Goal: Task Accomplishment & Management: Manage account settings

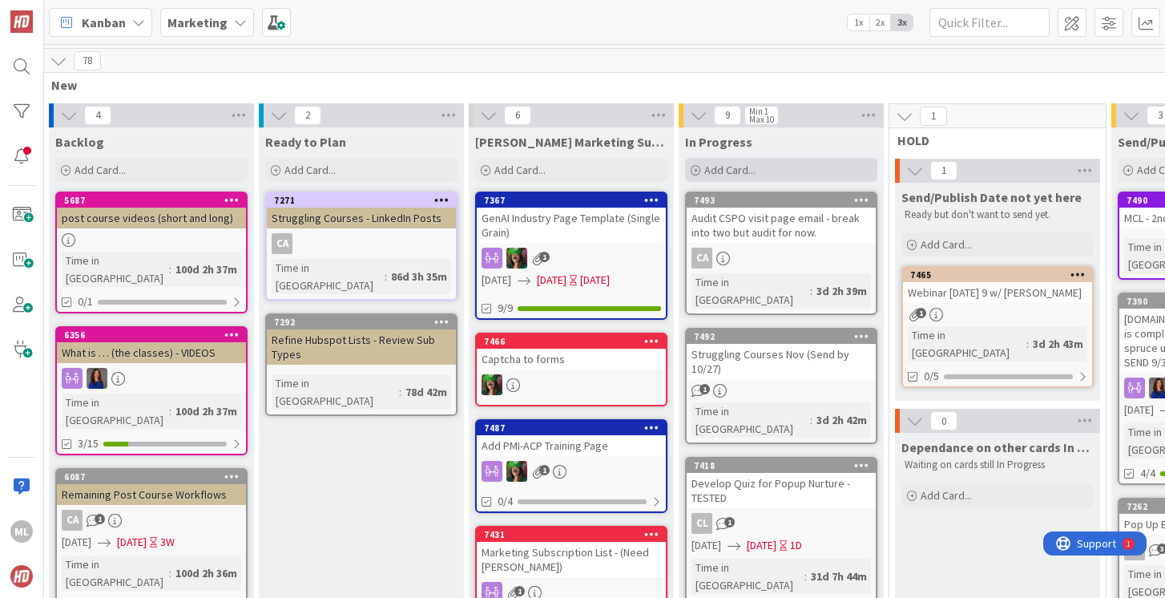
scroll to position [0, 43]
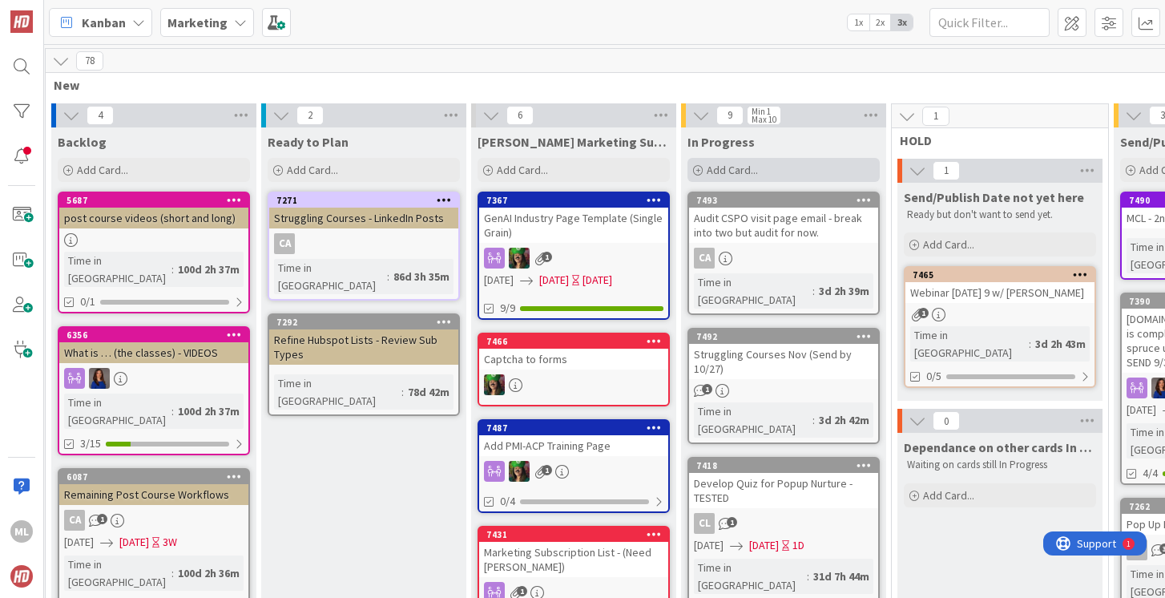
click at [766, 167] on div "Add Card..." at bounding box center [784, 170] width 192 height 24
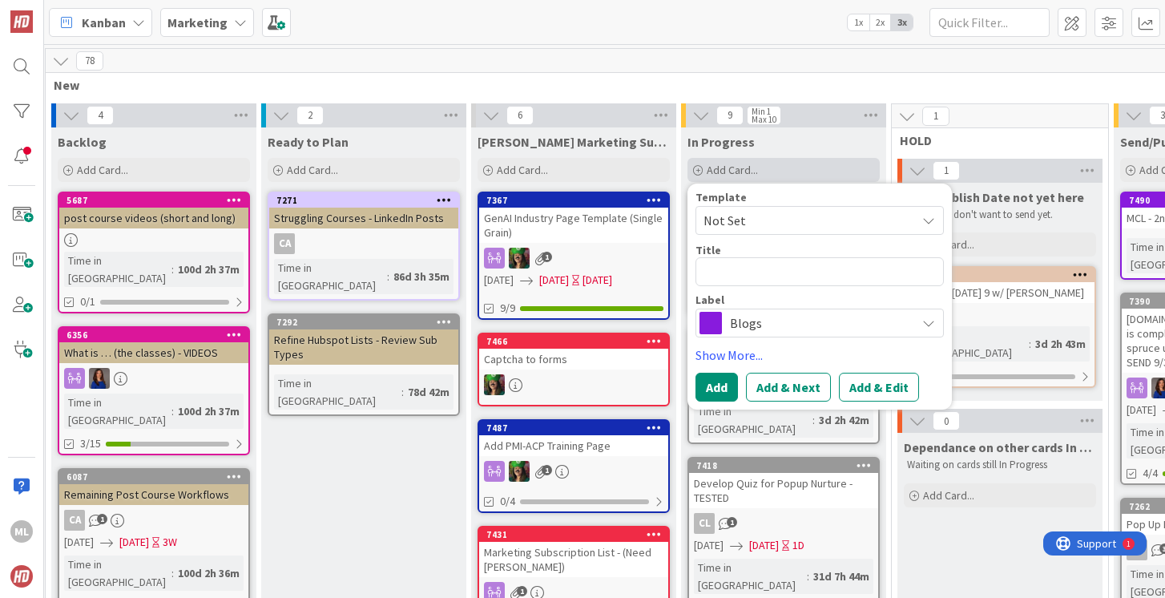
type textarea "x"
type textarea "N"
type textarea "x"
type textarea "New"
type textarea "x"
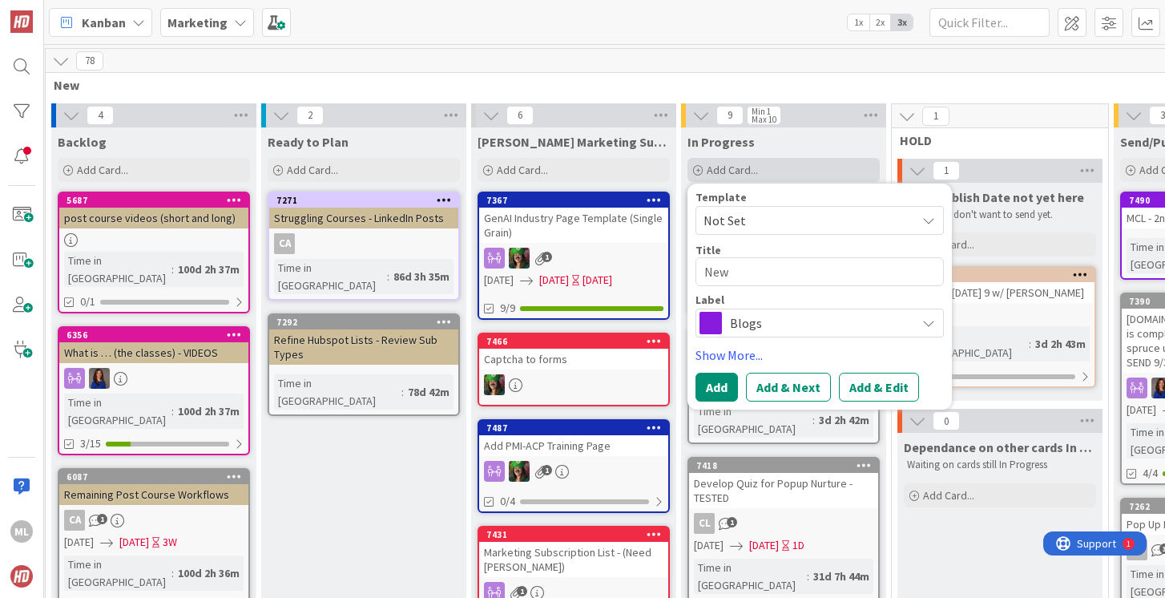
type textarea "New P"
type textarea "x"
type textarea "New Pr"
type textarea "x"
type textarea "New Pro"
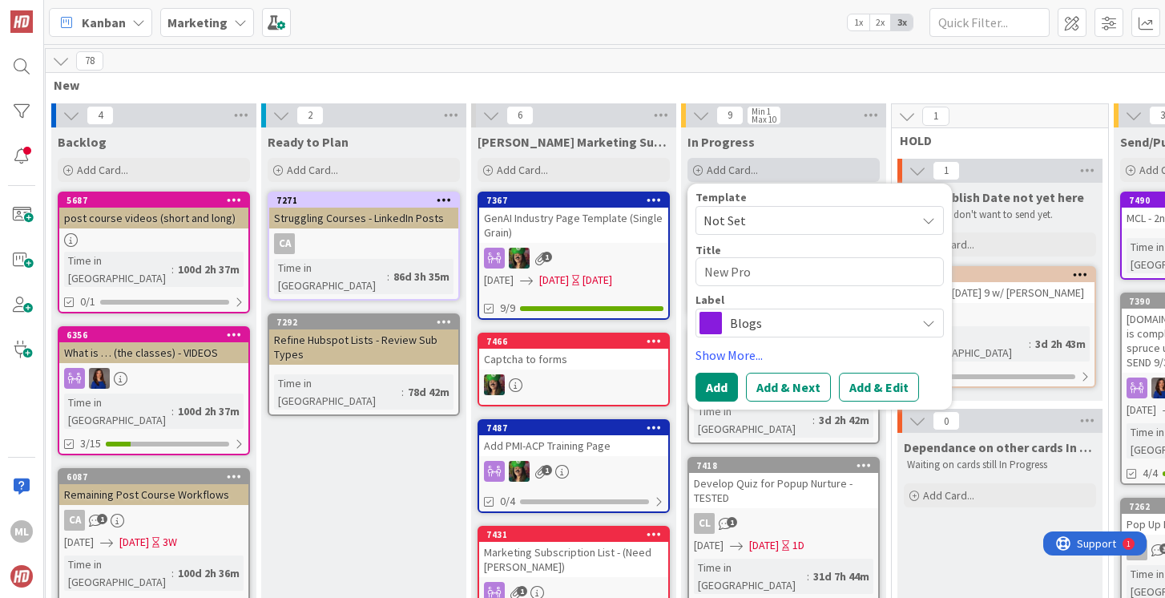
type textarea "x"
type textarea "New Proj"
type textarea "x"
type textarea "New Proje"
type textarea "x"
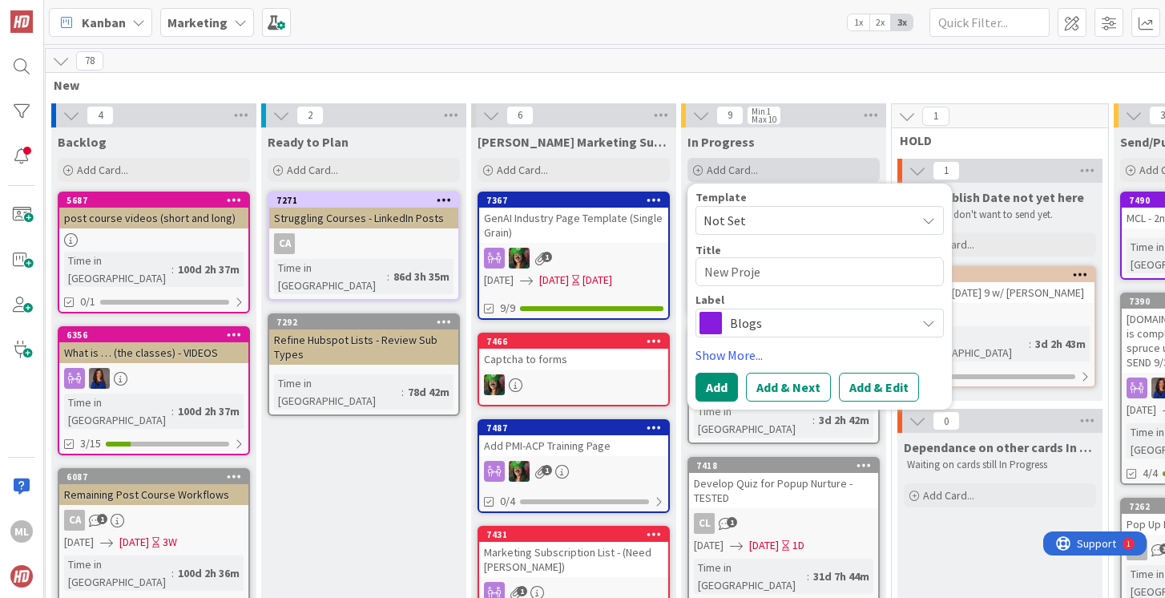
type textarea "New Projec"
type textarea "x"
type textarea "New Project"
type textarea "x"
type textarea "New Project -"
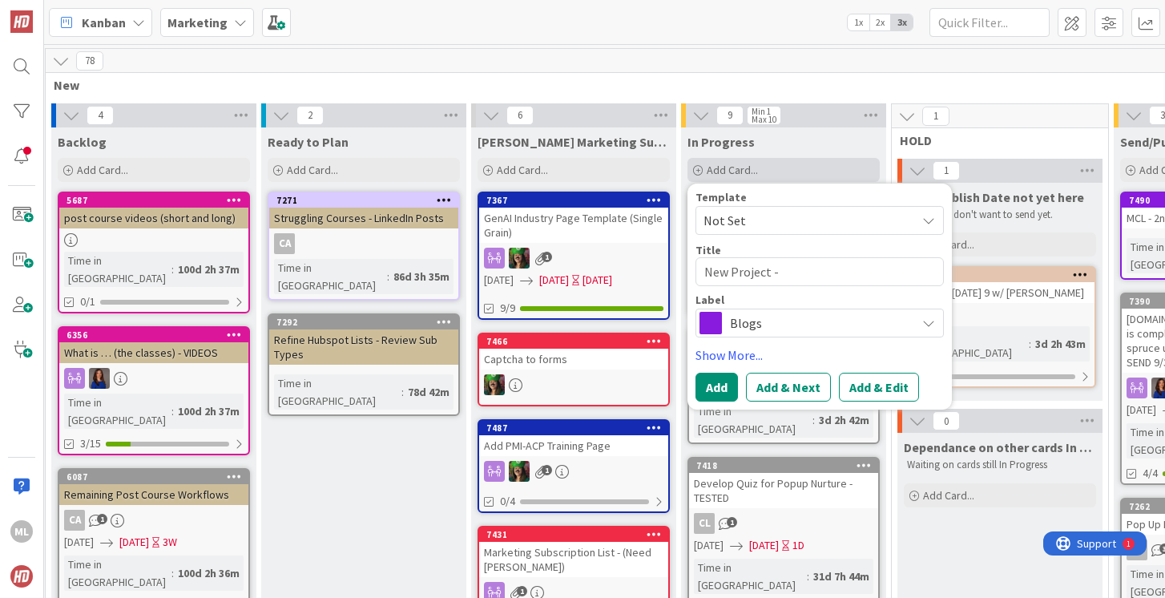
type textarea "x"
type textarea "New Project - L"
type textarea "x"
type textarea "New Project - LP"
type textarea "x"
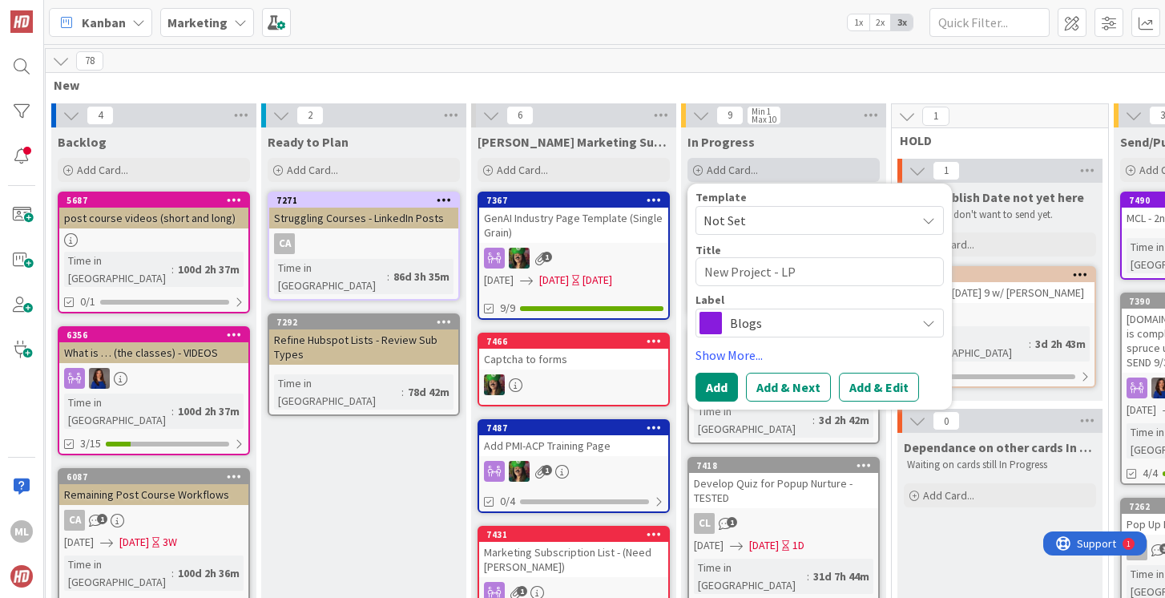
type textarea "New Project - LP"
type textarea "x"
type textarea "New Project - LP f"
type textarea "x"
type textarea "New Project - LP fo"
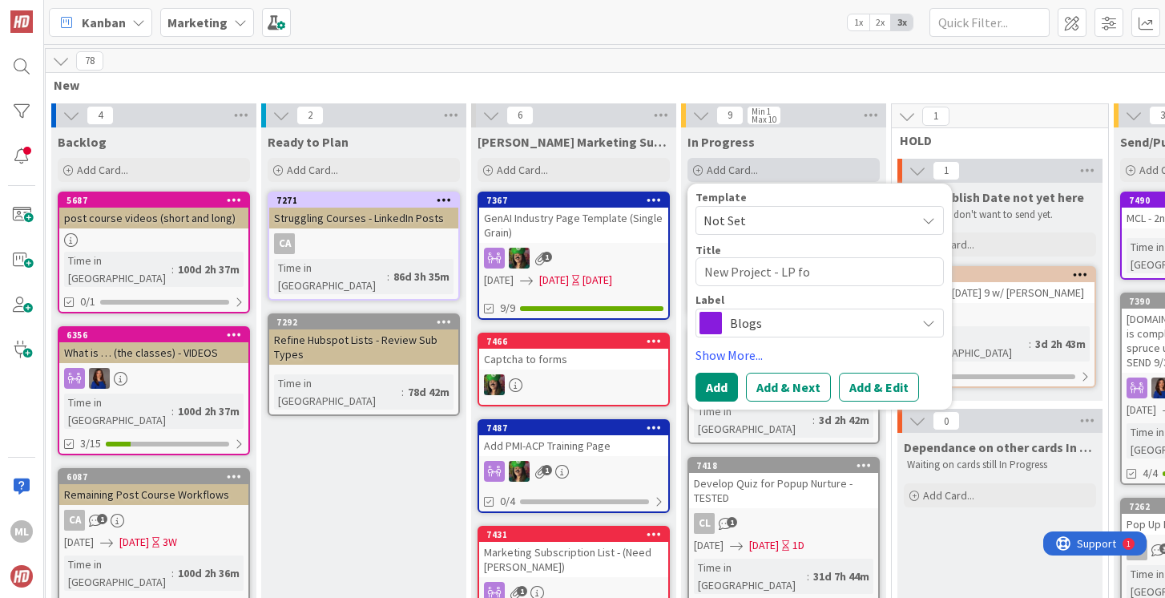
type textarea "x"
type textarea "New Project - LP for"
type textarea "x"
type textarea "New Project - LP for M"
type textarea "x"
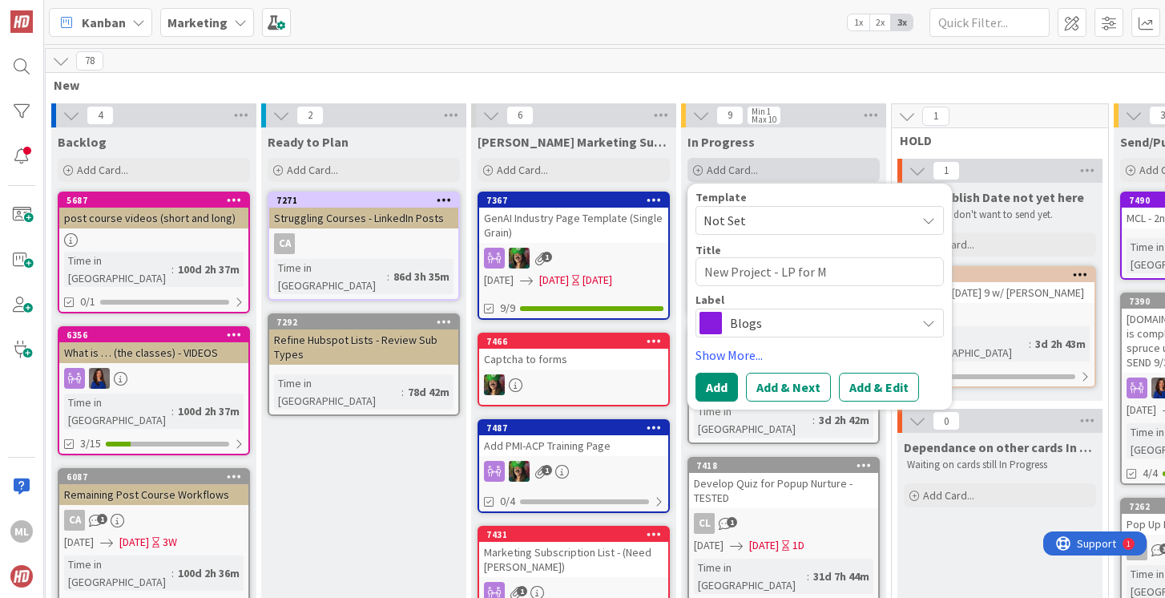
type textarea "New Project - LP for MC"
type textarea "x"
type textarea "New Project - LP for MCL"
type textarea "x"
type textarea "New Project - LP for MCL"
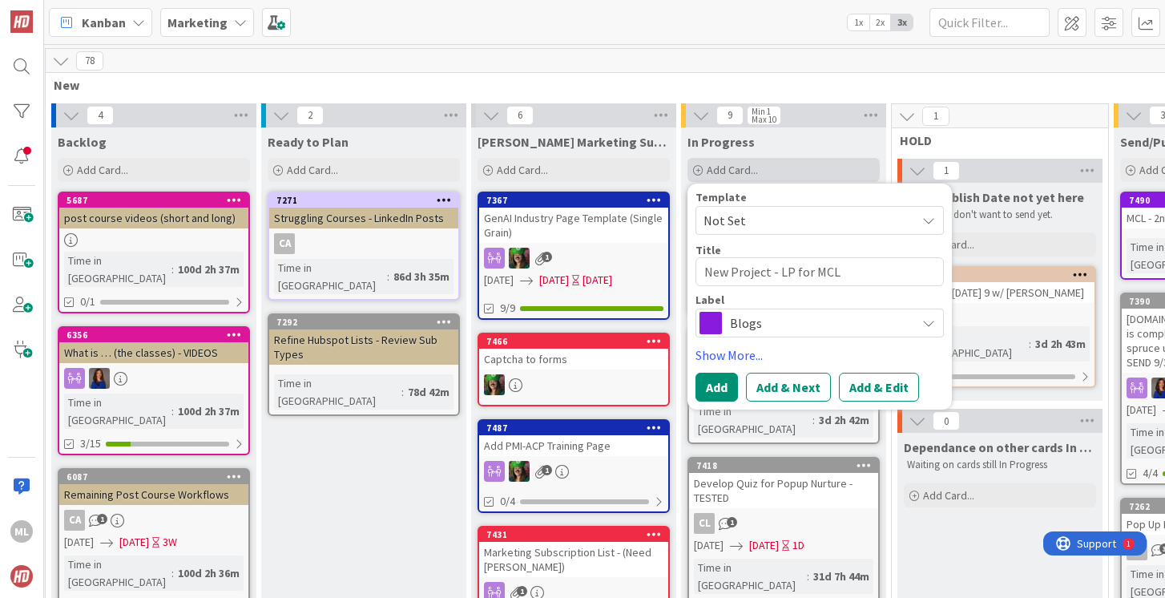
type textarea "x"
type textarea "New Project - LP for MCL f"
type textarea "x"
type textarea "New Project - LP for MCL fo"
type textarea "x"
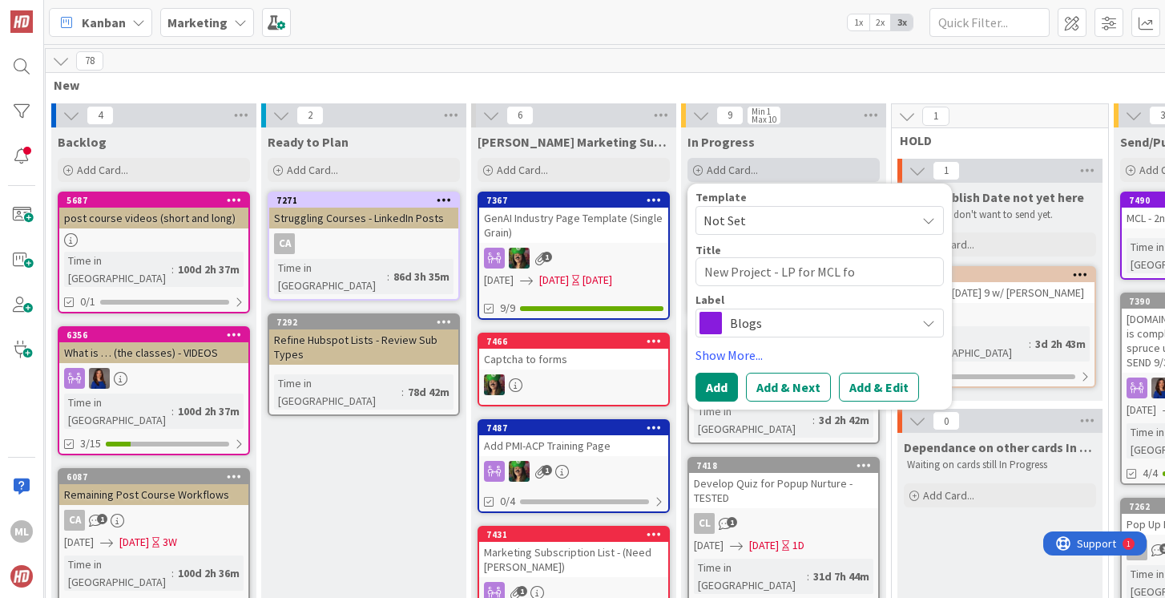
type textarea "New Project - LP for MCL for"
type textarea "x"
type textarea "New Project - LP for MCL for"
type textarea "x"
type textarea "New Project - LP for MCL for g"
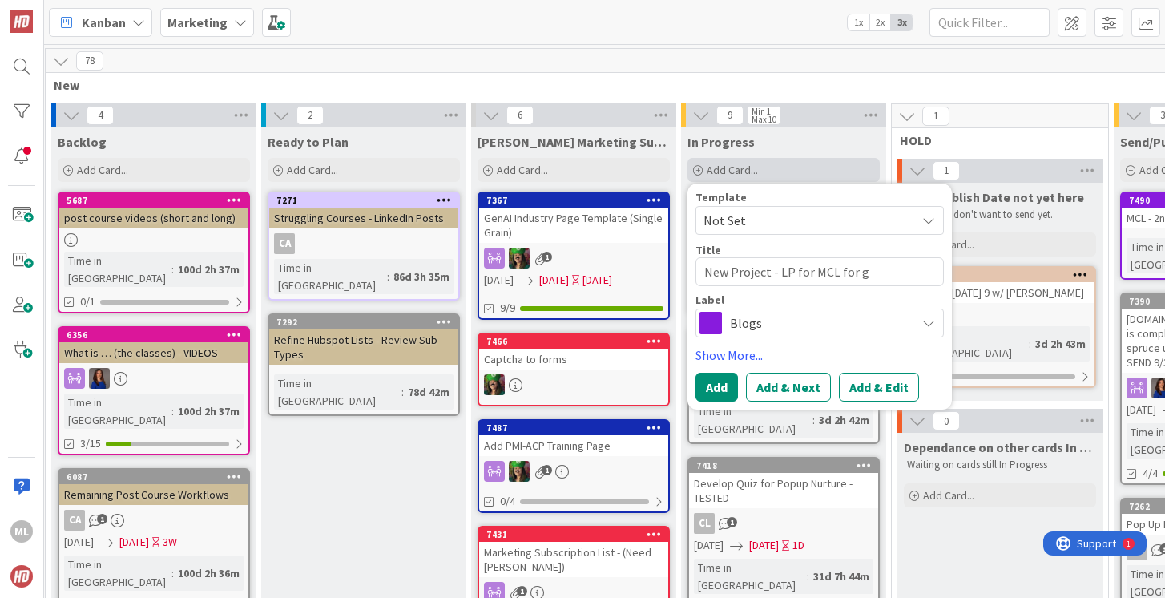
type textarea "x"
type textarea "New Project - LP for MCL for go"
type textarea "x"
type textarea "New Project - LP for MCL for goog"
type textarea "x"
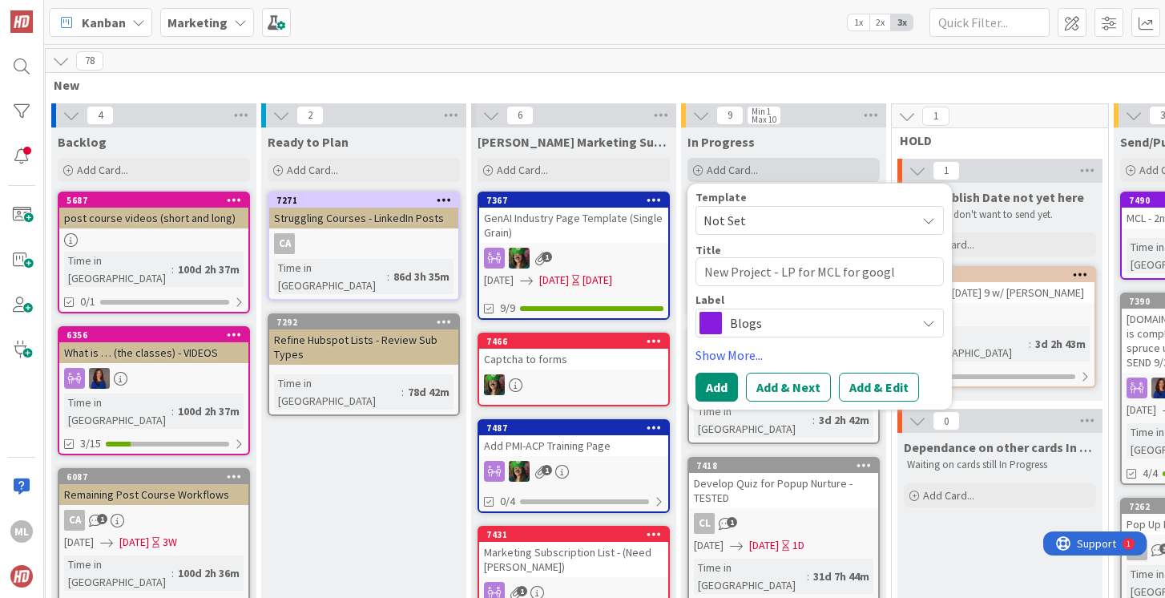
type textarea "New Project - LP for MCL for google"
type textarea "x"
type textarea "New Project - LP for MCL for google"
type textarea "x"
type textarea "New Project - LP for MCL for google a"
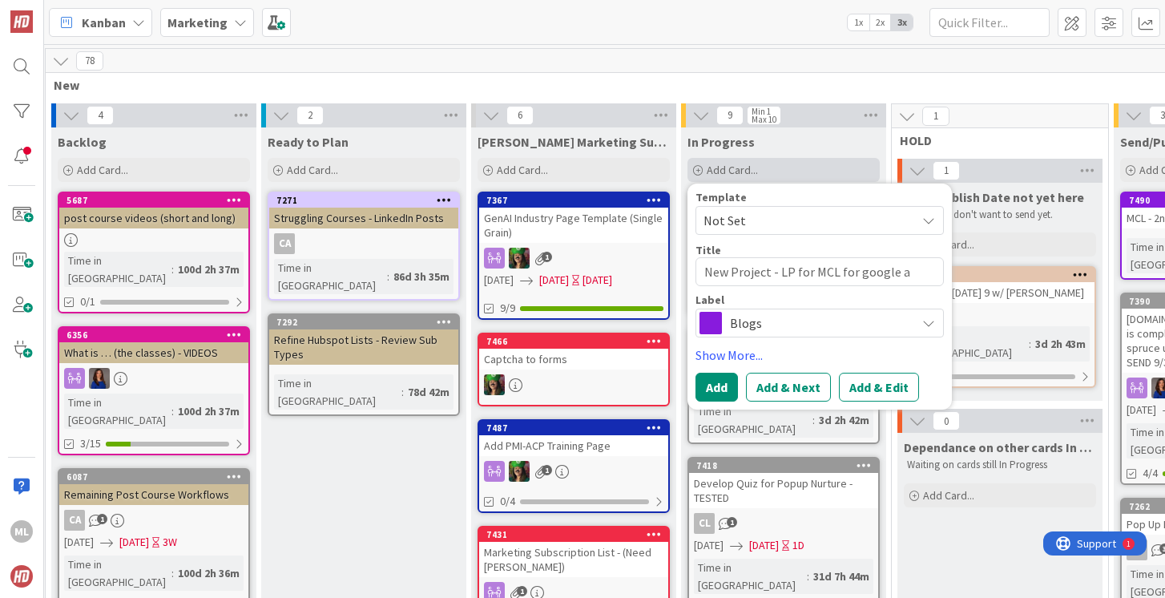
type textarea "x"
type textarea "New Project - LP for MCL for google ad"
type textarea "x"
type textarea "New Project - LP for MCL for google ads"
type textarea "x"
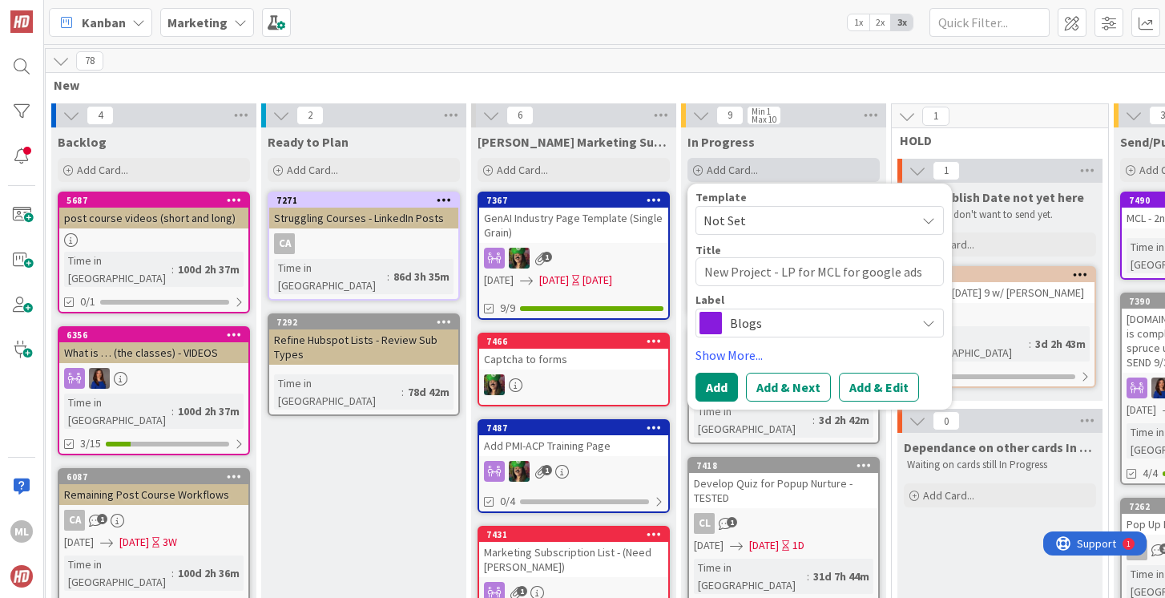
type textarea "New Project - LP for MCL for google ads"
type textarea "x"
type textarea "New Project - LP for MCL for google ads o"
type textarea "x"
type textarea "New Project - LP for MCL for google ads op"
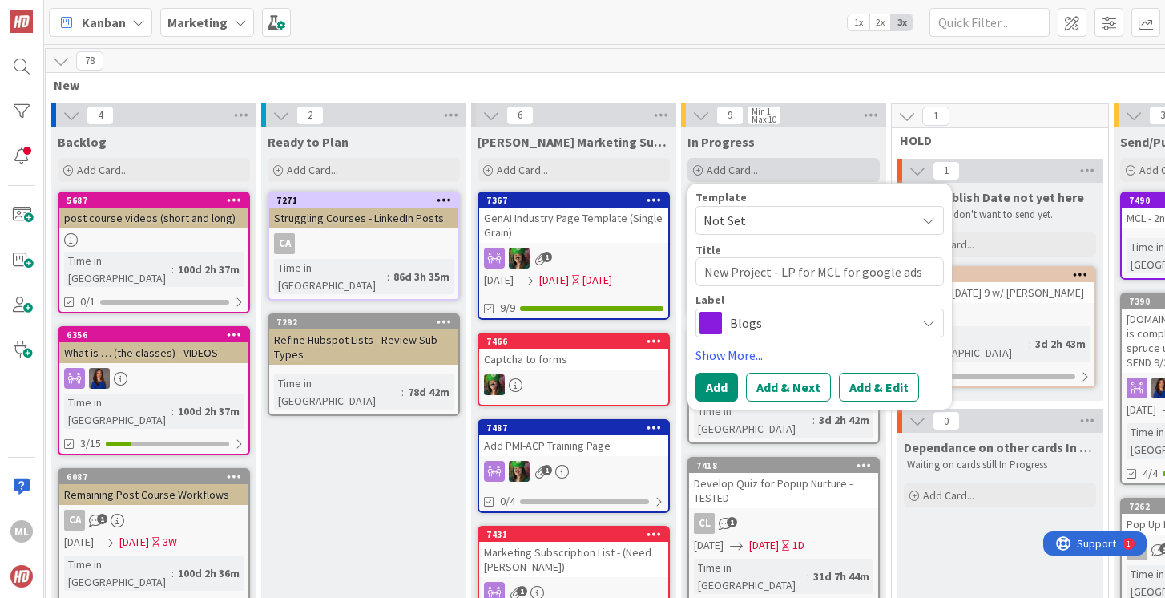
type textarea "x"
type textarea "New Project - LP for MCL for google ads ope"
type textarea "x"
type textarea "New Project - LP for MCL for google ads open"
type textarea "x"
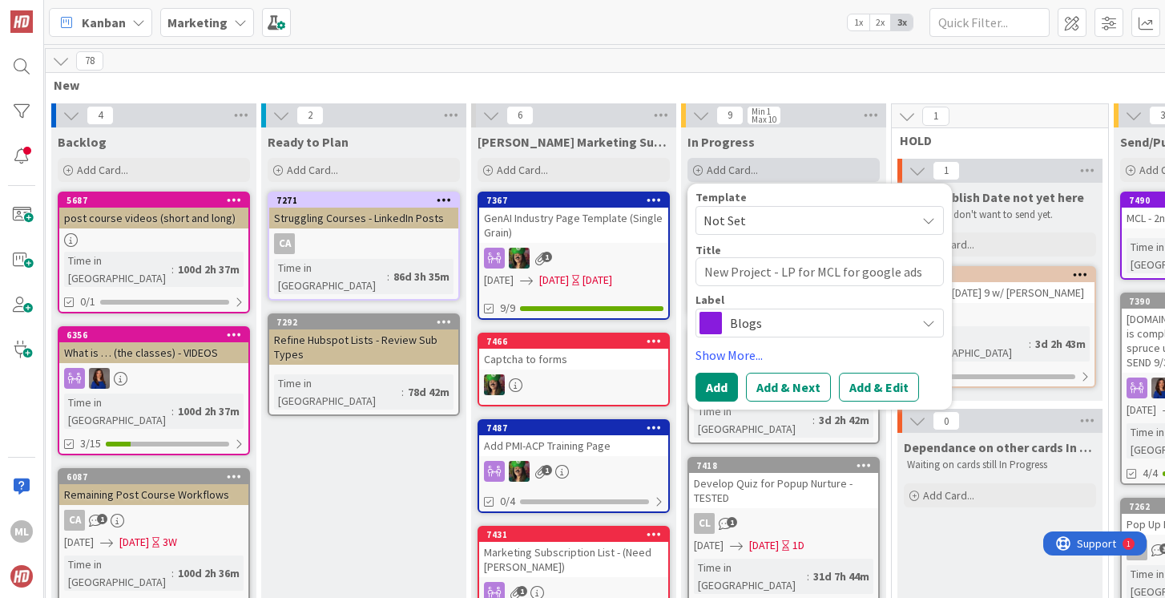
type textarea "New Project - LP for MCL for google ads open"
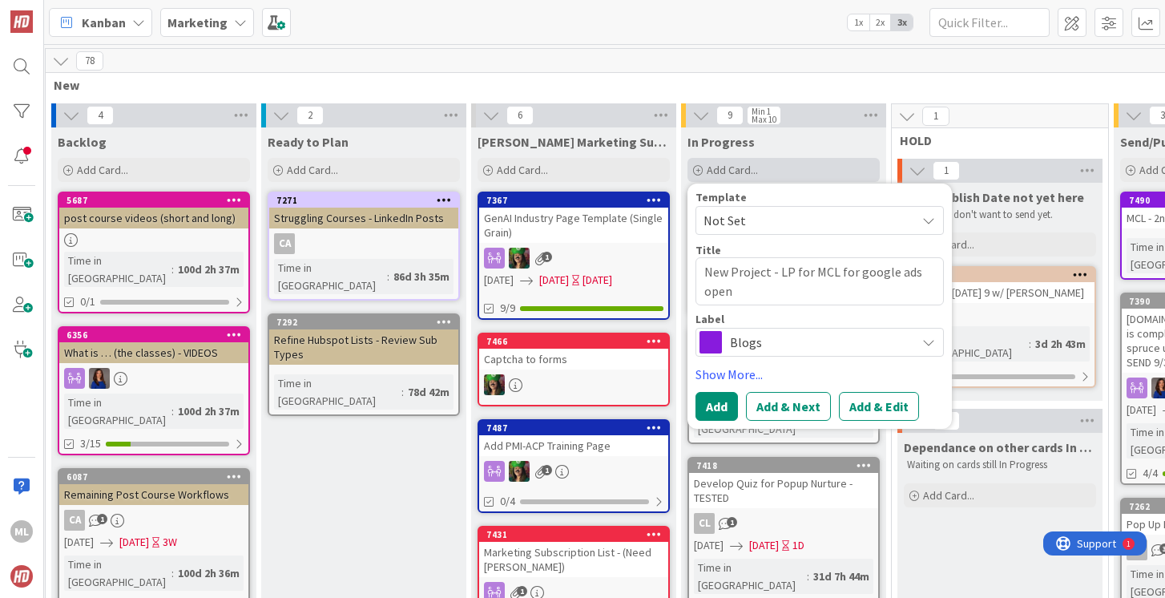
type textarea "x"
type textarea "New Project - LP for MCL for google ads open c"
type textarea "x"
type textarea "New Project - LP for MCL for google ads open ca"
type textarea "x"
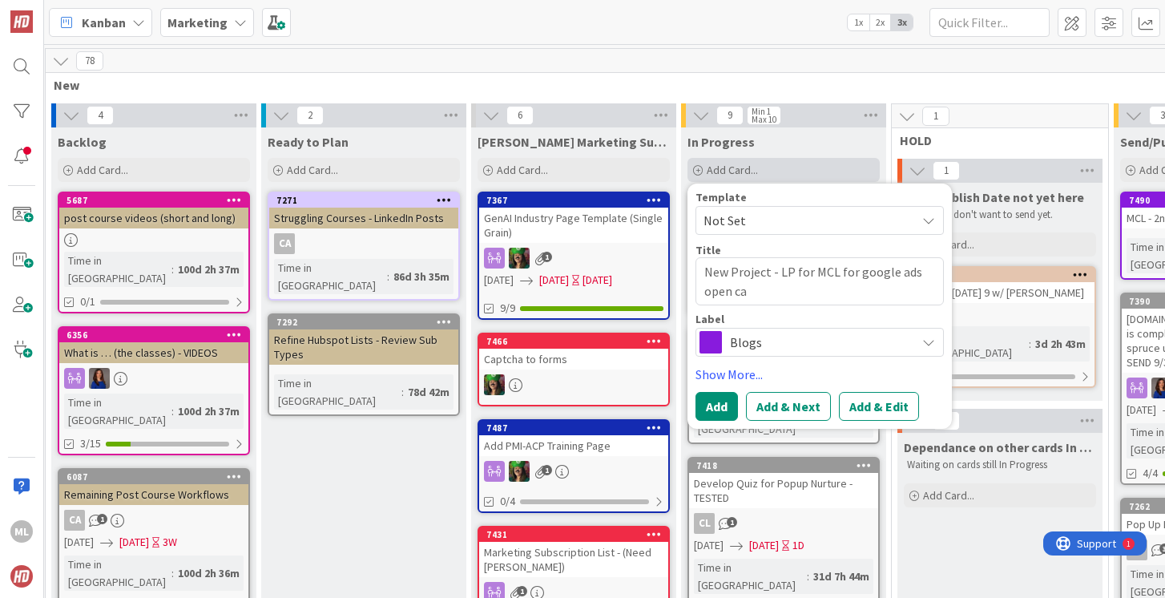
type textarea "New Project - LP for MCL for google ads open car"
type textarea "x"
type textarea "New Project - LP for MCL for google ads open card"
click at [795, 342] on span "Blogs" at bounding box center [819, 342] width 178 height 22
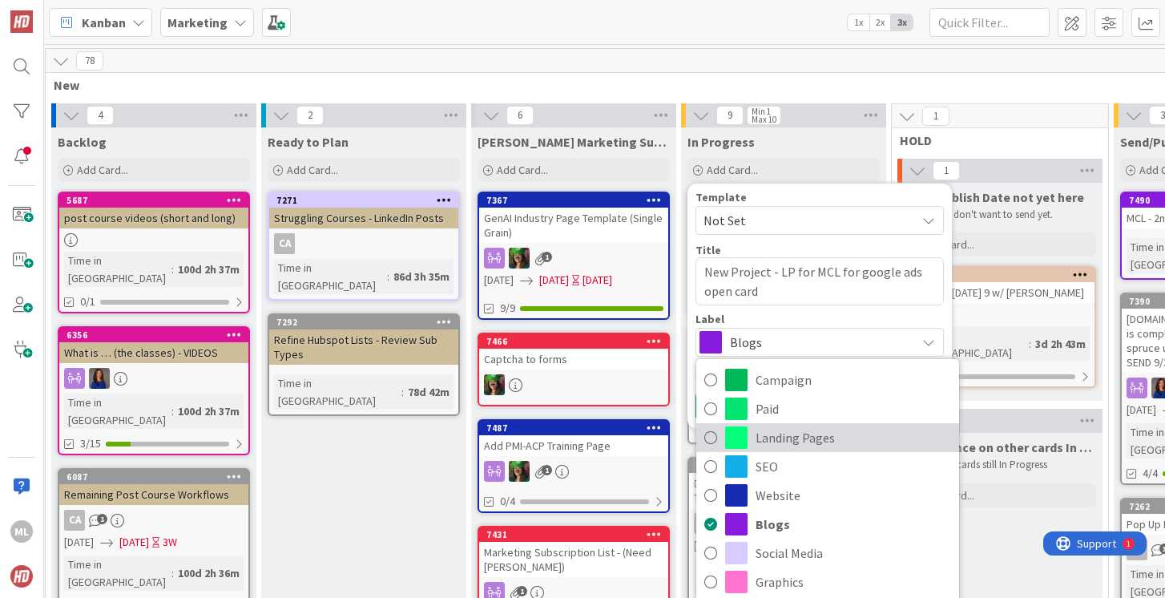
click at [712, 435] on icon at bounding box center [710, 438] width 13 height 24
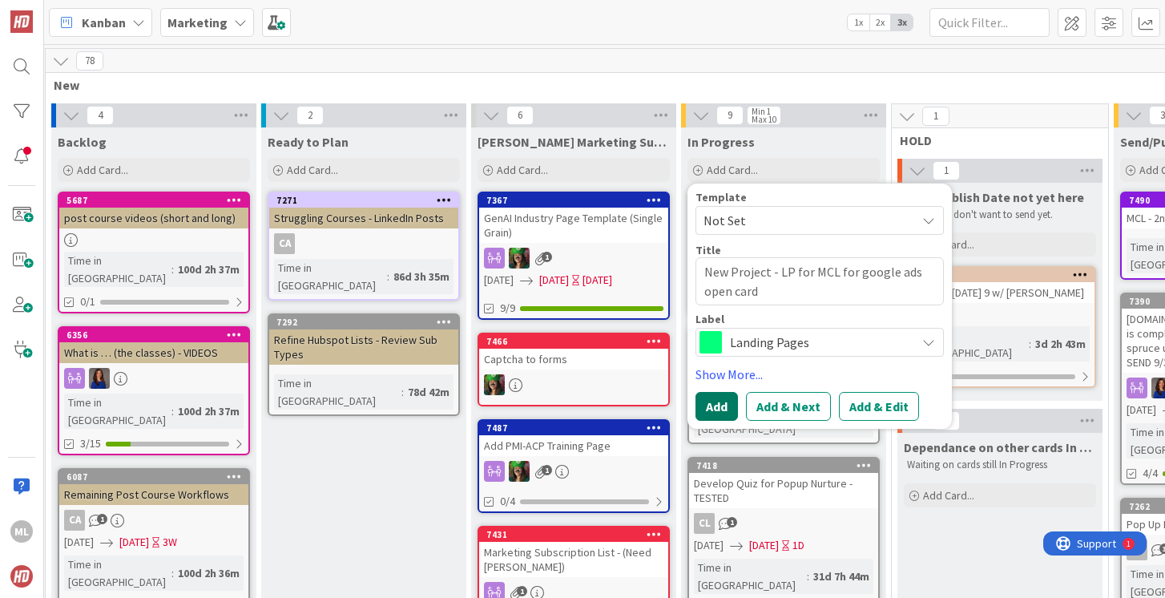
click at [717, 407] on button "Add" at bounding box center [717, 406] width 42 height 29
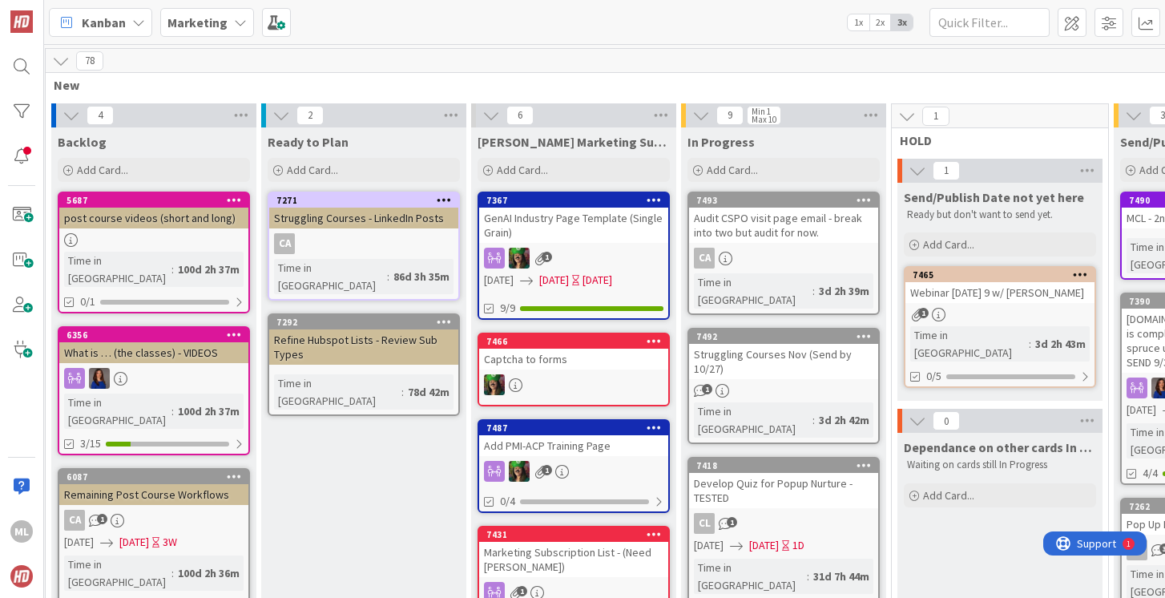
click at [742, 256] on div "CA" at bounding box center [783, 258] width 189 height 21
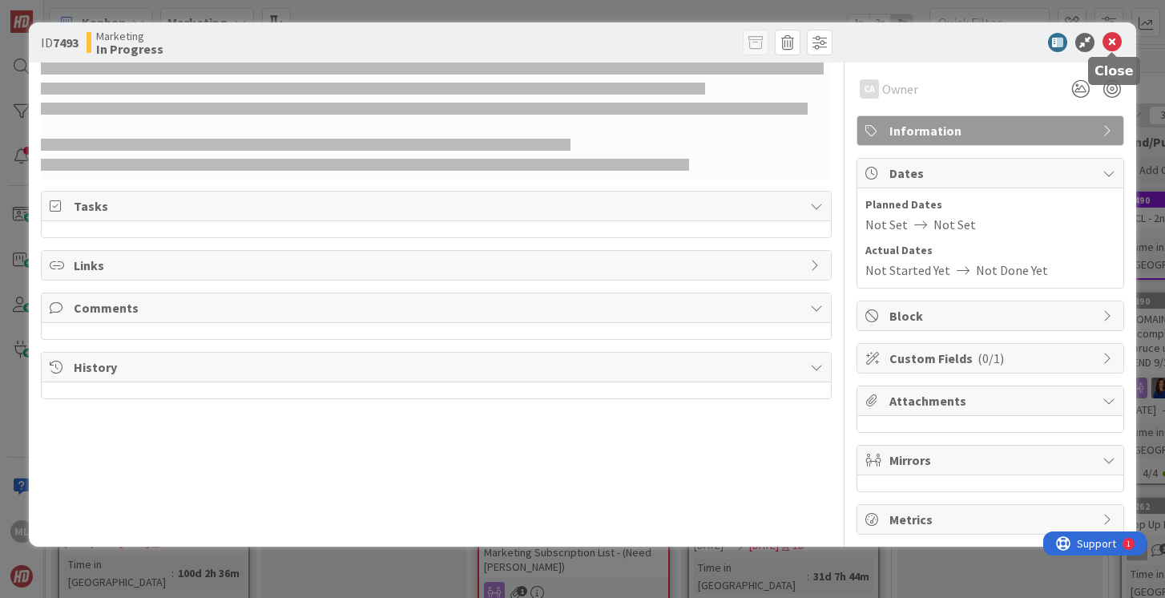
click at [1115, 43] on icon at bounding box center [1112, 42] width 19 height 19
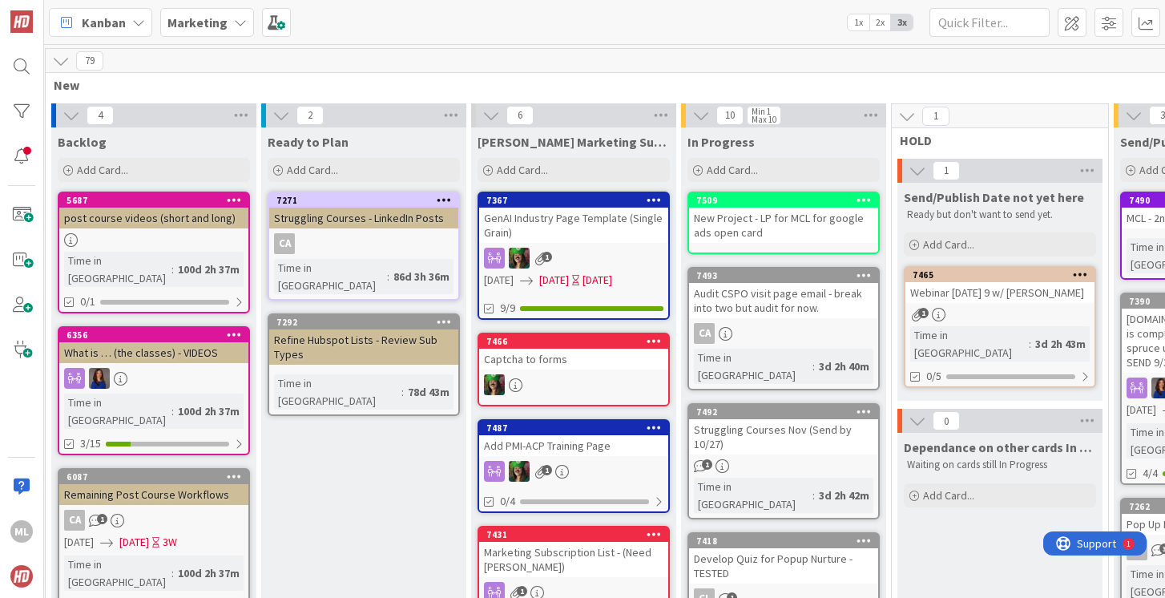
click at [773, 232] on div "New Project - LP for MCL for google ads open card" at bounding box center [783, 225] width 189 height 35
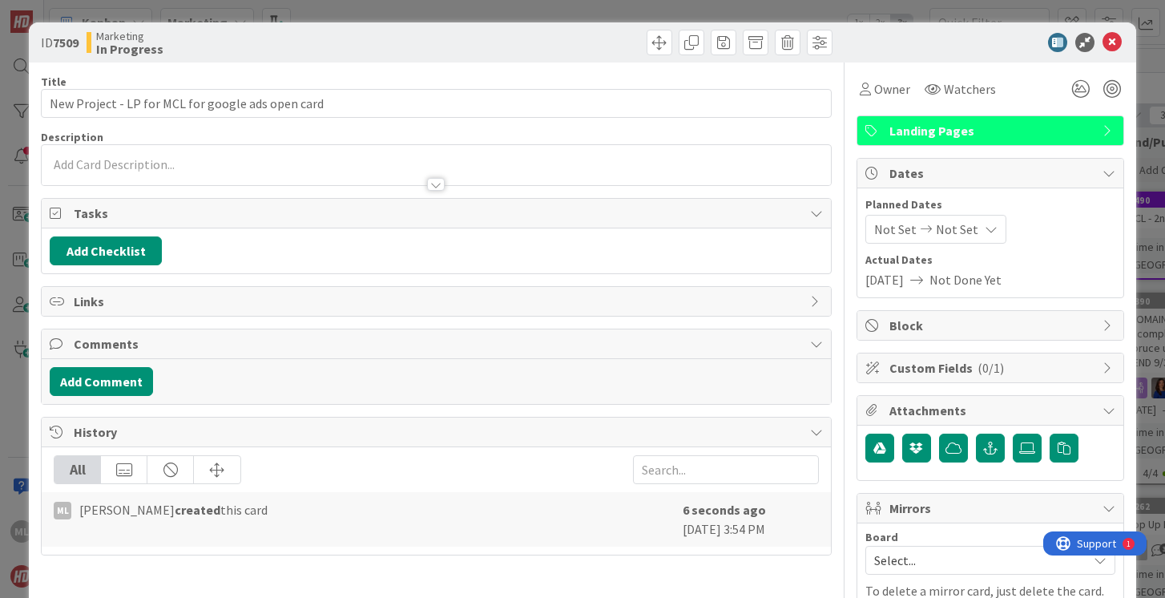
click at [123, 156] on div at bounding box center [436, 165] width 789 height 40
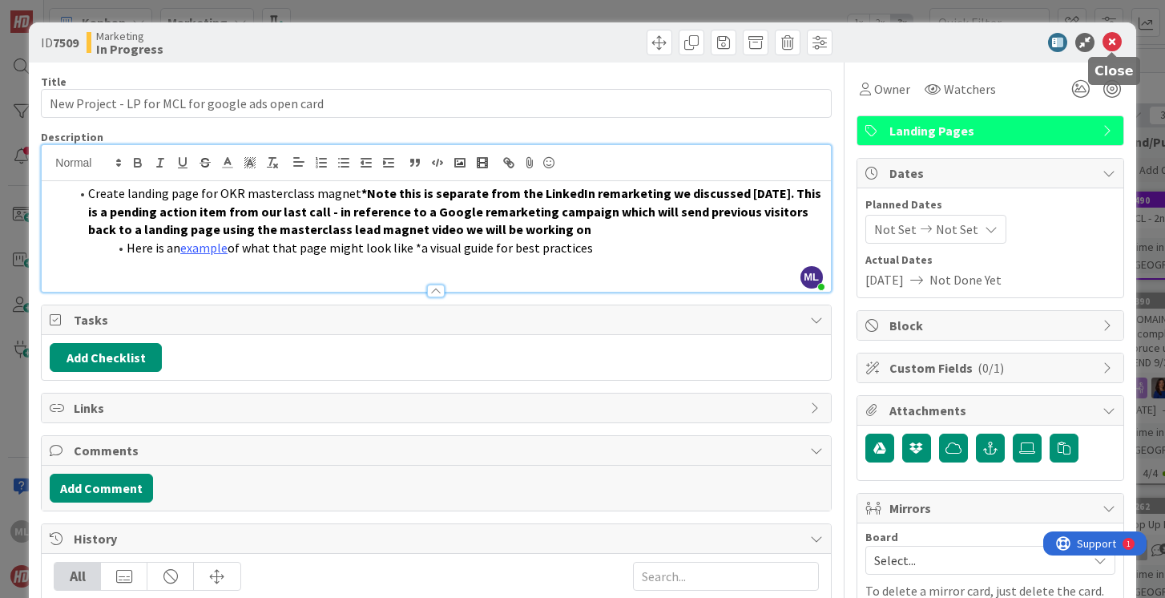
click at [1116, 39] on icon at bounding box center [1112, 42] width 19 height 19
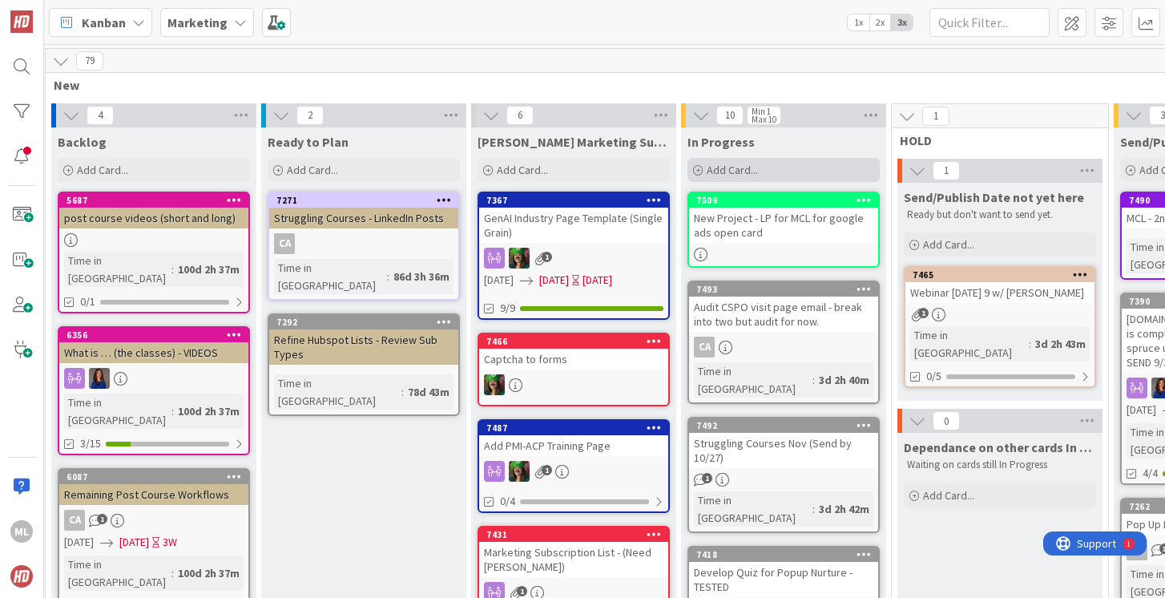
click at [712, 163] on span "Add Card..." at bounding box center [732, 170] width 51 height 14
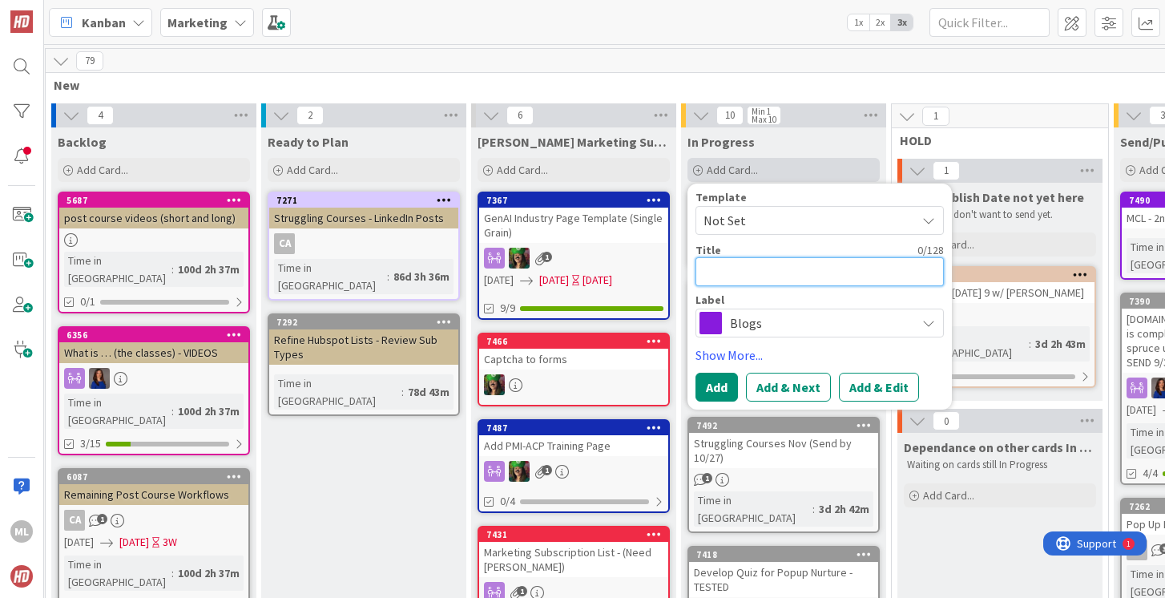
type textarea "x"
type textarea "N"
type textarea "x"
type textarea "Ne"
type textarea "x"
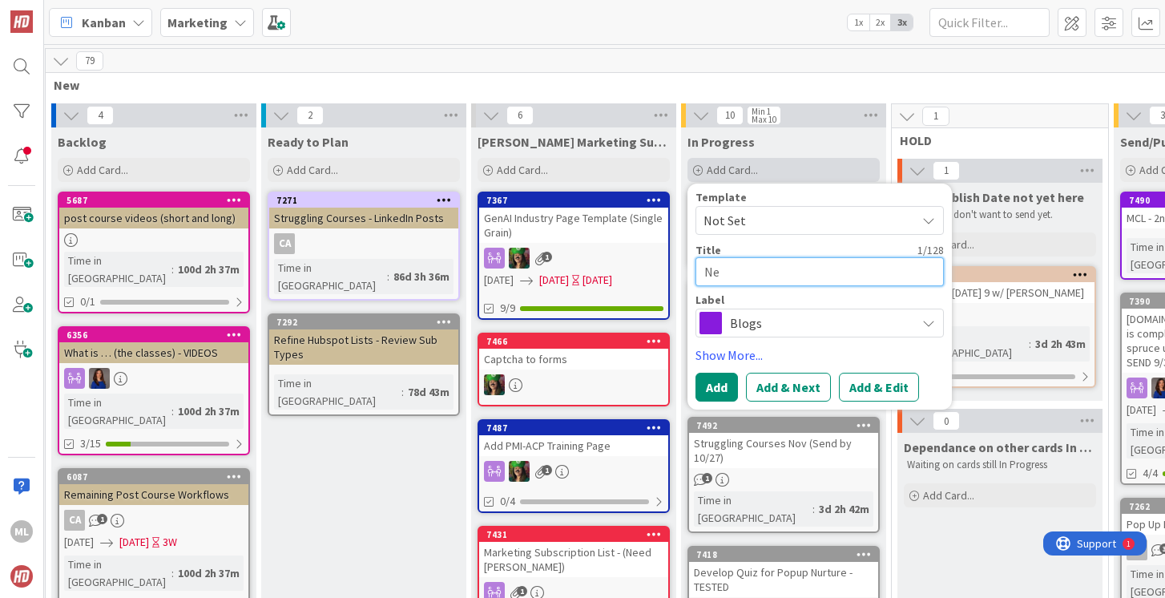
type textarea "New"
type textarea "x"
type textarea "New"
type textarea "x"
type textarea "New P"
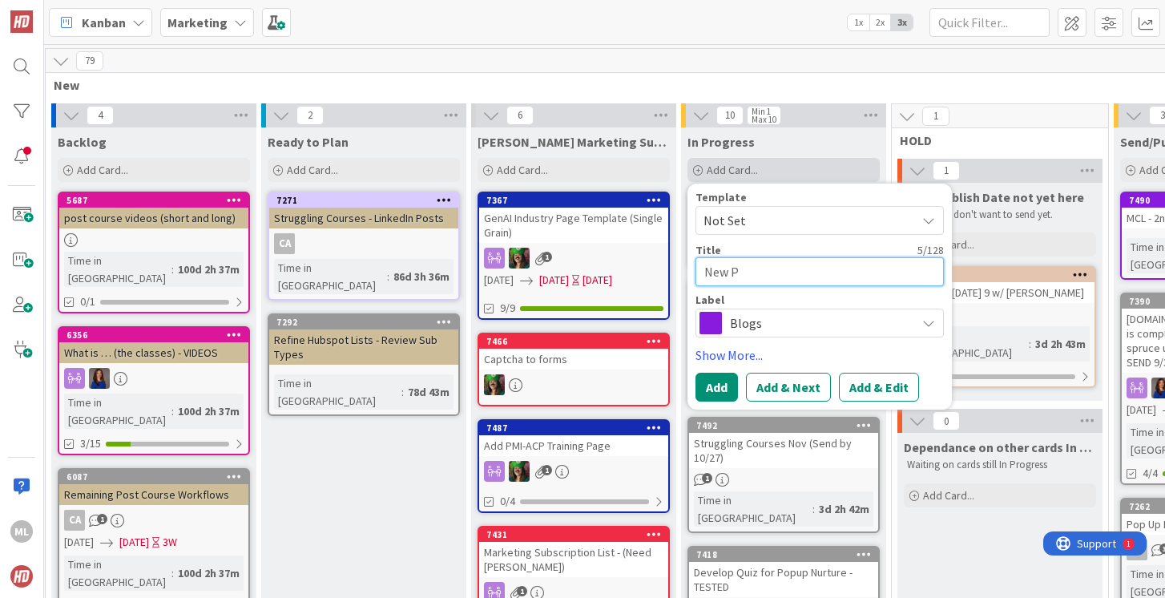
type textarea "x"
type textarea "New Pr"
type textarea "x"
type textarea "New Proj"
type textarea "x"
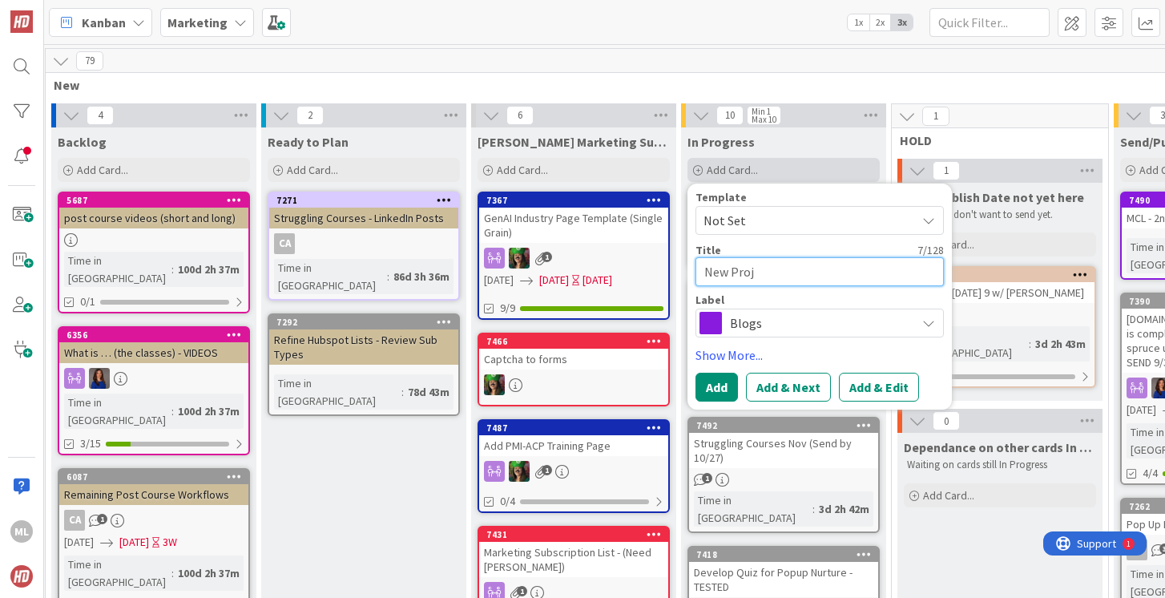
type textarea "New Proje"
type textarea "x"
type textarea "New Projecg"
type textarea "x"
type textarea "New Projecgt"
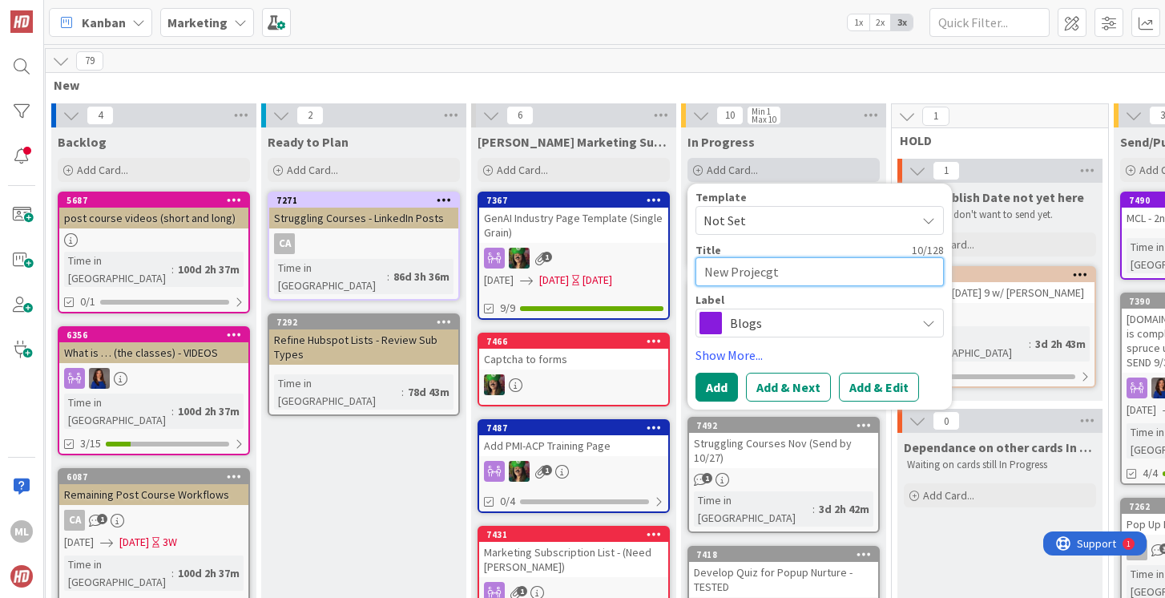
type textarea "x"
type textarea "New Projecgt"
type textarea "x"
type textarea "New Projecgt -"
type textarea "x"
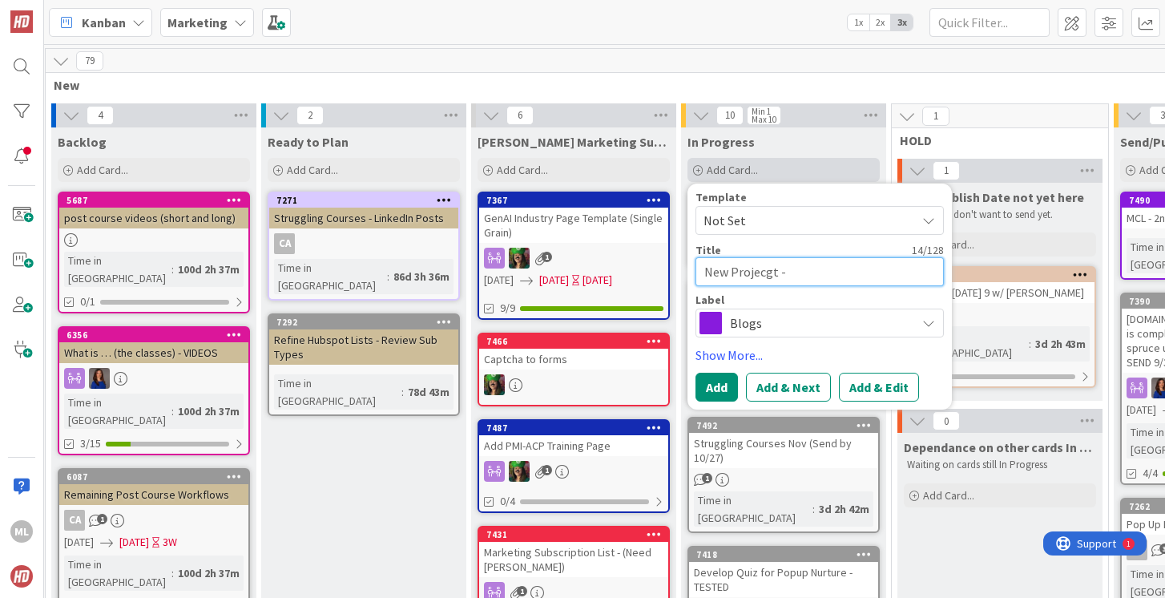
type textarea "New Projecgt -"
type textarea "x"
type textarea "New Projecgt -"
type textarea "x"
type textarea "New Projecgt"
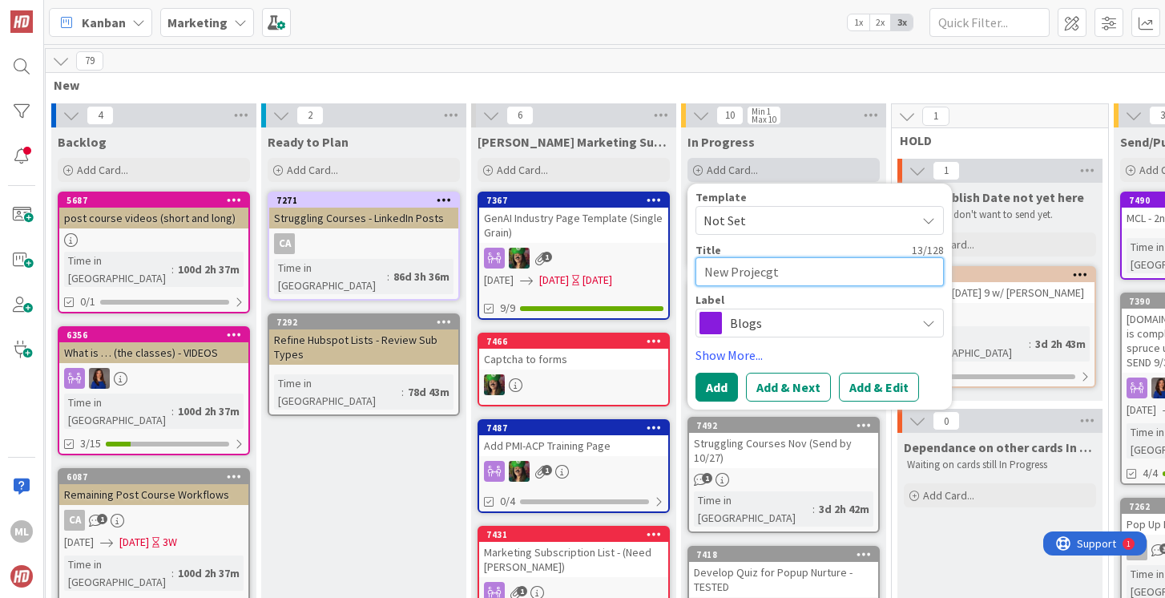
type textarea "x"
type textarea "New Projecgt"
type textarea "x"
type textarea "New Projecg"
type textarea "x"
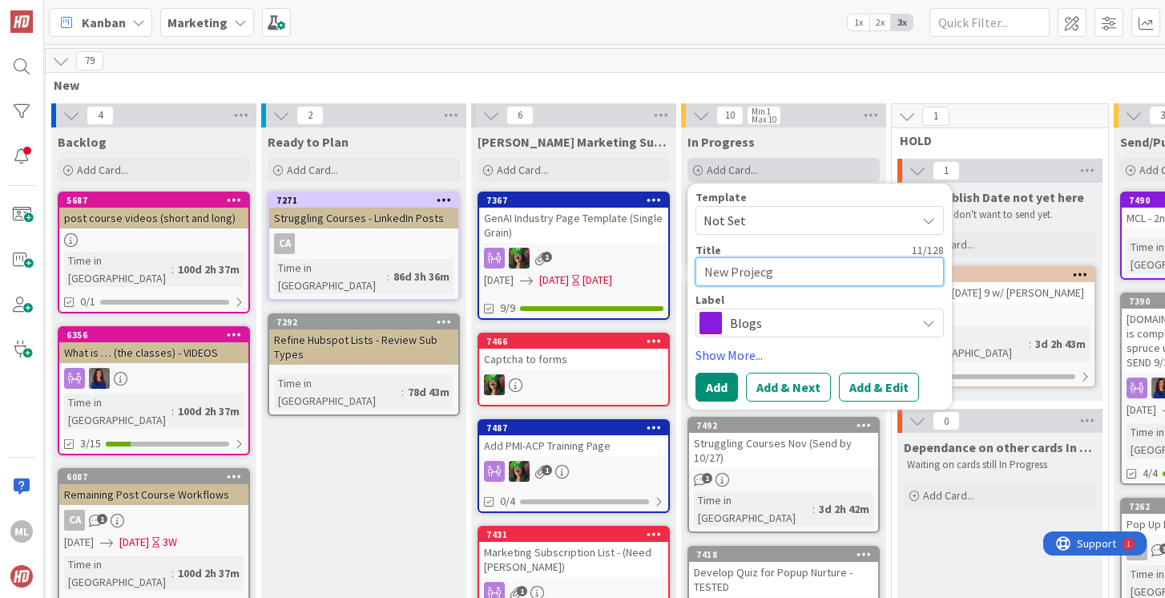
type textarea "New Projecgt"
type textarea "x"
type textarea "New Projecg"
type textarea "x"
type textarea "New Projec"
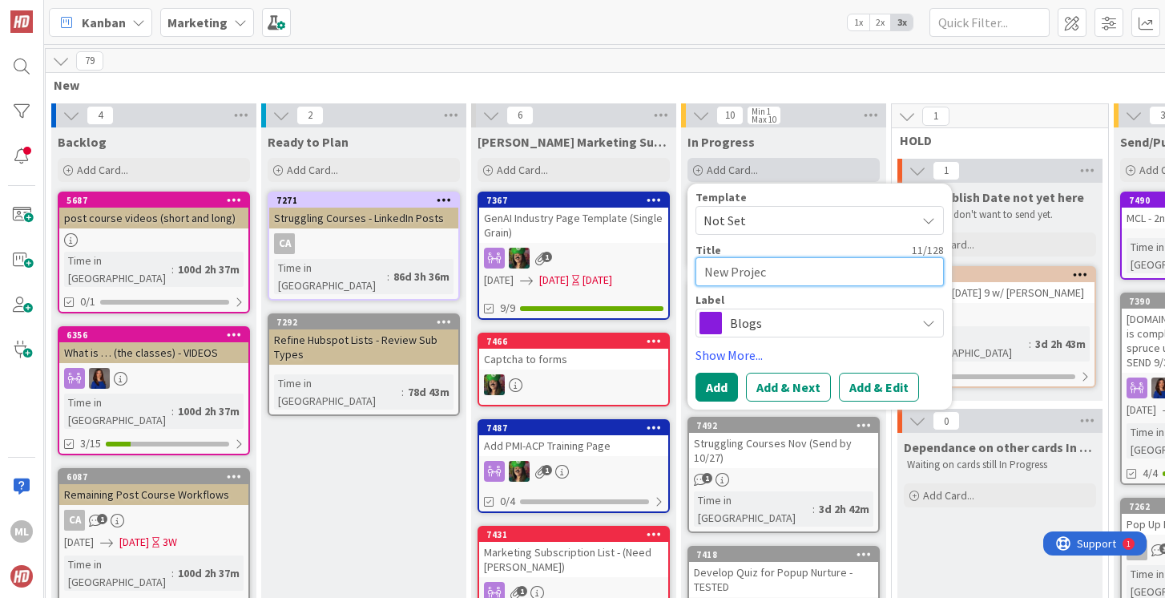
type textarea "x"
type textarea "New Project"
type textarea "x"
type textarea "New Project"
type textarea "x"
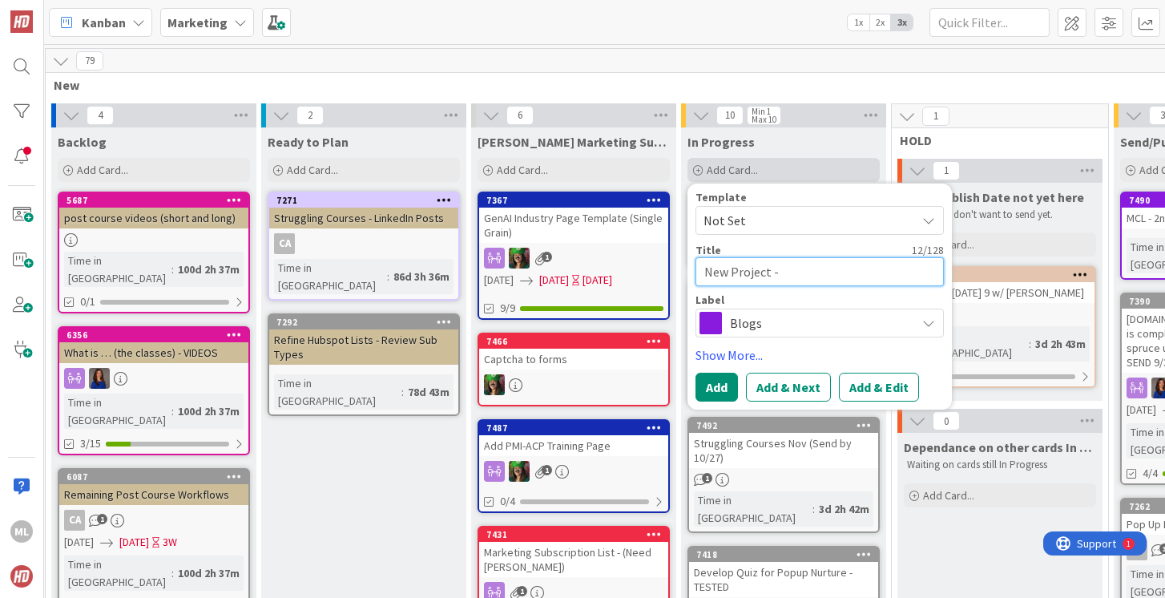
type textarea "New Project -"
type textarea "x"
type textarea "New Project - O"
type textarea "x"
type textarea "New Project - OK"
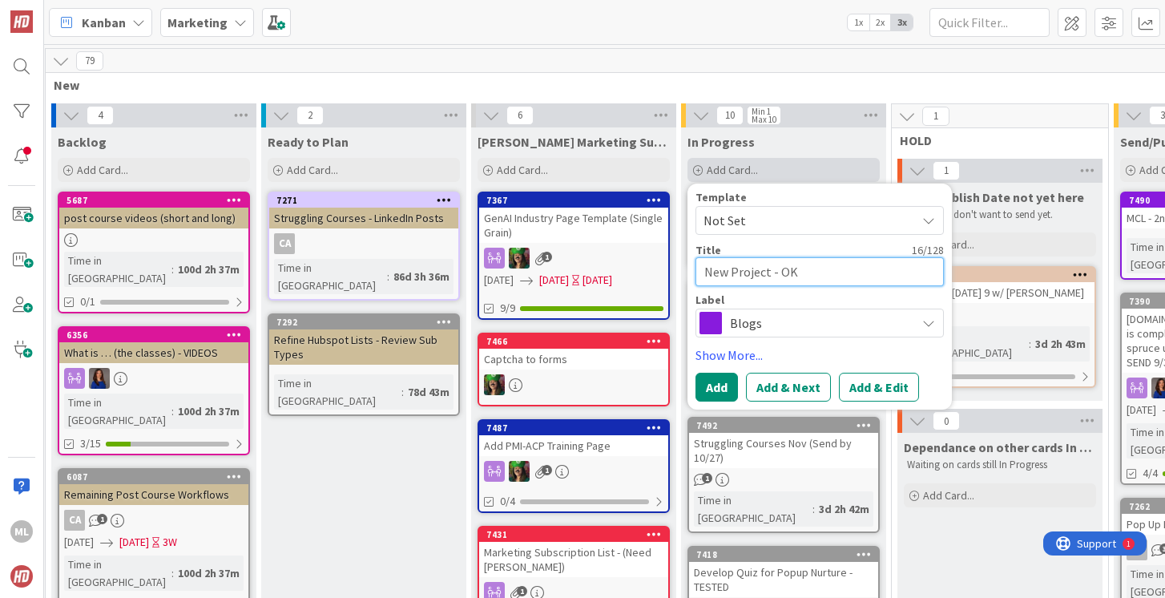
type textarea "x"
type textarea "New Project - OKR"
type textarea "x"
type textarea "New Project - OKR"
type textarea "x"
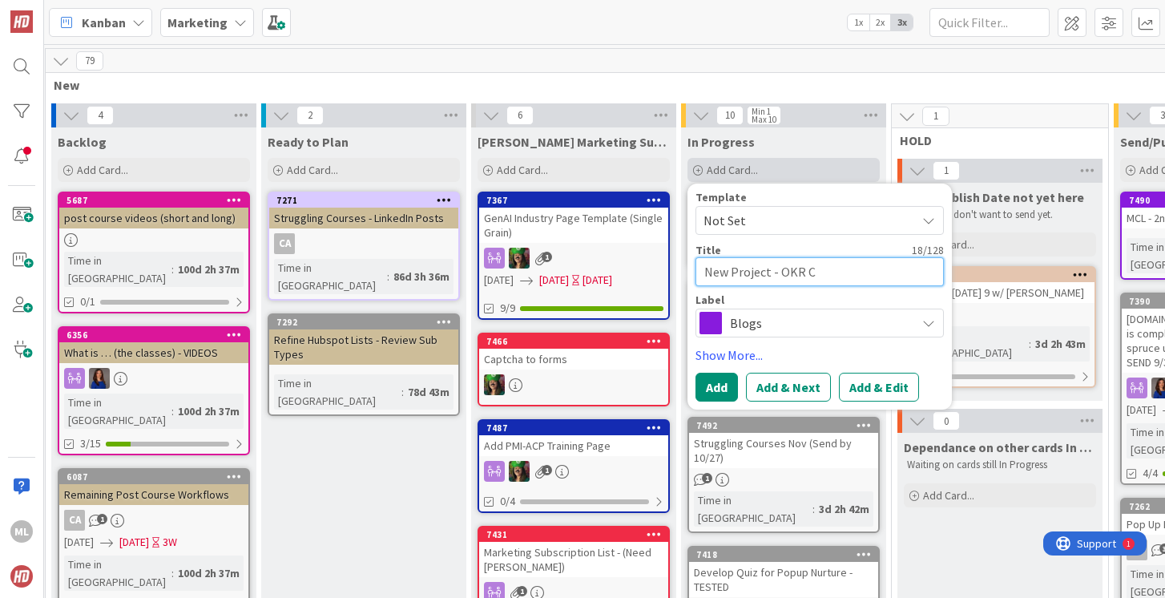
type textarea "New Project - OKR Co"
type textarea "x"
type textarea "New Project - OKR Coa"
type textarea "x"
type textarea "New Project - OKR Coac"
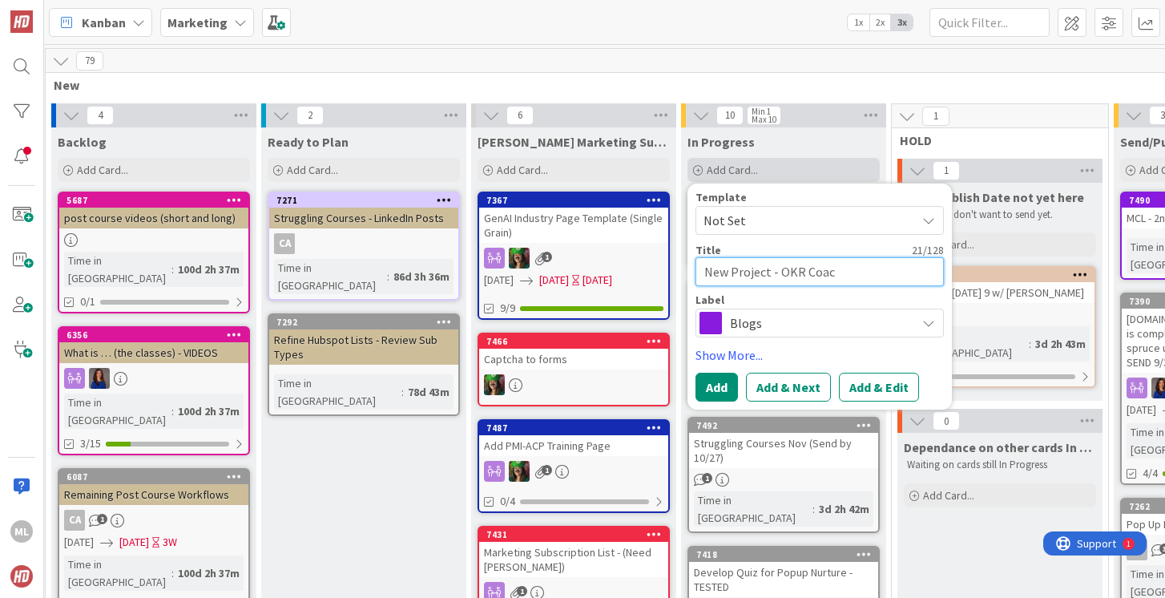
type textarea "x"
type textarea "New Project - OKR Coach"
type textarea "x"
type textarea "New Project - OKR Coachin"
type textarea "x"
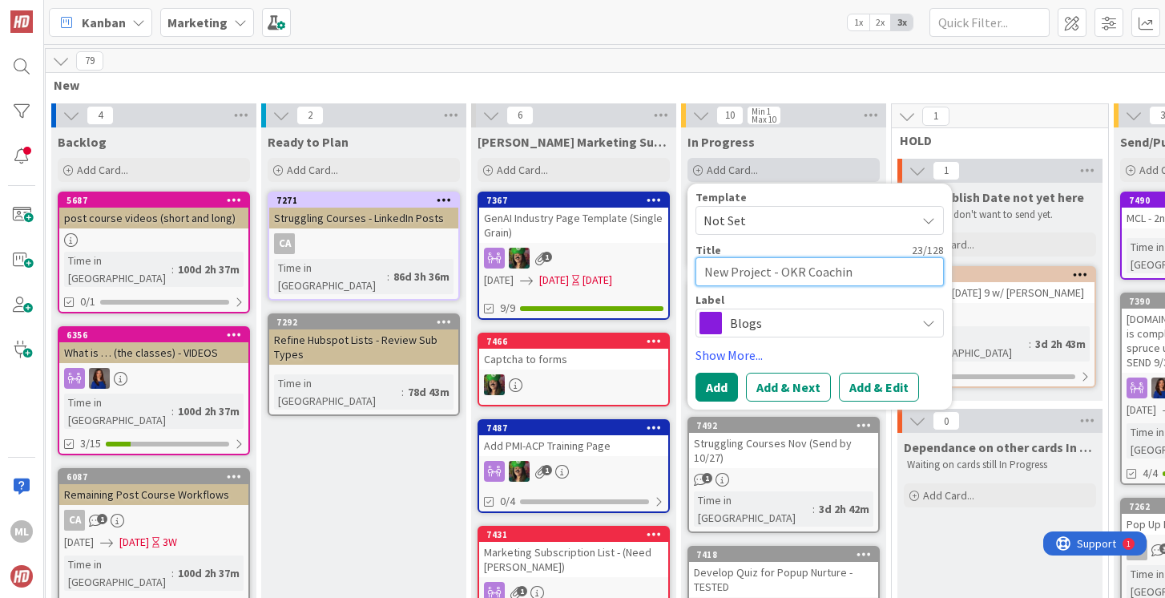
type textarea "New Project - OKR Coaching"
type textarea "x"
type textarea "New Project - OKR Coaching"
type textarea "x"
type textarea "New Project - OKR Coaching L"
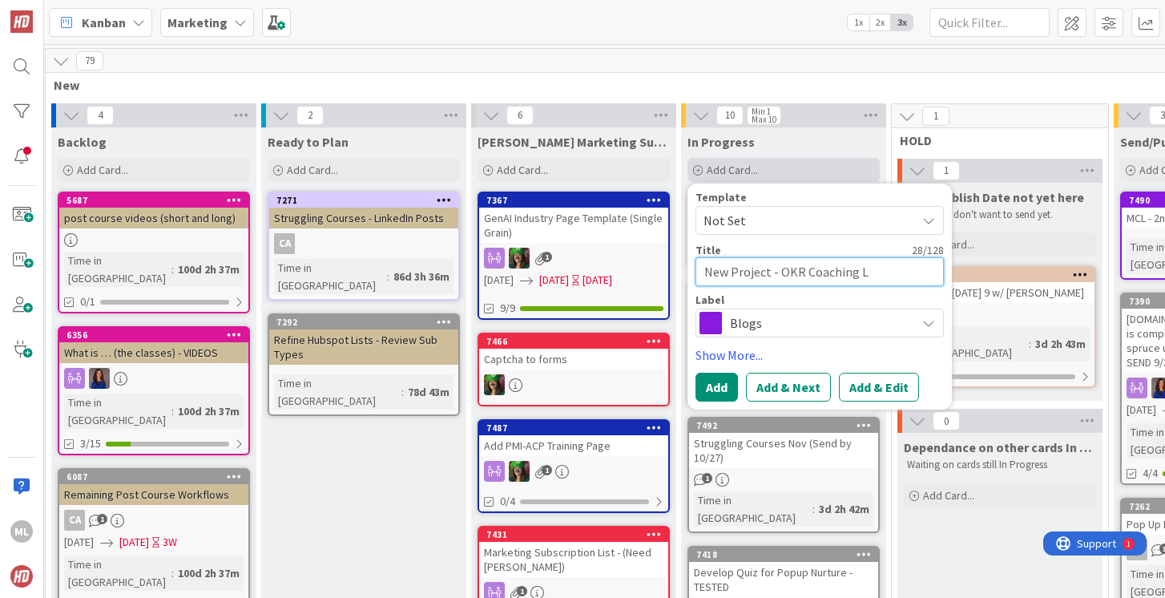
type textarea "x"
type textarea "New Project - OKR Coaching LP"
type textarea "x"
type textarea "New Project - OKR Coaching LP"
type textarea "x"
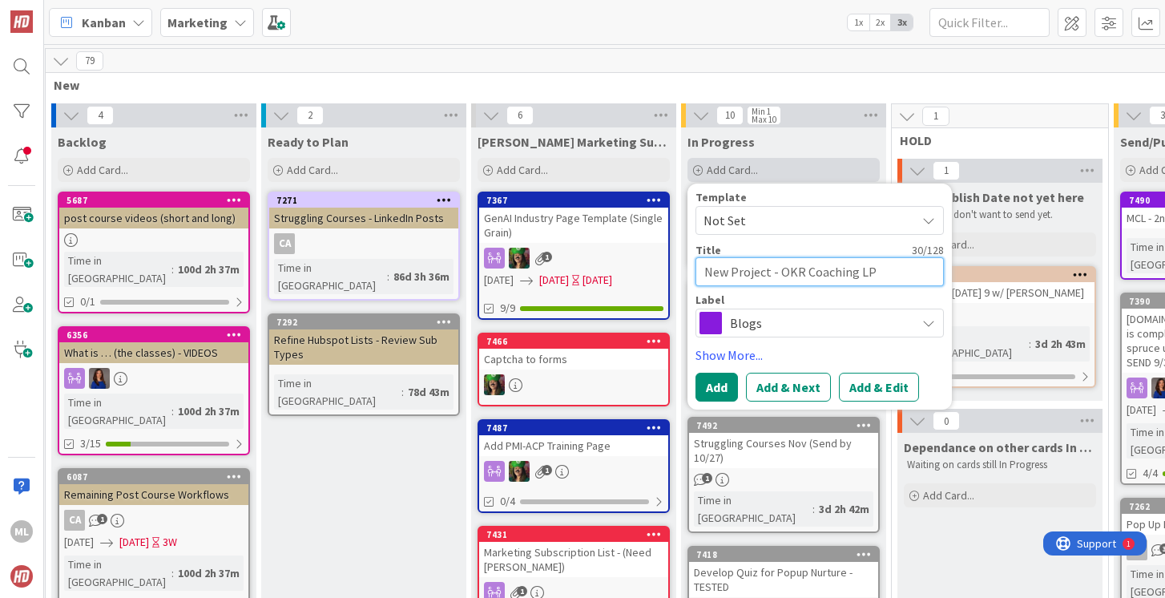
type textarea "New Project - OKR Coaching LP f"
type textarea "x"
type textarea "New Project - OKR Coaching LP fo"
type textarea "x"
type textarea "New Project - OKR Coaching LP for"
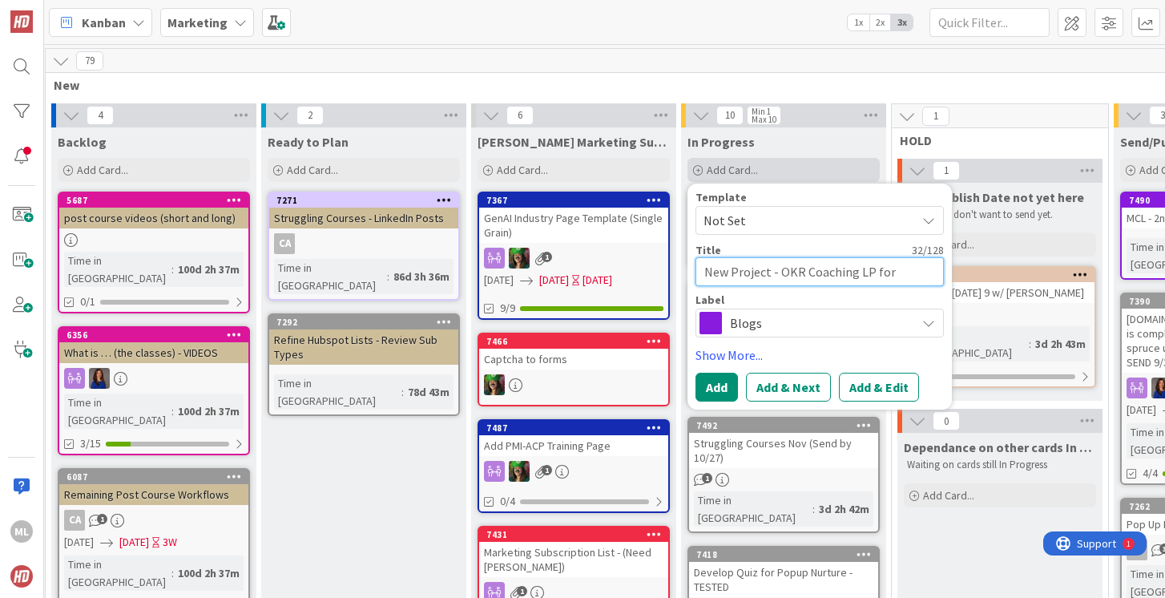
type textarea "x"
type textarea "New Project - OKR Coaching LP for"
type textarea "x"
type textarea "New Project - OKR Coaching LP for S"
type textarea "x"
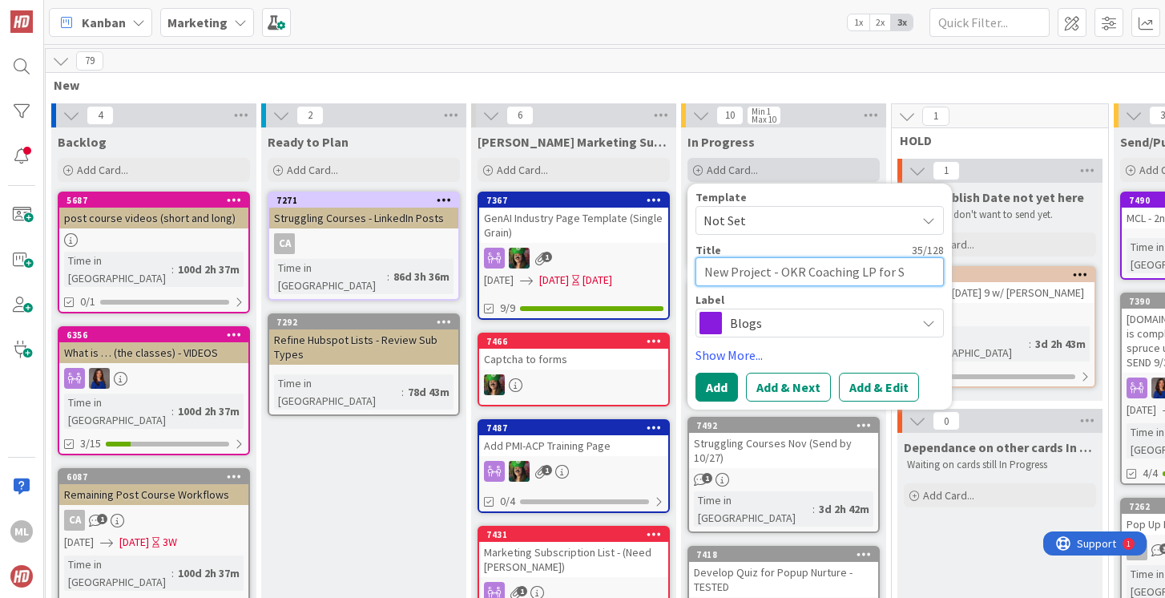
type textarea "New Project - OKR Coaching LP for SE"
type textarea "x"
type textarea "New Project - OKR Coaching LP for SEO"
type textarea "x"
type textarea "New Project - OKR Coaching LP for SEO"
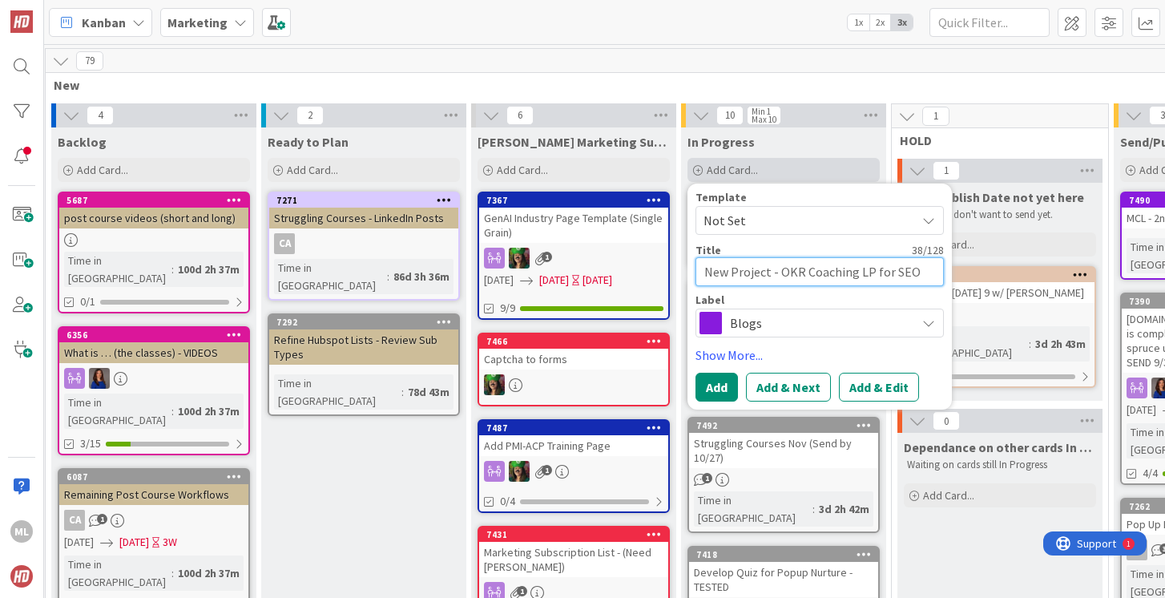
type textarea "x"
type textarea "New Project - OKR Coaching LP for SEO o"
type textarea "x"
type textarea "New Project - OKR Coaching LP for SEO op"
type textarea "x"
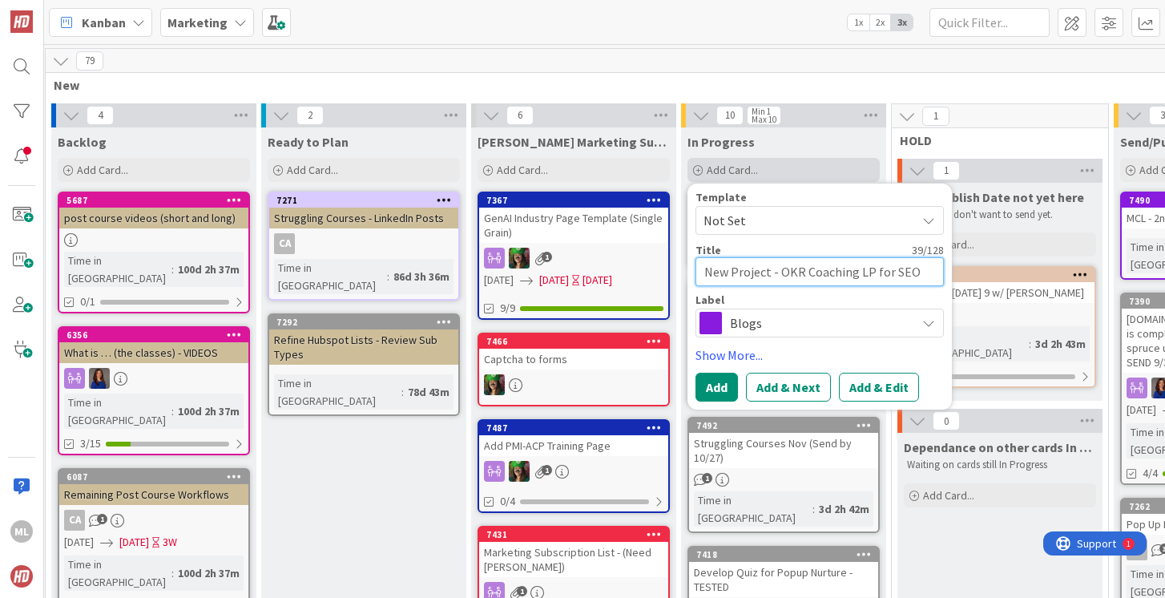
type textarea "New Project - OKR Coaching LP for SEO ope"
type textarea "x"
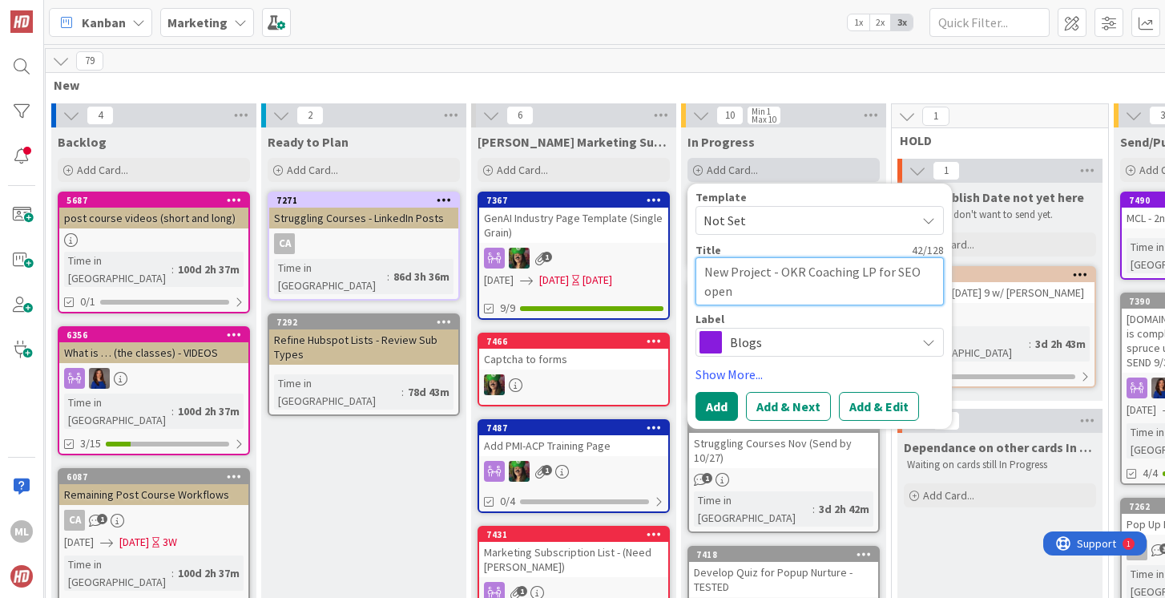
type textarea "New Project - OKR Coaching LP for SEO open"
type textarea "x"
type textarea "New Project - OKR Coaching LP for SEO open c"
type textarea "x"
type textarea "New Project - OKR Coaching LP for SEO open car"
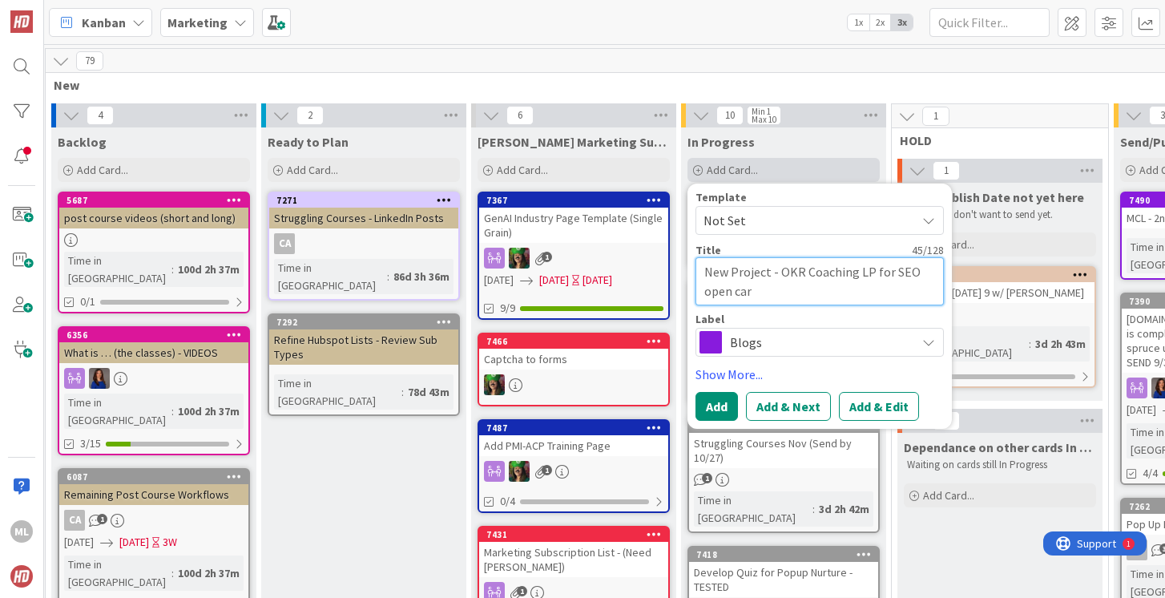
type textarea "x"
type textarea "New Project - OKR Coaching LP for SEO open card"
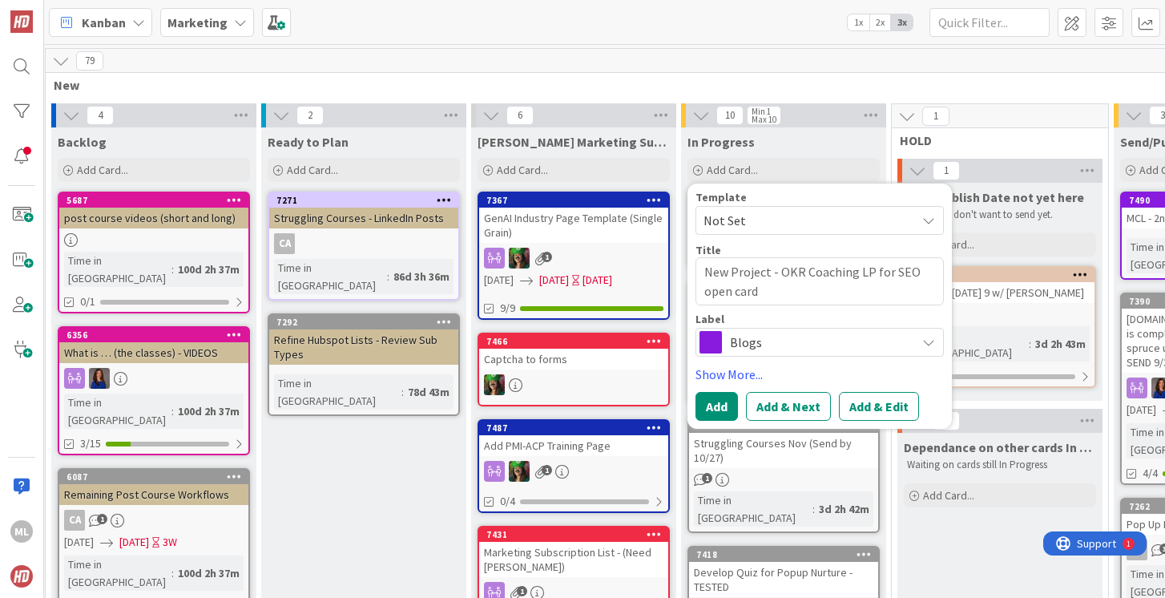
click at [747, 339] on span "Blogs" at bounding box center [819, 342] width 178 height 22
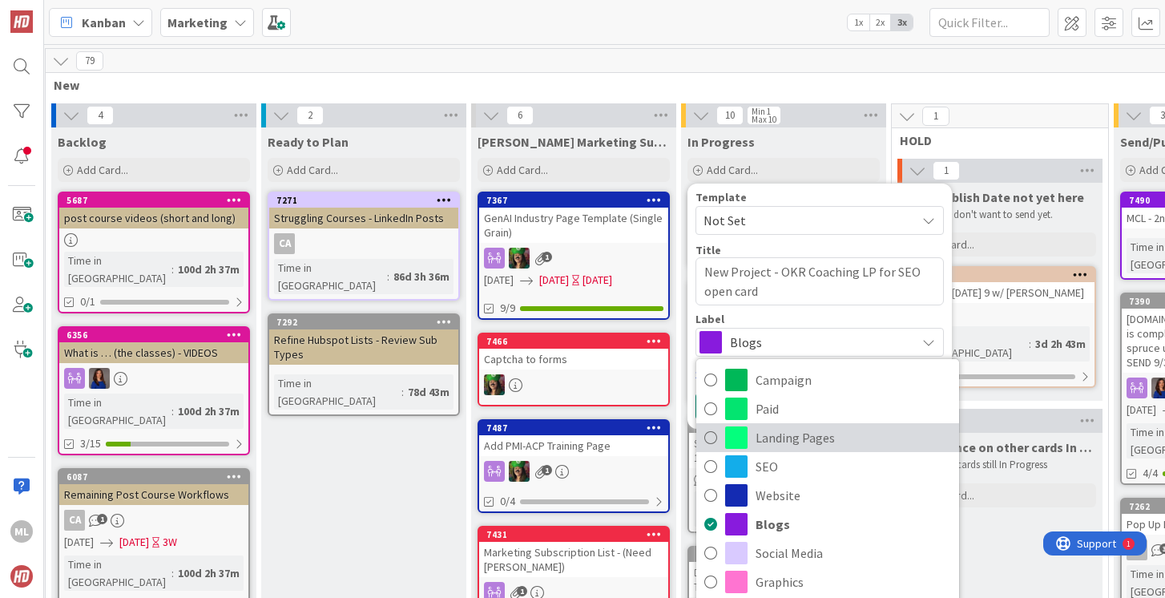
click at [710, 439] on icon at bounding box center [710, 438] width 13 height 24
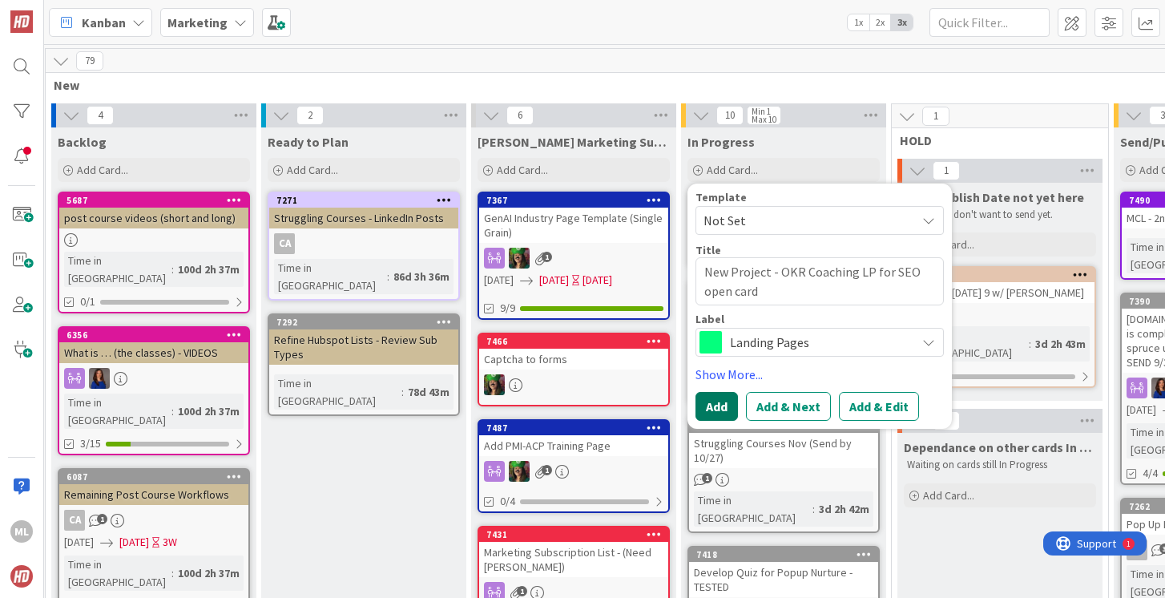
click at [715, 410] on button "Add" at bounding box center [717, 406] width 42 height 29
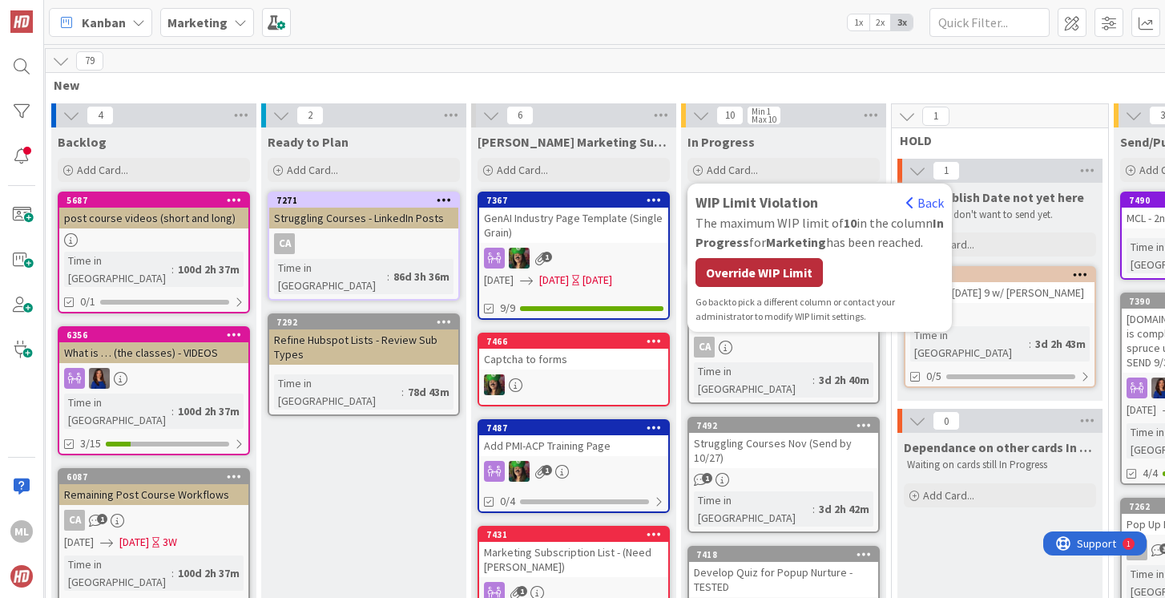
click at [757, 276] on div "Override WIP Limit" at bounding box center [759, 272] width 127 height 29
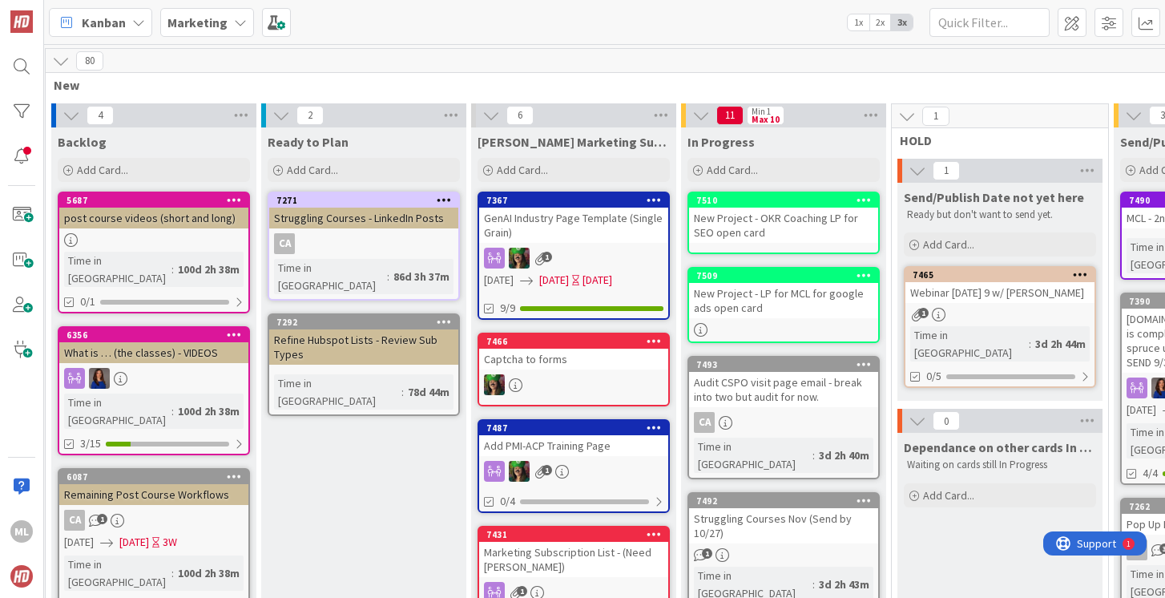
click at [743, 311] on div "New Project - LP for MCL for google ads open card" at bounding box center [783, 300] width 189 height 35
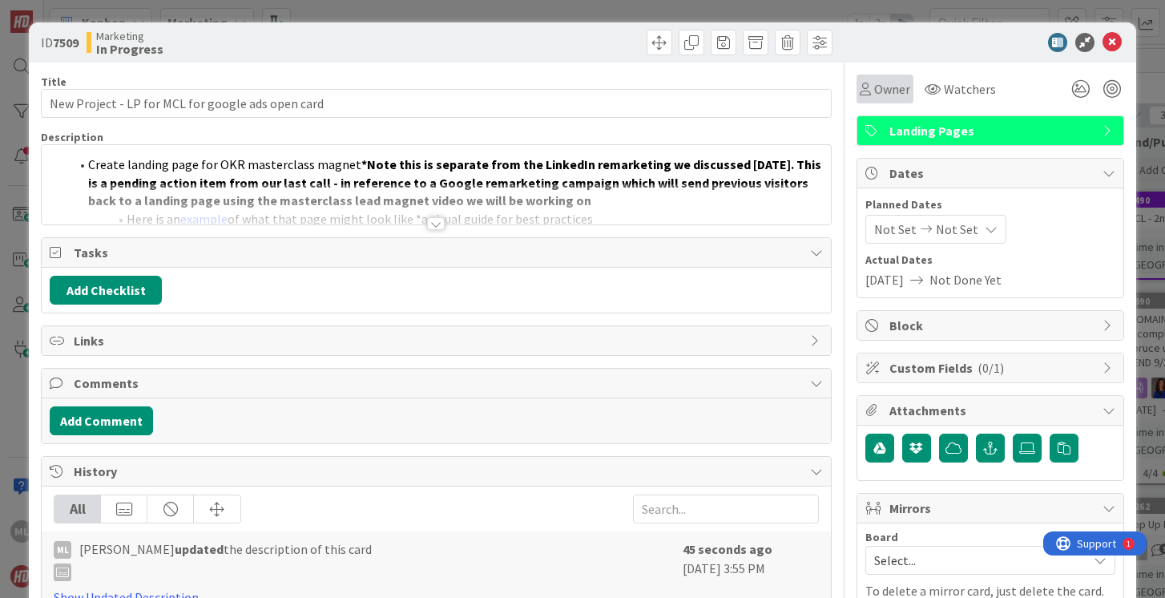
click at [892, 89] on span "Owner" at bounding box center [892, 88] width 36 height 19
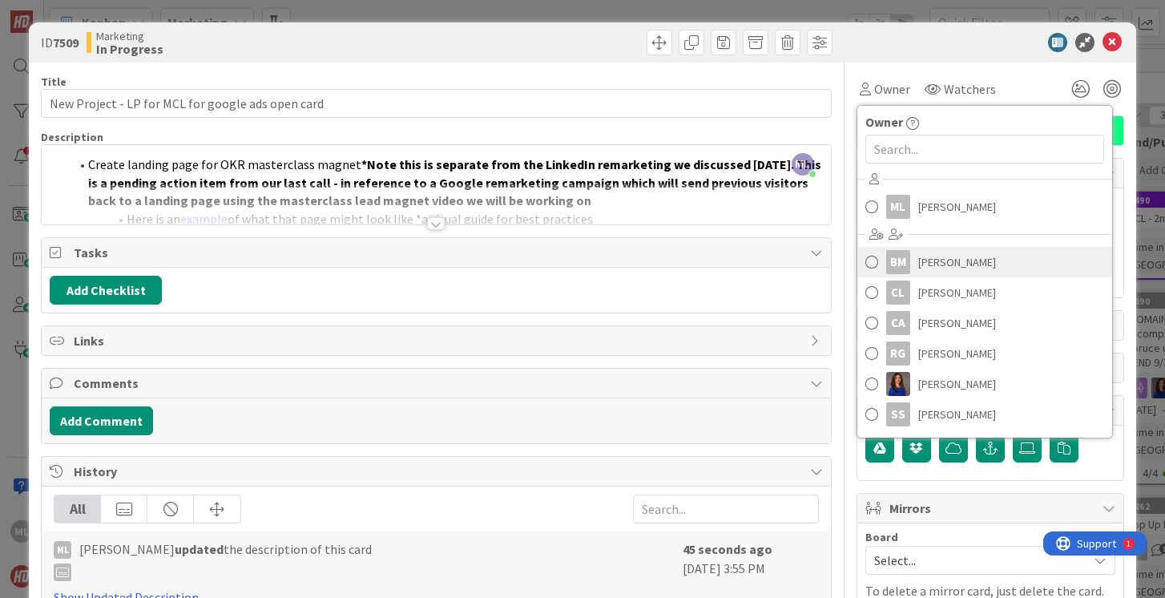
click at [874, 261] on span at bounding box center [872, 262] width 13 height 24
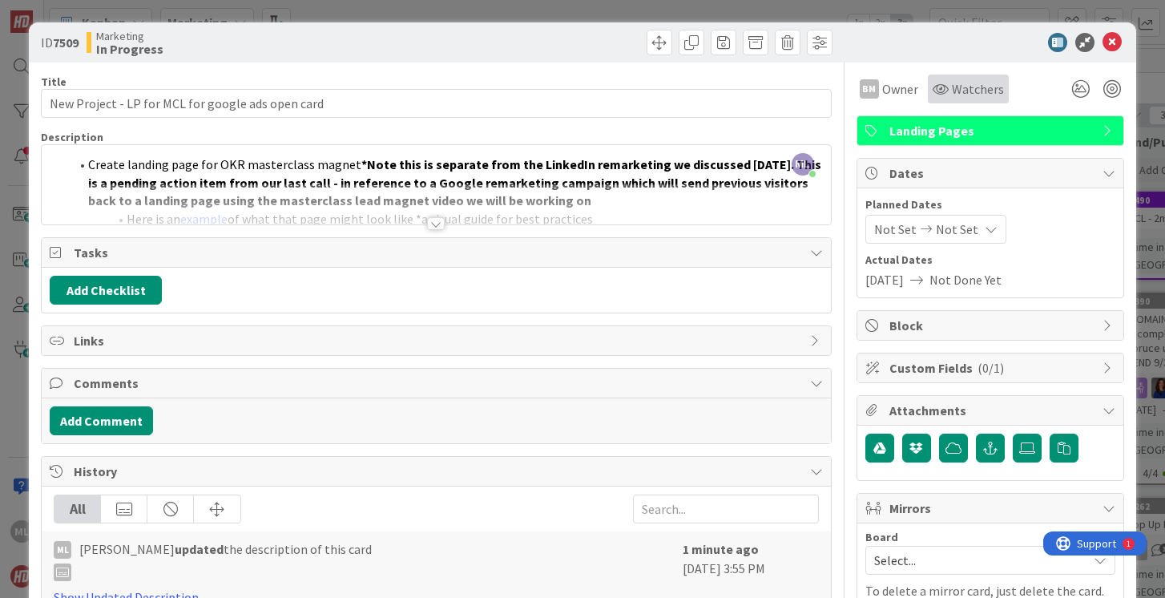
click at [973, 87] on span "Watchers" at bounding box center [978, 88] width 52 height 19
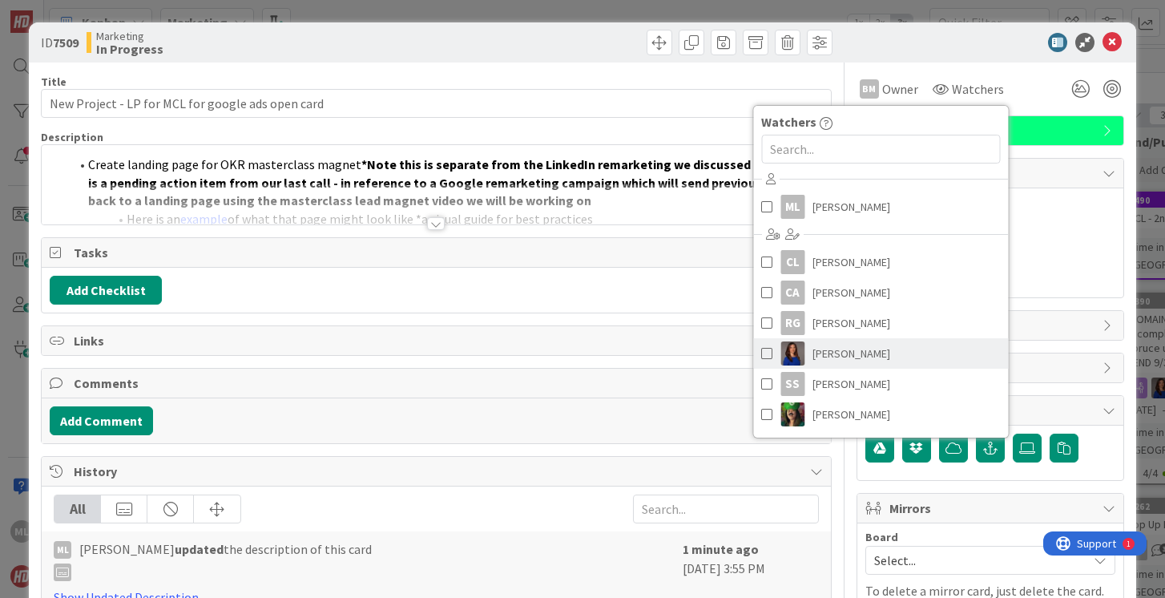
click at [765, 351] on span at bounding box center [766, 353] width 11 height 24
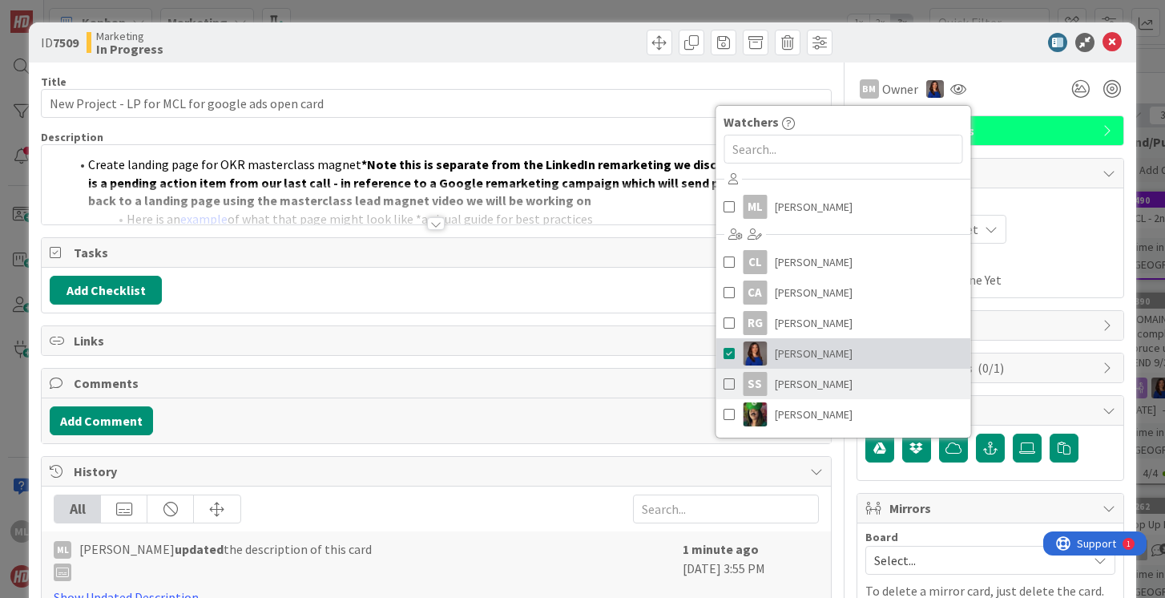
scroll to position [29, 0]
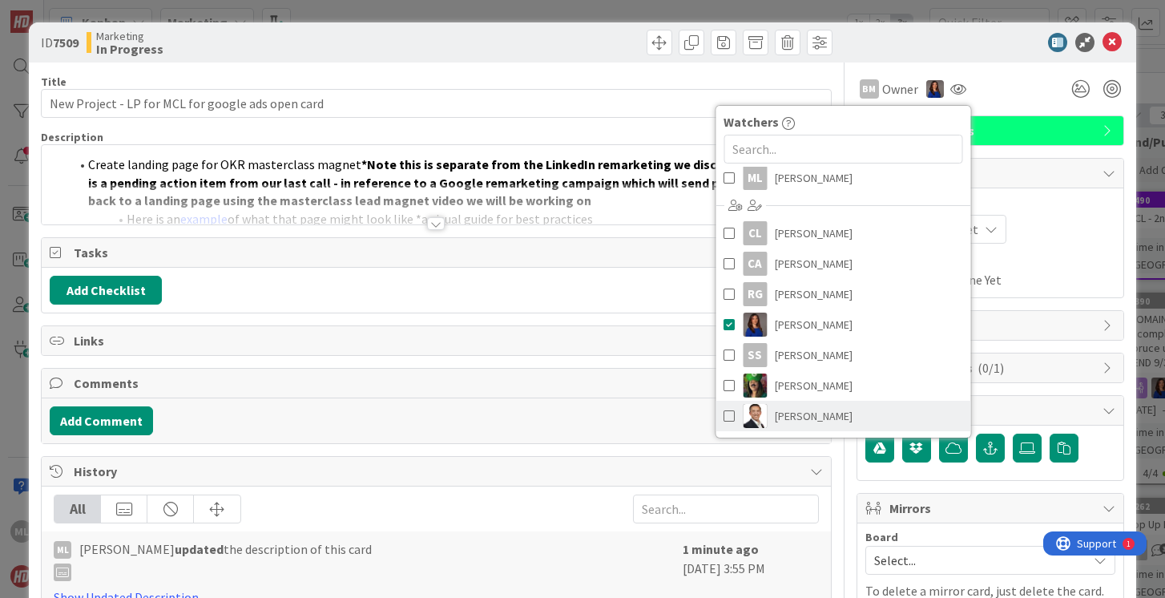
click at [728, 416] on span at bounding box center [729, 416] width 11 height 24
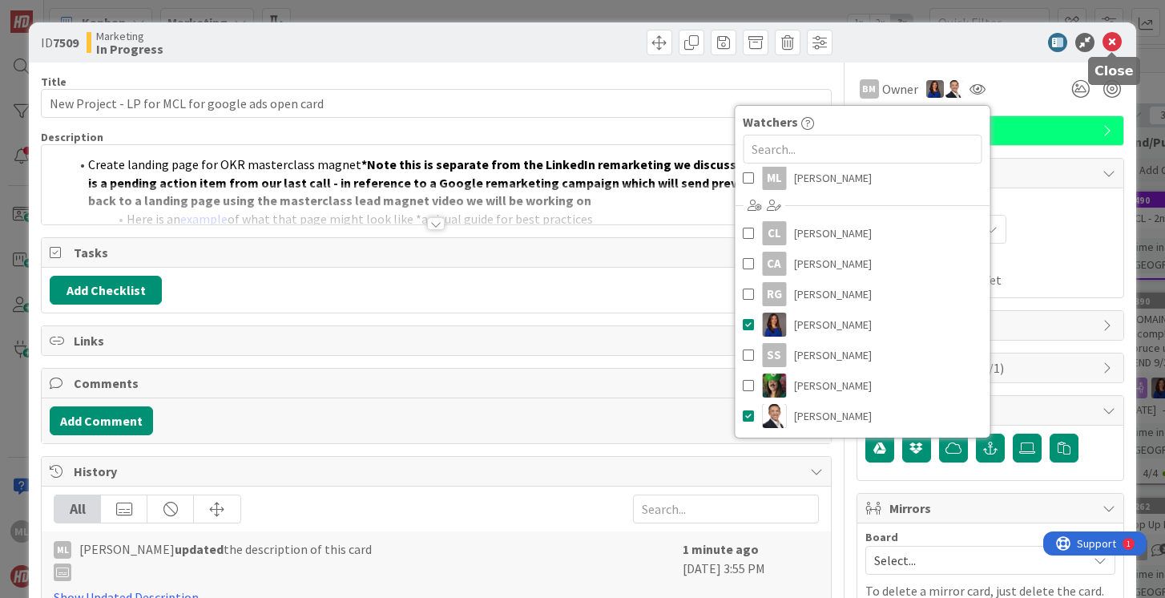
click at [1112, 42] on icon at bounding box center [1112, 42] width 19 height 19
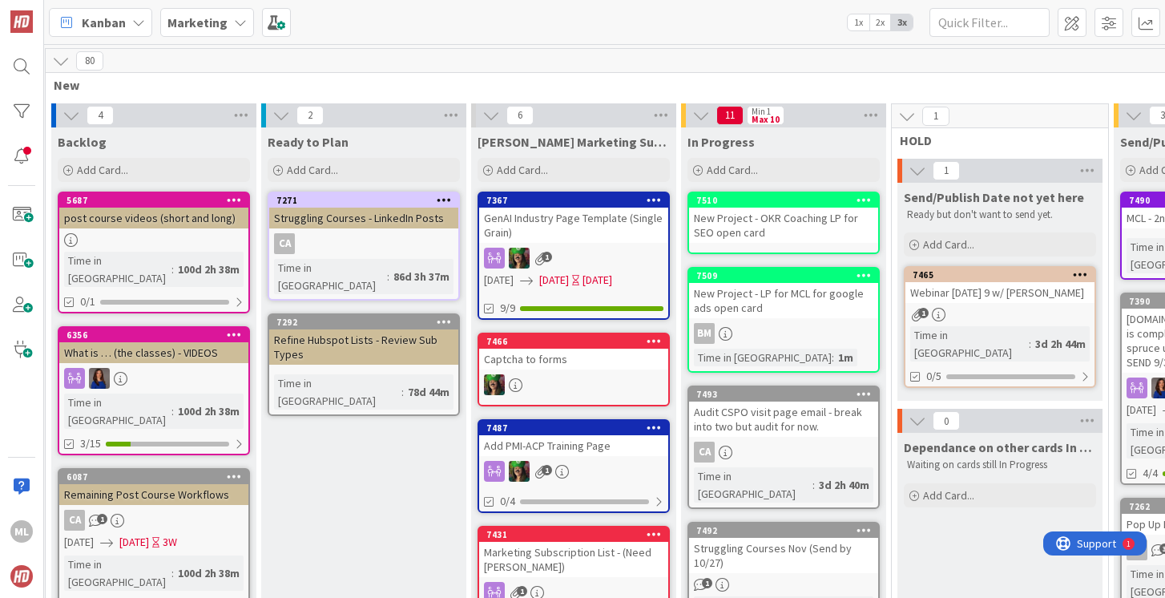
click at [790, 224] on div "New Project - OKR Coaching LP for SEO open card" at bounding box center [783, 225] width 189 height 35
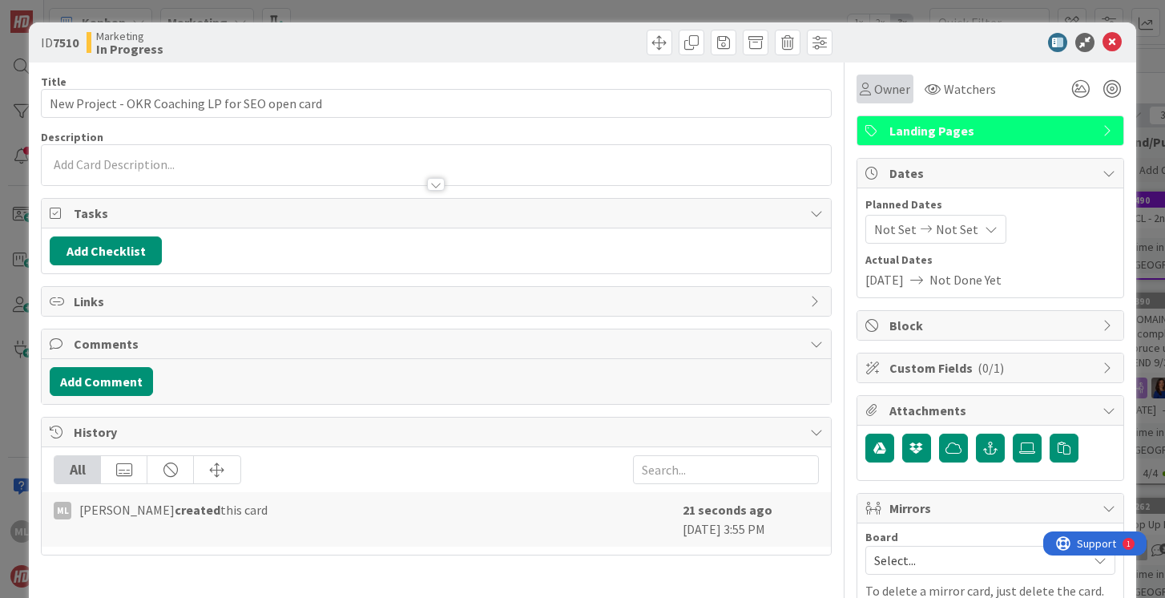
click at [893, 91] on span "Owner" at bounding box center [892, 88] width 36 height 19
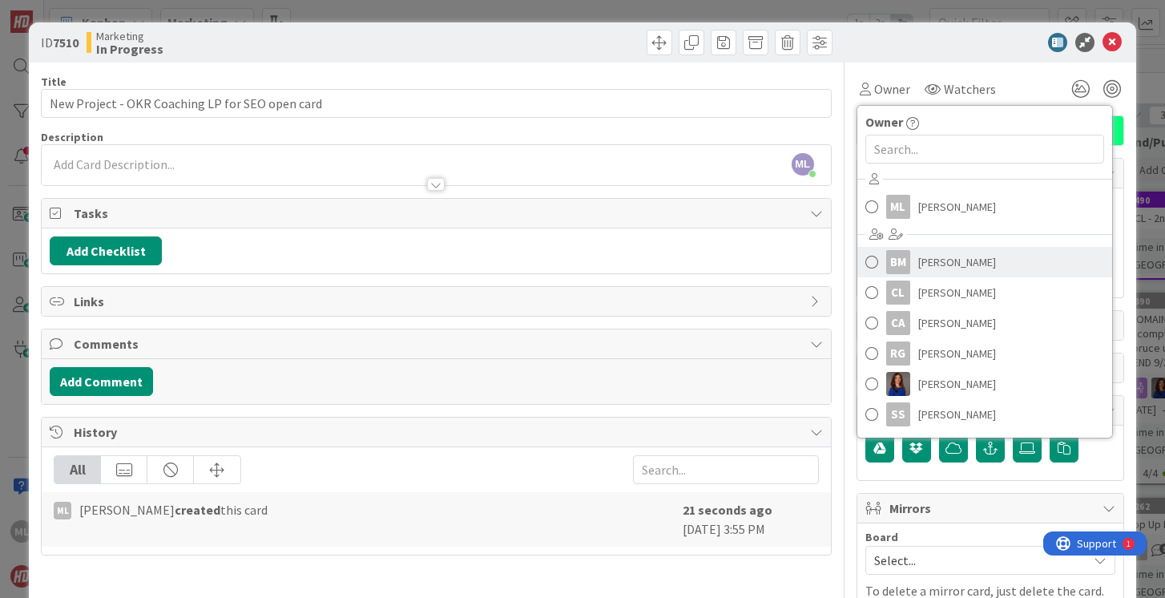
click at [872, 256] on span at bounding box center [872, 262] width 13 height 24
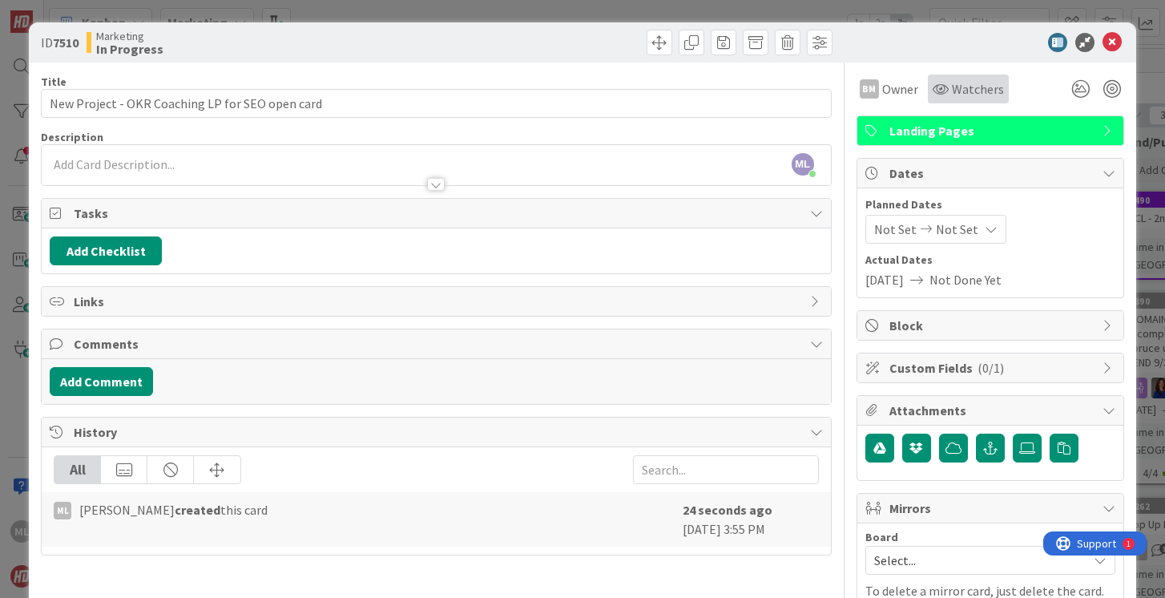
click at [967, 93] on span "Watchers" at bounding box center [978, 88] width 52 height 19
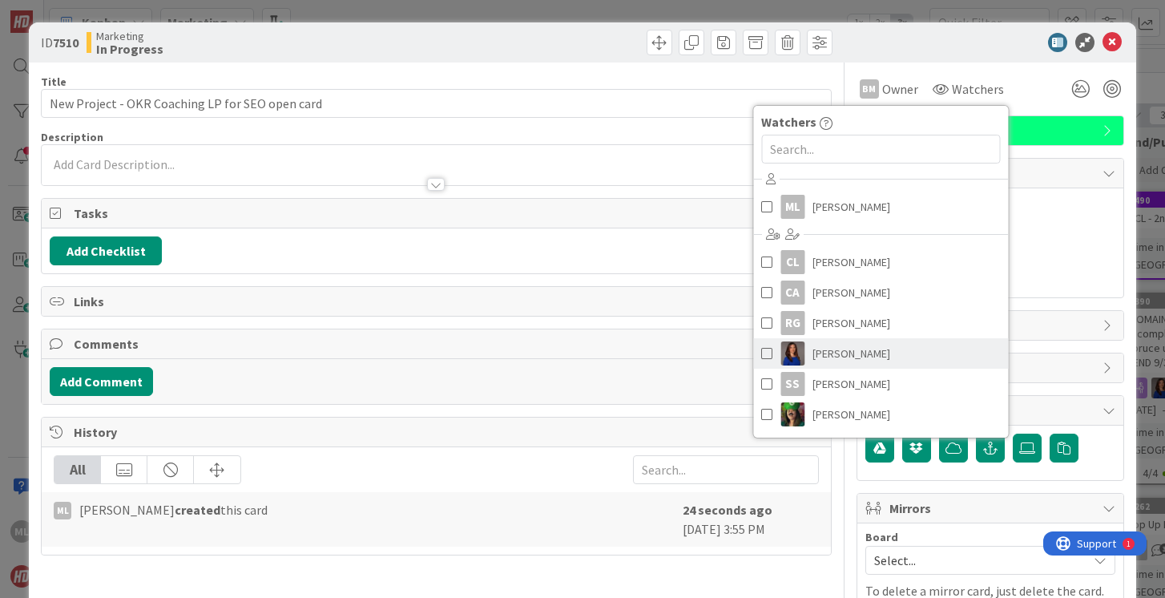
click at [764, 353] on span at bounding box center [766, 353] width 11 height 24
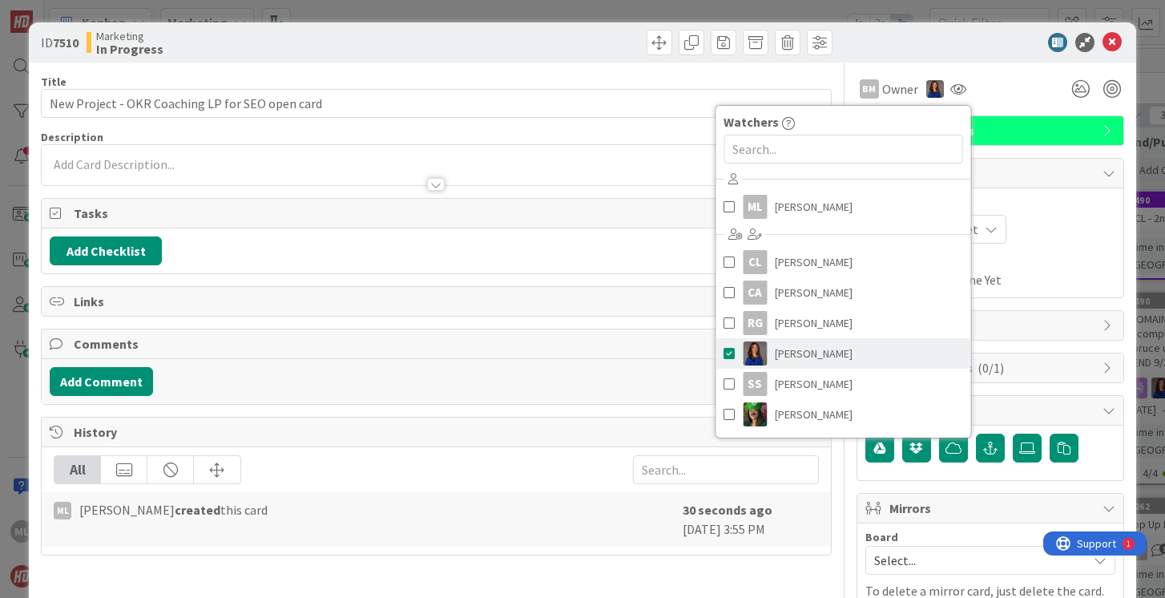
scroll to position [29, 0]
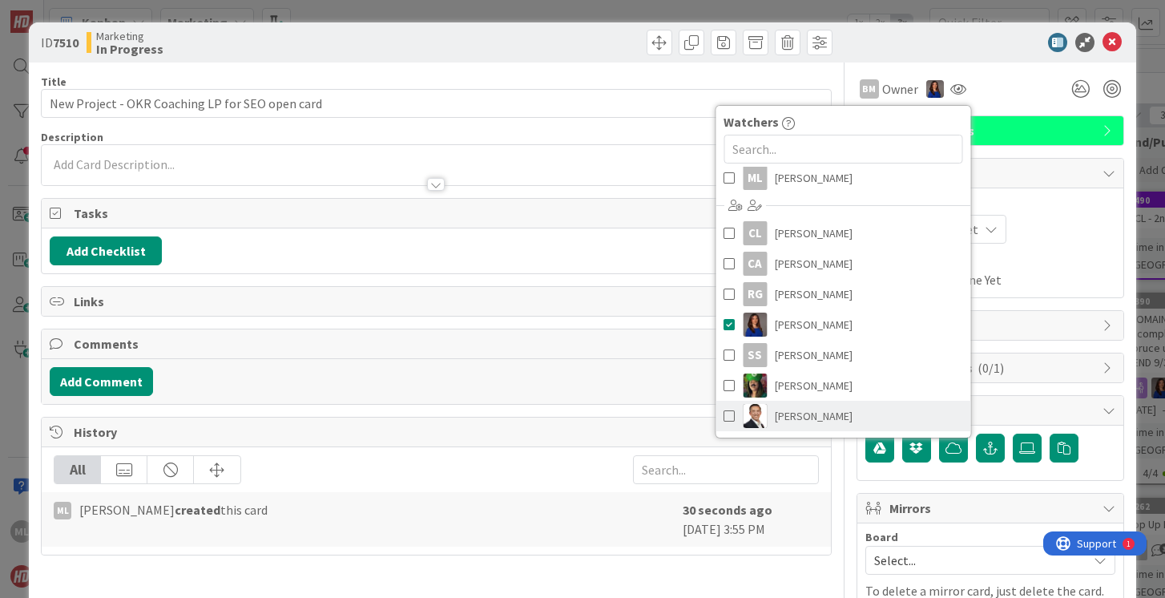
click at [726, 416] on span at bounding box center [729, 416] width 11 height 24
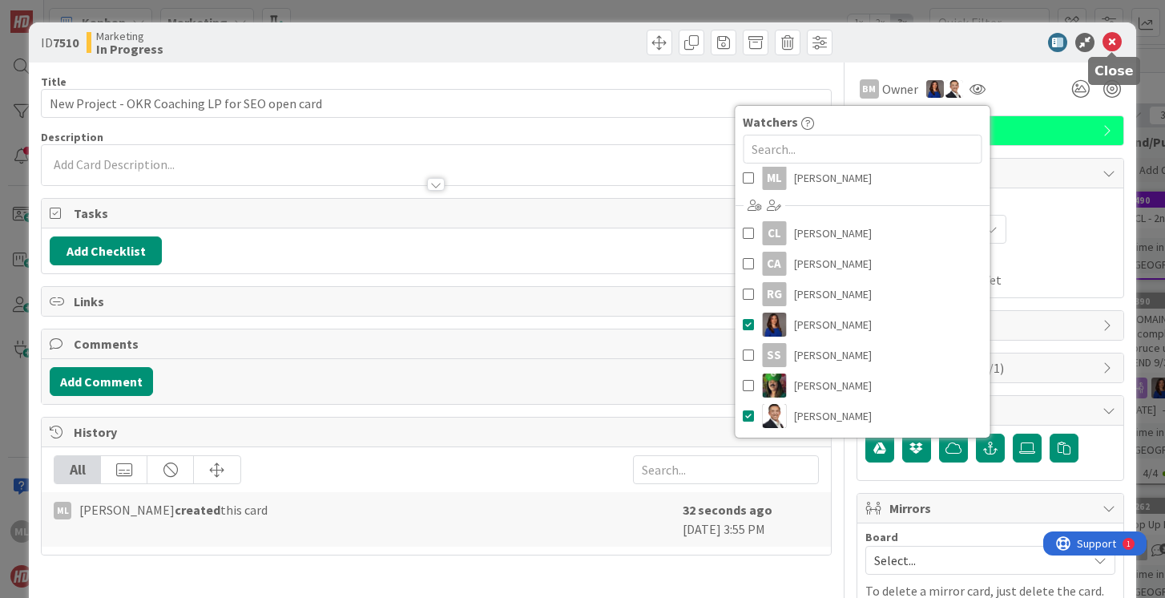
click at [1109, 42] on icon at bounding box center [1112, 42] width 19 height 19
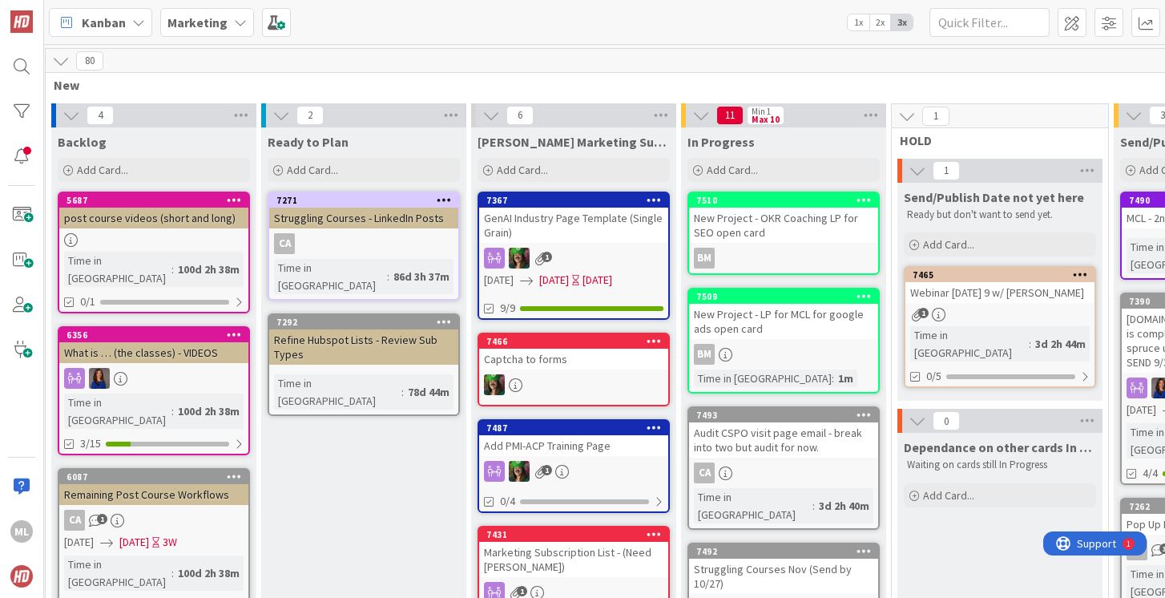
click at [785, 329] on div "New Project - LP for MCL for google ads open card" at bounding box center [783, 321] width 189 height 35
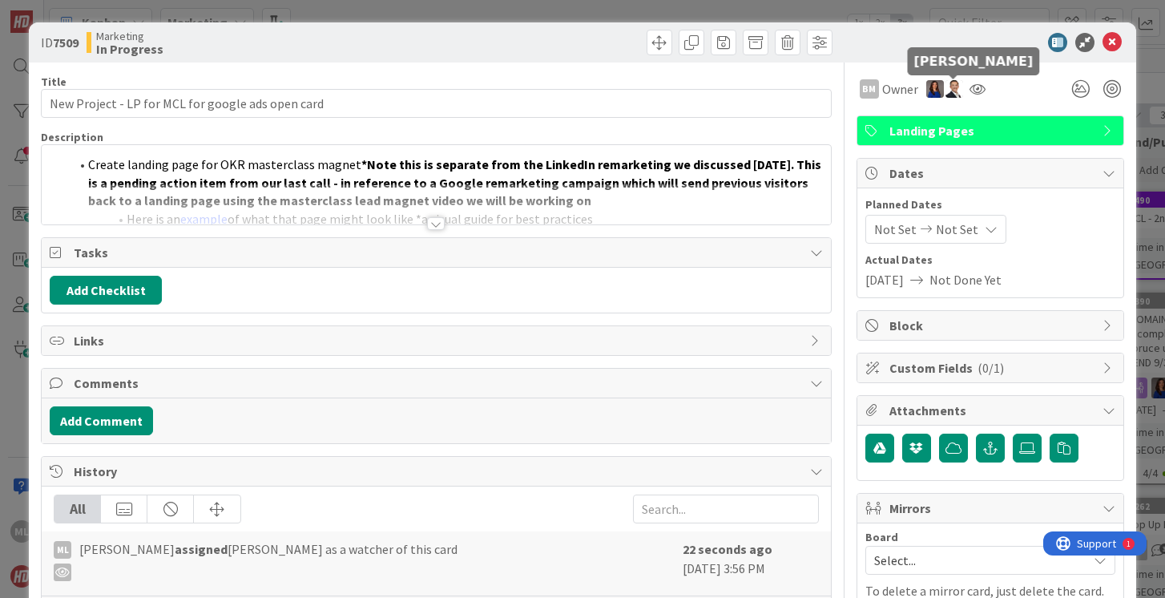
click at [952, 91] on img at bounding box center [955, 89] width 18 height 18
click at [895, 127] on link "Remove" at bounding box center [899, 120] width 127 height 26
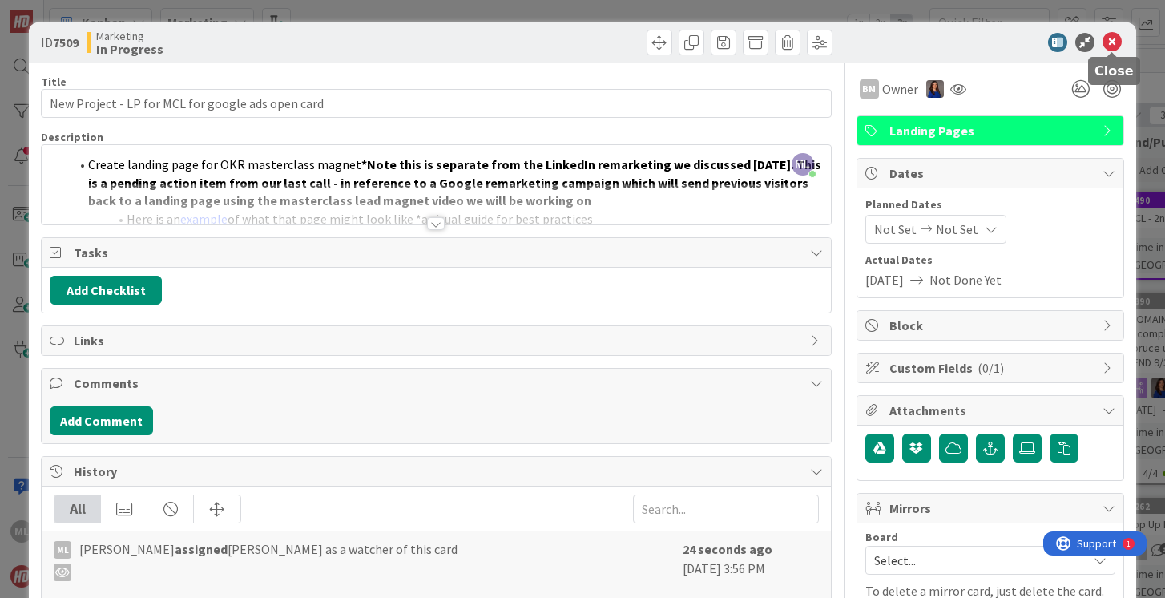
click at [1112, 36] on icon at bounding box center [1112, 42] width 19 height 19
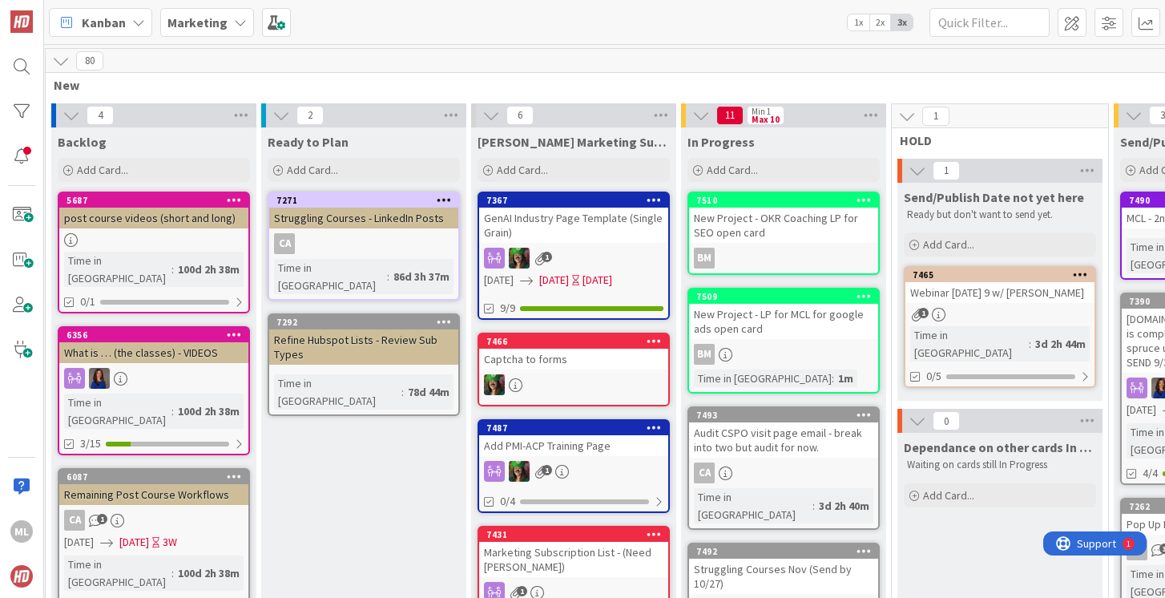
click at [767, 336] on div "New Project - LP for MCL for google ads open card" at bounding box center [783, 321] width 189 height 35
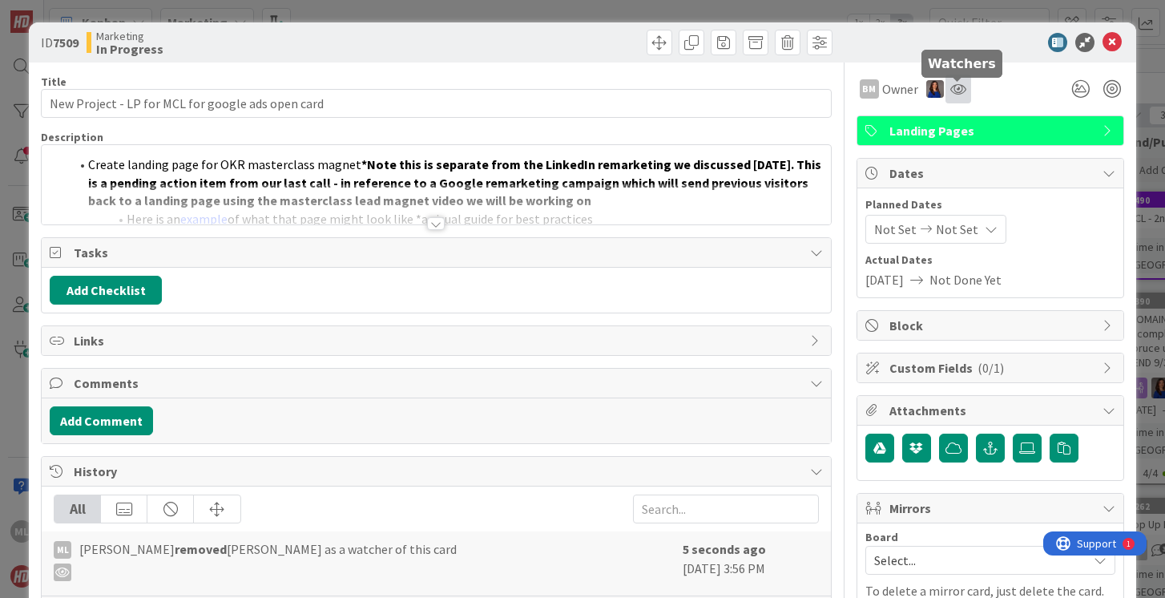
click at [957, 85] on icon at bounding box center [959, 89] width 16 height 13
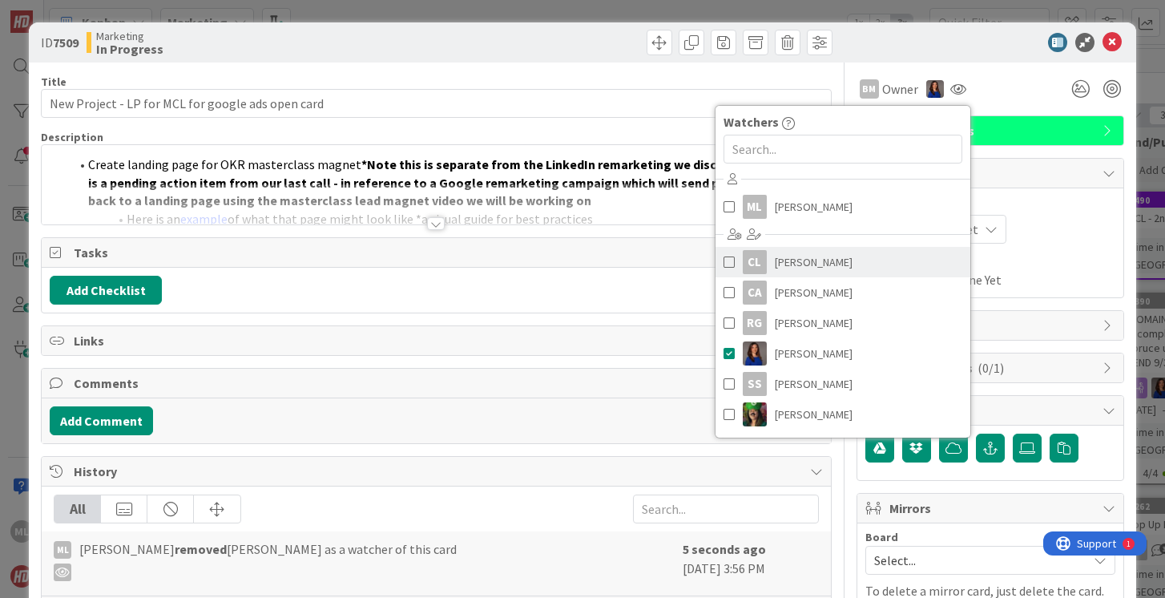
click at [729, 263] on span at bounding box center [729, 262] width 11 height 24
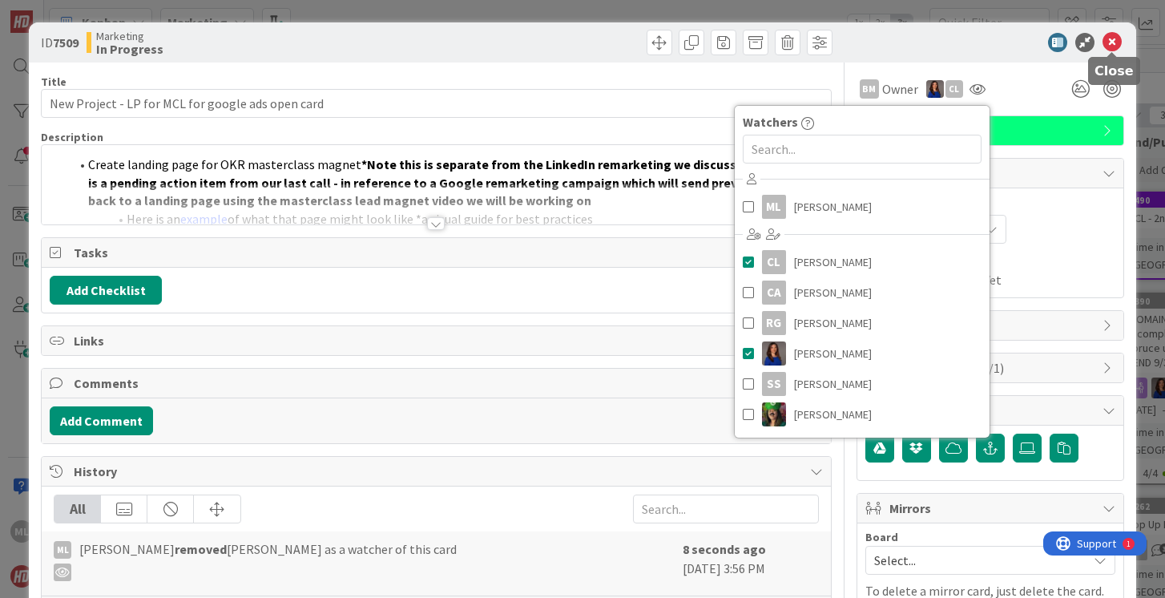
click at [1111, 40] on icon at bounding box center [1112, 42] width 19 height 19
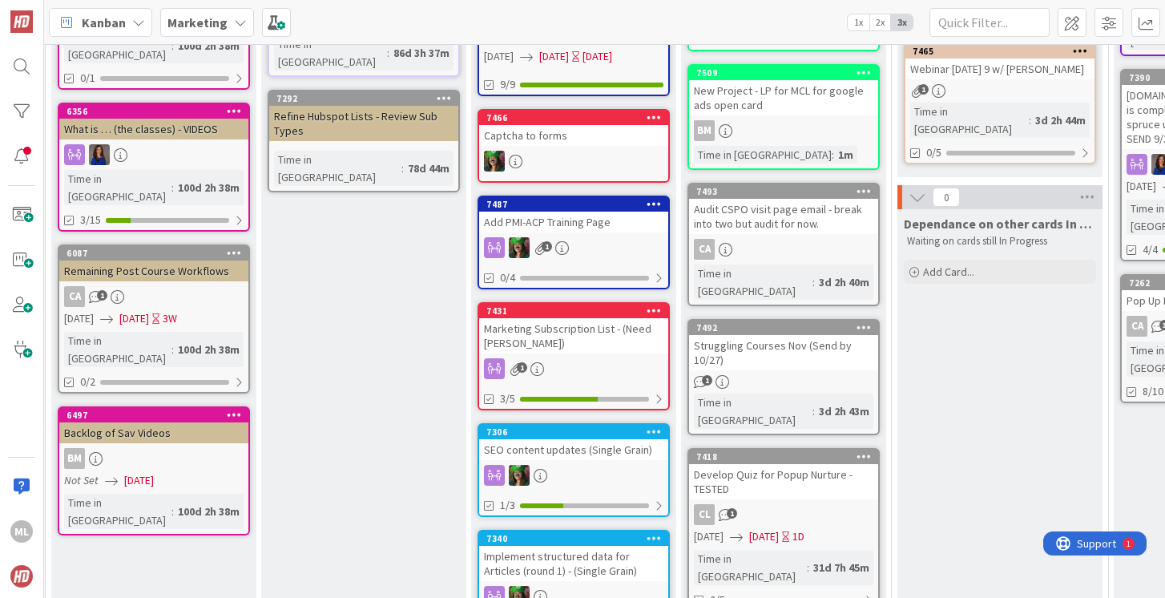
scroll to position [0, 43]
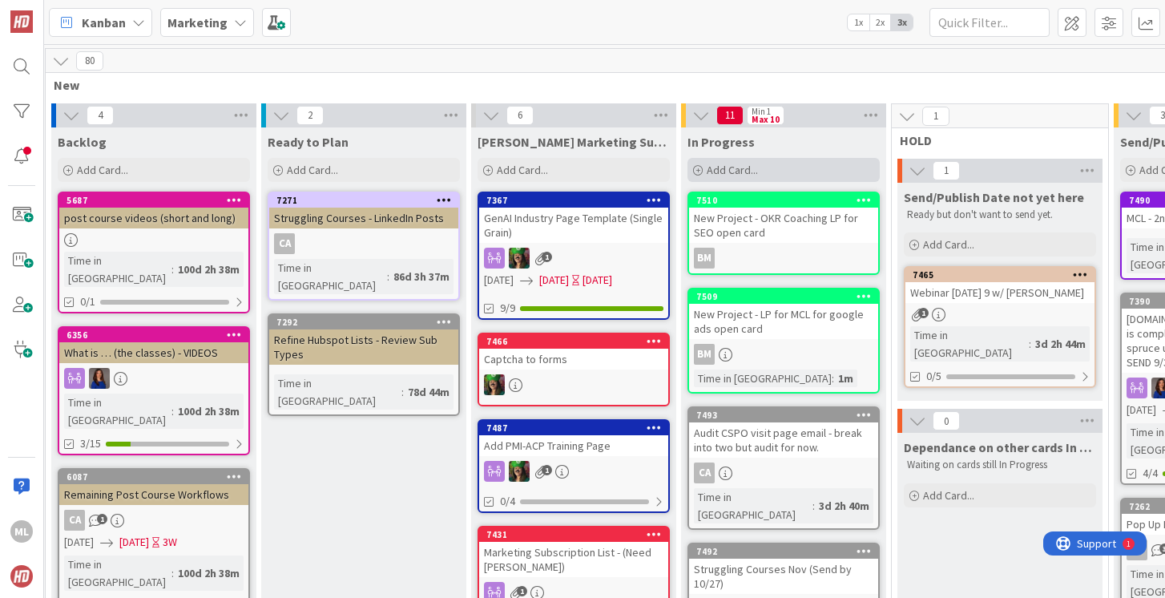
click at [724, 166] on span "Add Card..." at bounding box center [732, 170] width 51 height 14
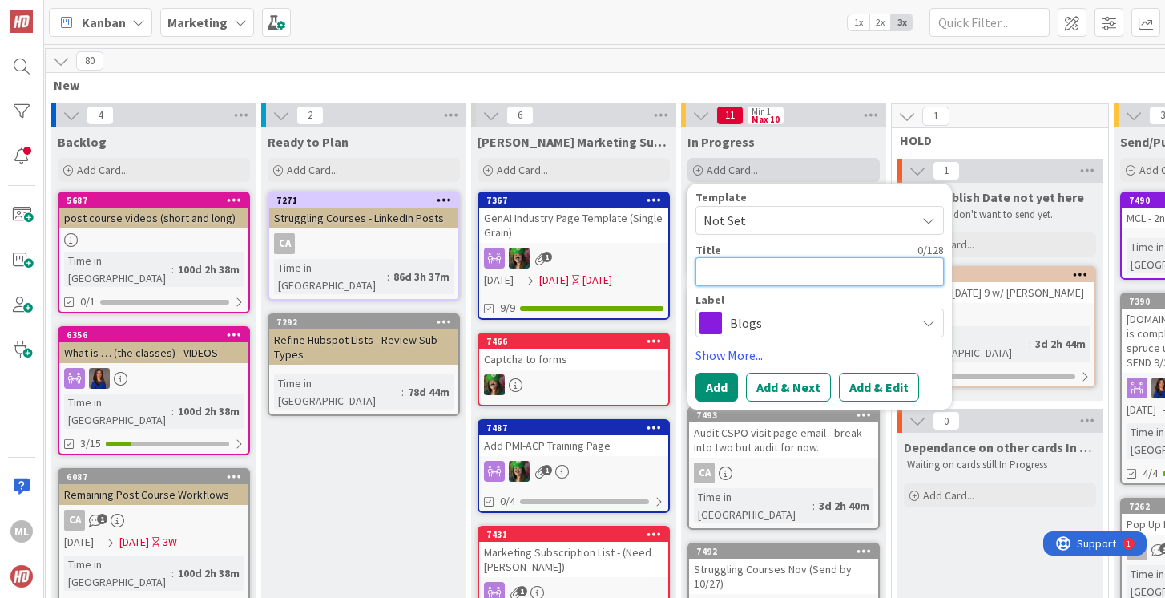
type textarea "x"
type textarea "N"
type textarea "x"
type textarea "Ne"
type textarea "x"
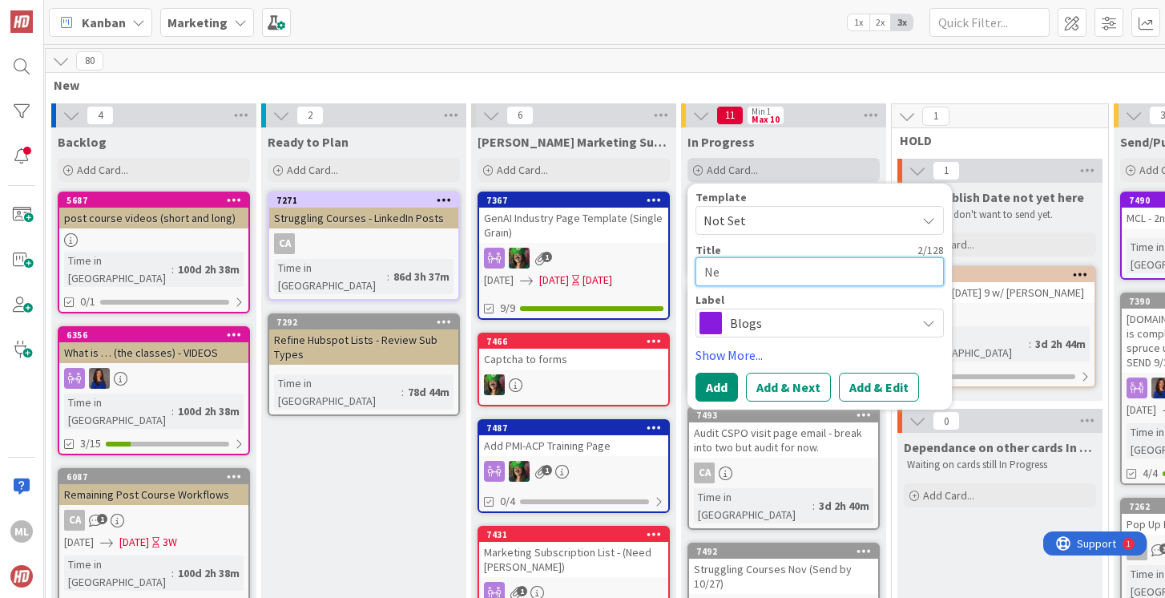
type textarea "New"
type textarea "x"
type textarea "New"
type textarea "x"
type textarea "New P"
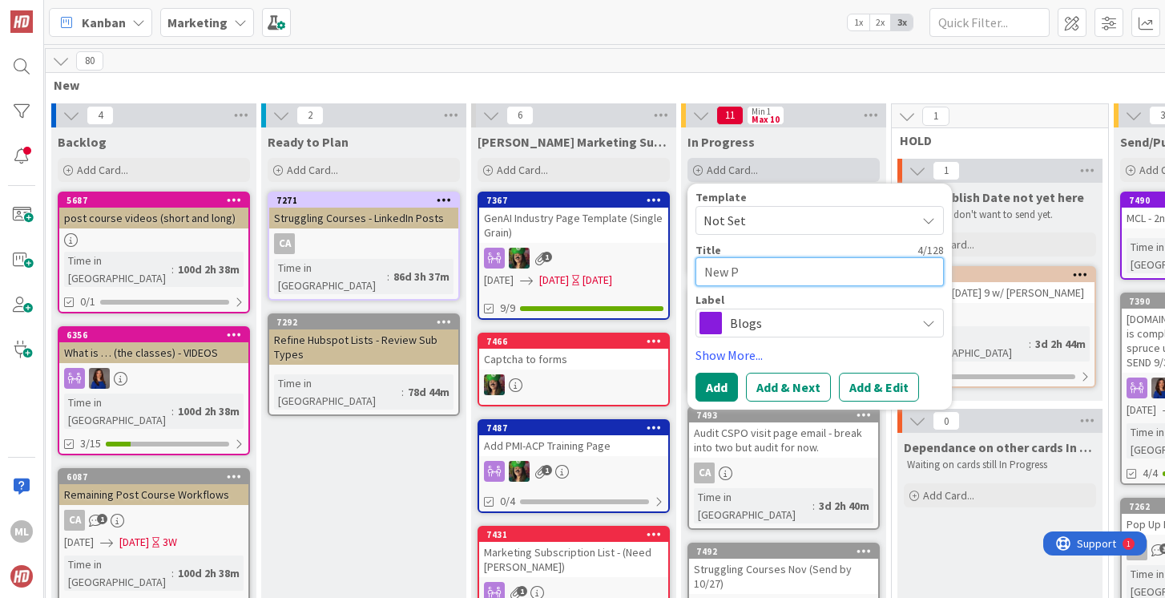
type textarea "x"
type textarea "New Pr"
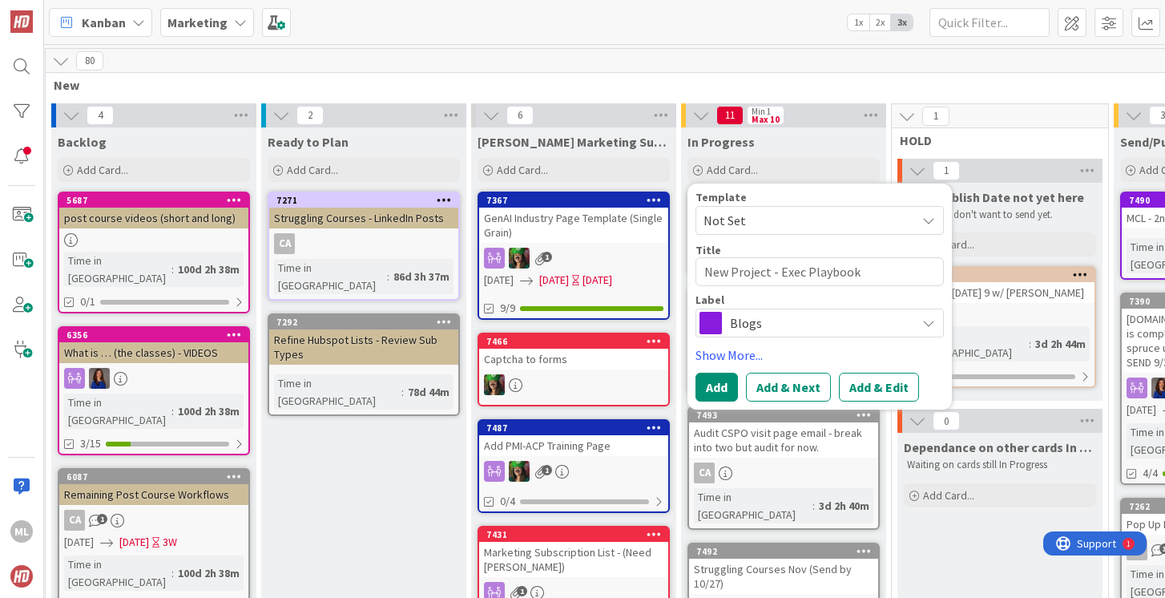
click at [755, 322] on span "Blogs" at bounding box center [819, 323] width 178 height 22
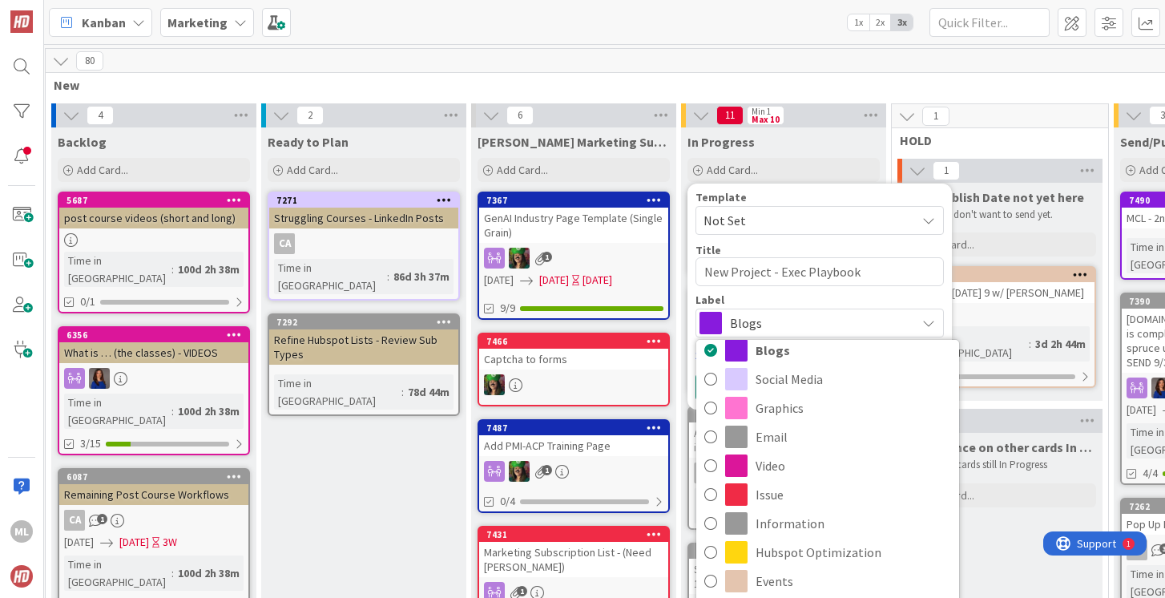
scroll to position [162, 0]
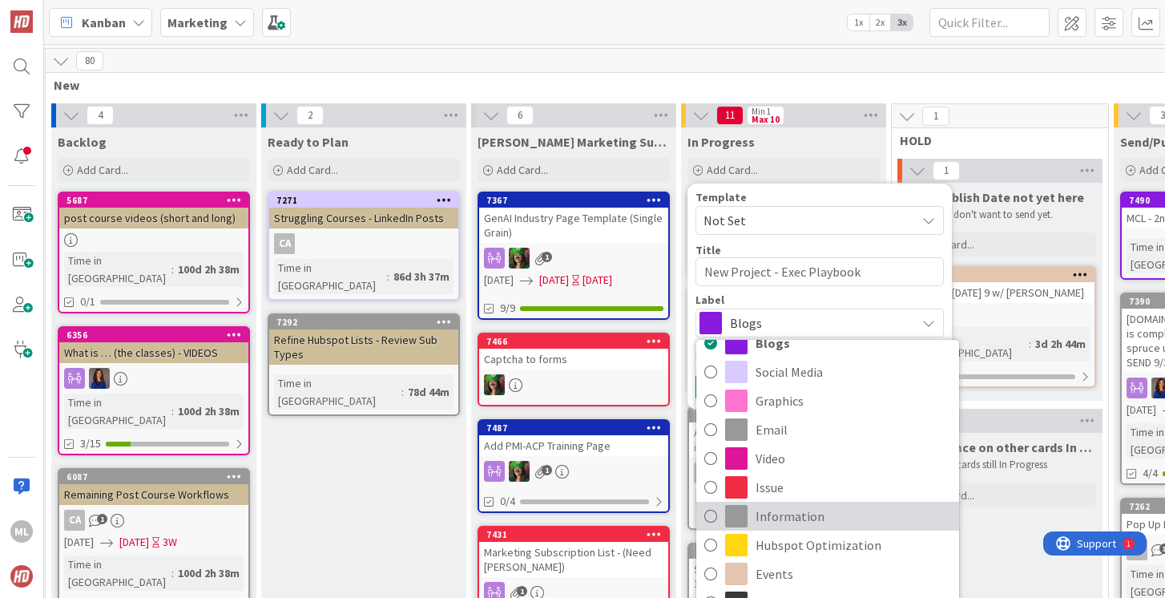
click at [709, 514] on icon at bounding box center [710, 516] width 13 height 24
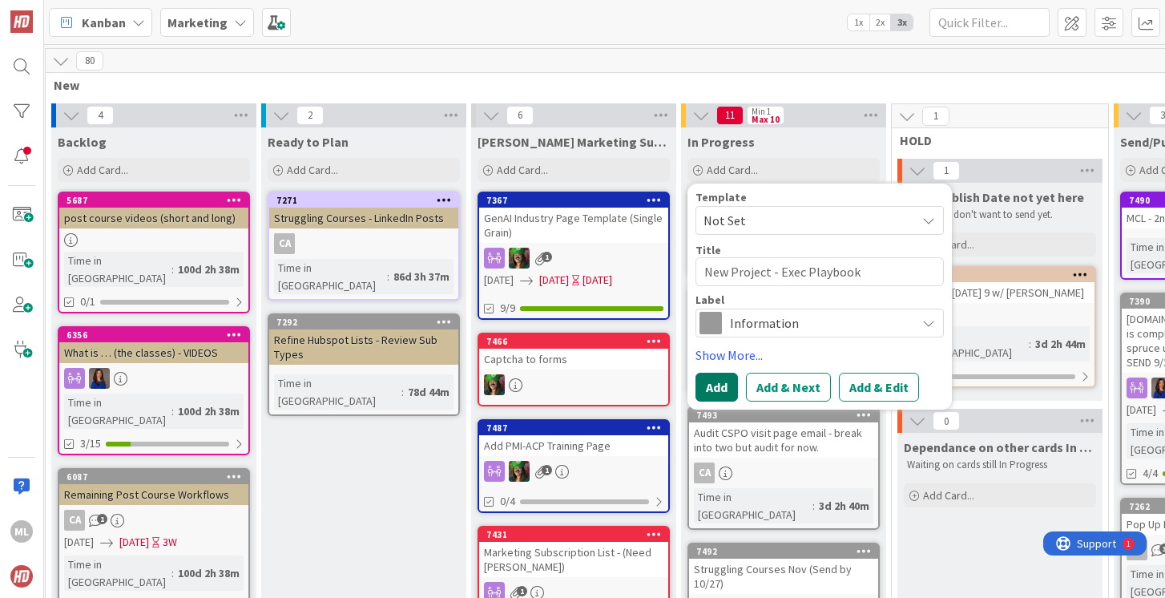
click at [721, 384] on button "Add" at bounding box center [717, 387] width 42 height 29
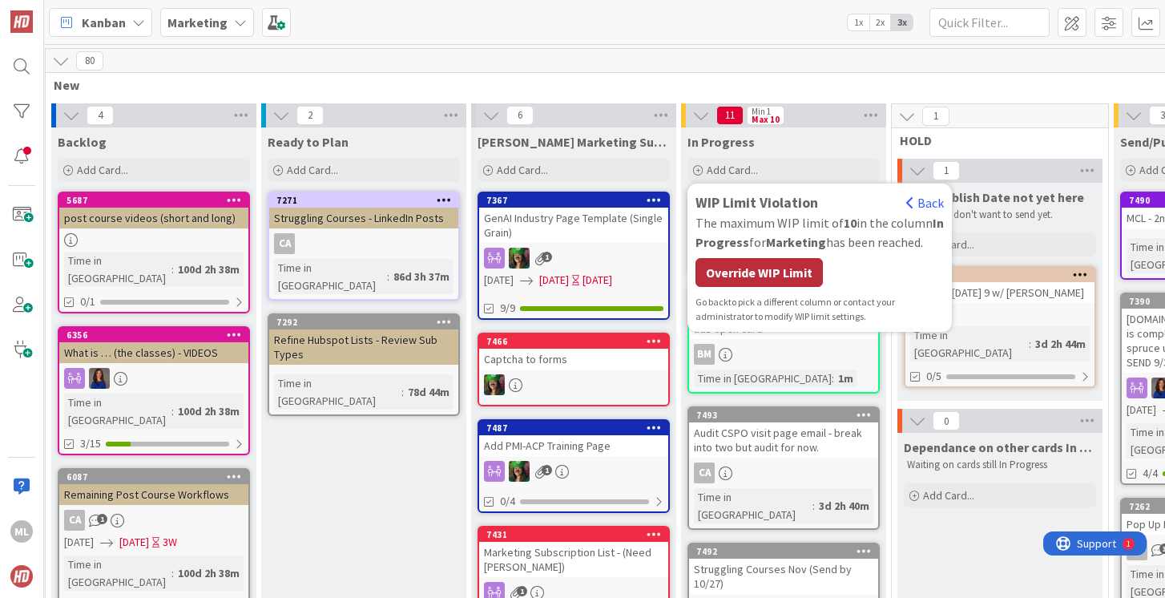
click at [749, 279] on div "Override WIP Limit" at bounding box center [759, 272] width 127 height 29
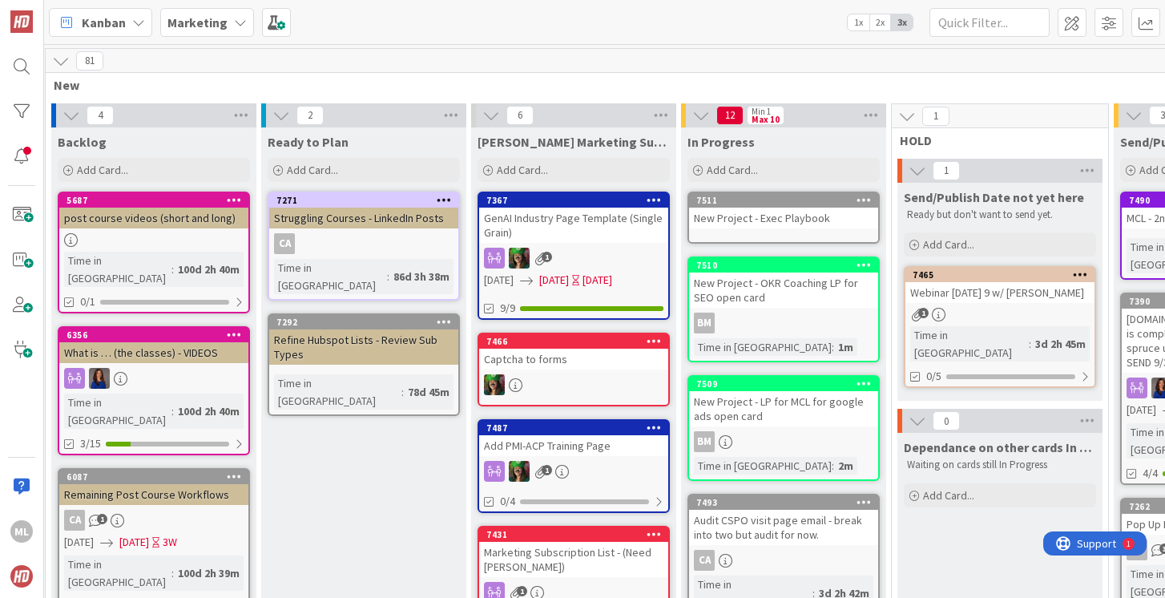
click at [732, 214] on div "New Project - Exec Playbook" at bounding box center [783, 218] width 189 height 21
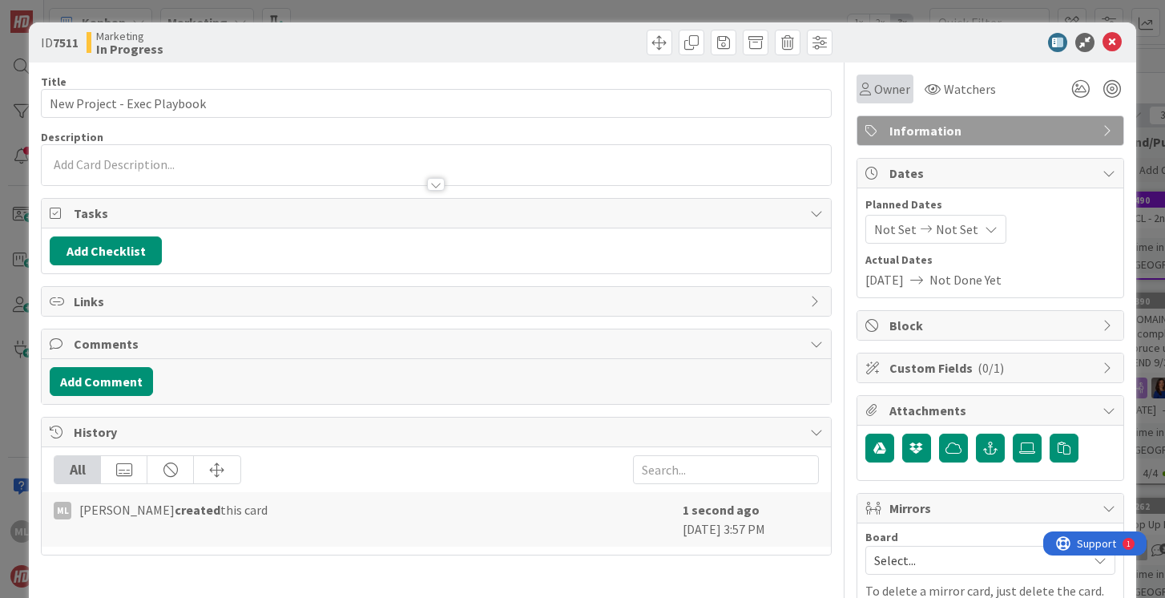
click at [897, 92] on span "Owner" at bounding box center [892, 88] width 36 height 19
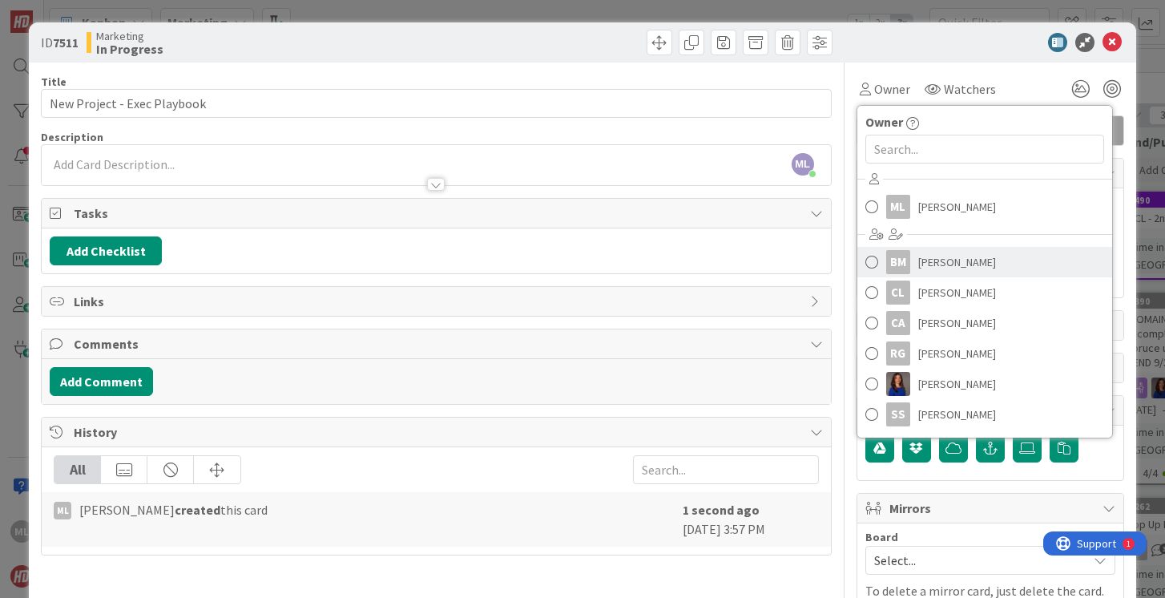
click at [874, 260] on span at bounding box center [872, 262] width 13 height 24
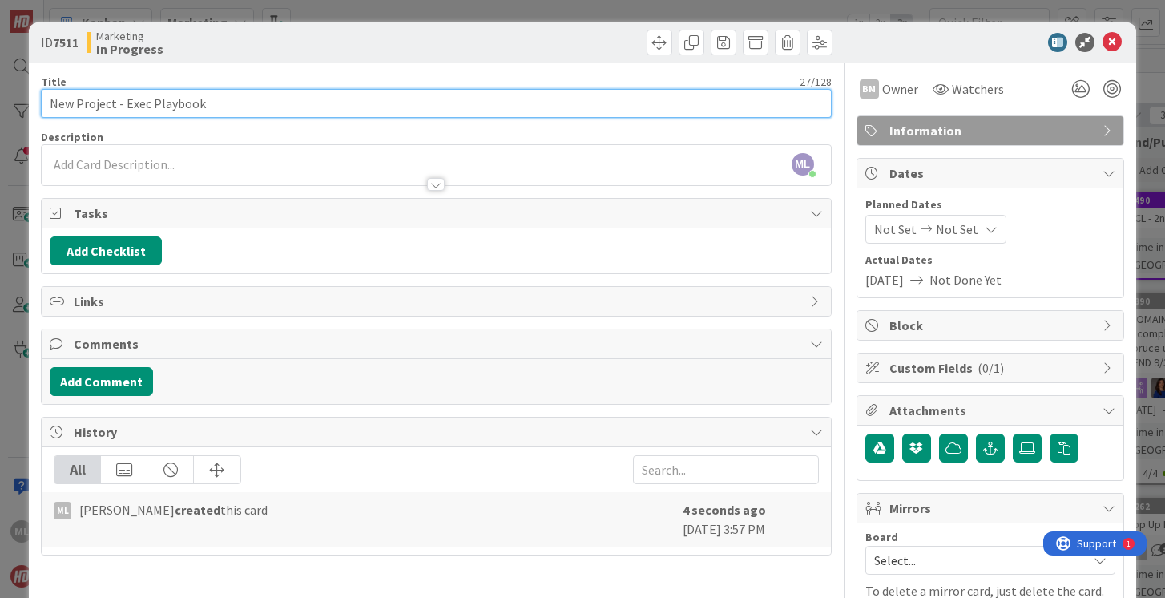
click at [437, 102] on input "New Project - Exec Playbook" at bounding box center [436, 103] width 790 height 29
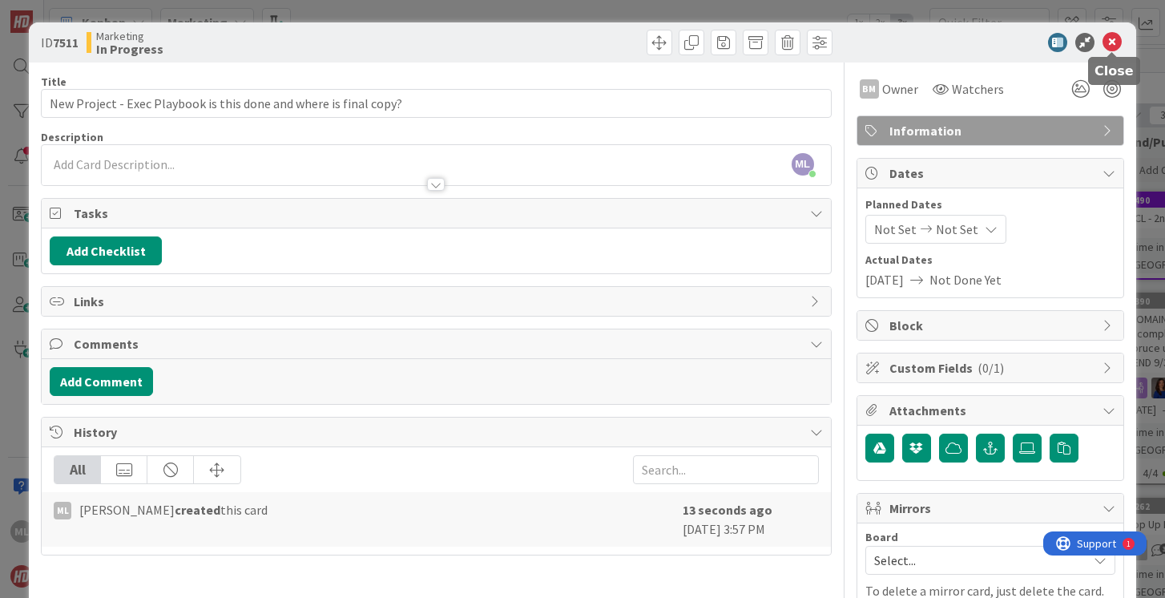
click at [1113, 43] on icon at bounding box center [1112, 42] width 19 height 19
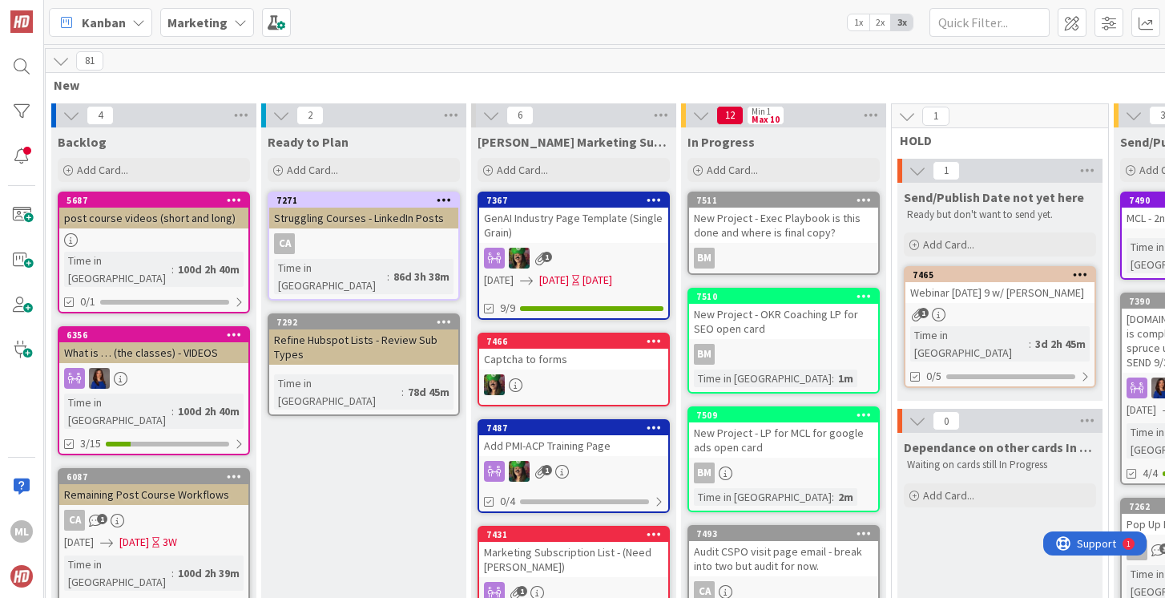
click at [732, 226] on div "New Project - Exec Playbook is this done and where is final copy?" at bounding box center [783, 225] width 189 height 35
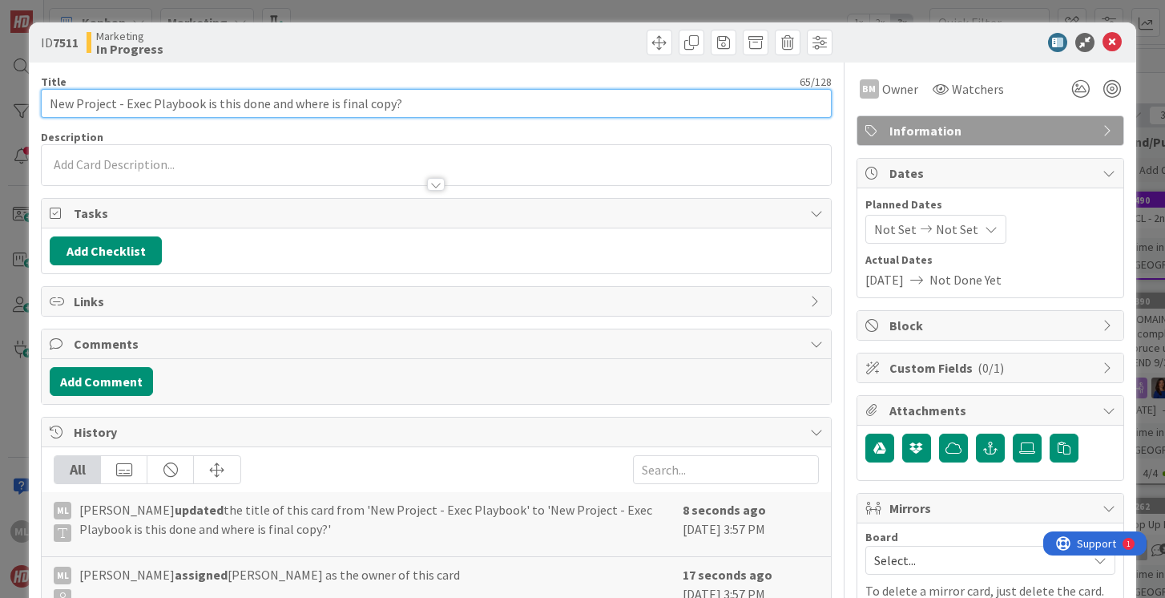
click at [433, 99] on input "New Project - Exec Playbook is this done and where is final copy?" at bounding box center [436, 103] width 790 height 29
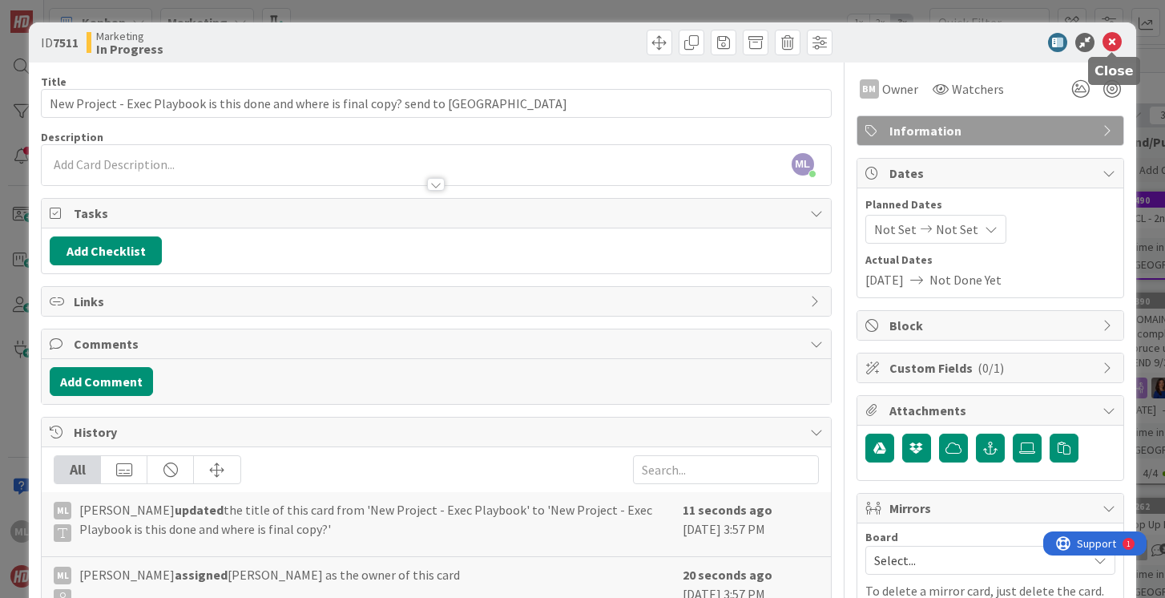
click at [1111, 41] on icon at bounding box center [1112, 42] width 19 height 19
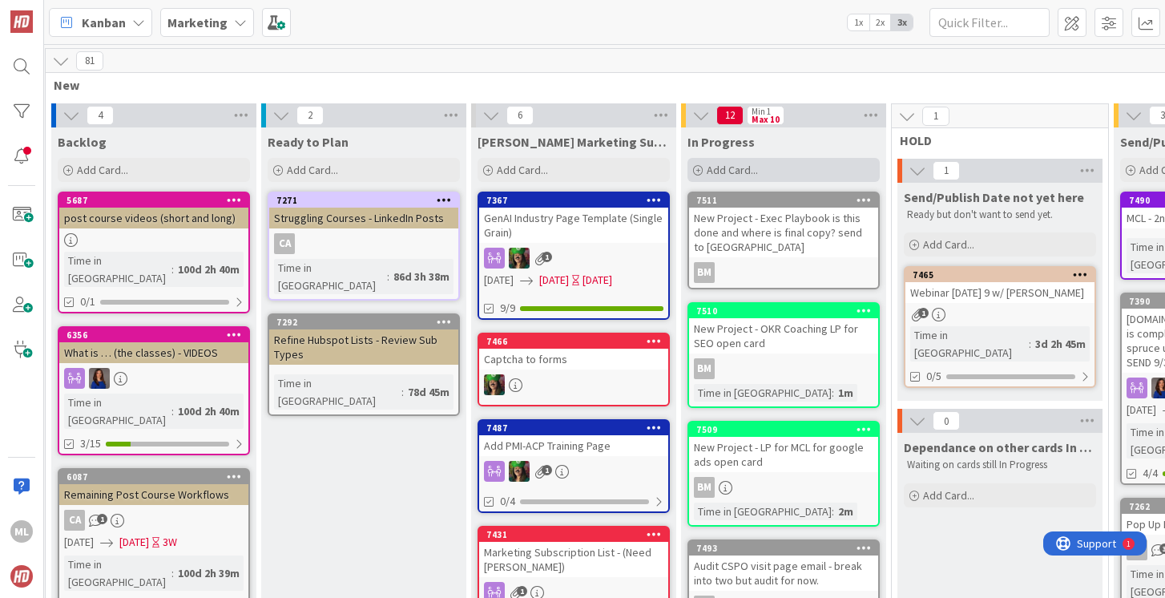
click at [738, 164] on span "Add Card..." at bounding box center [732, 170] width 51 height 14
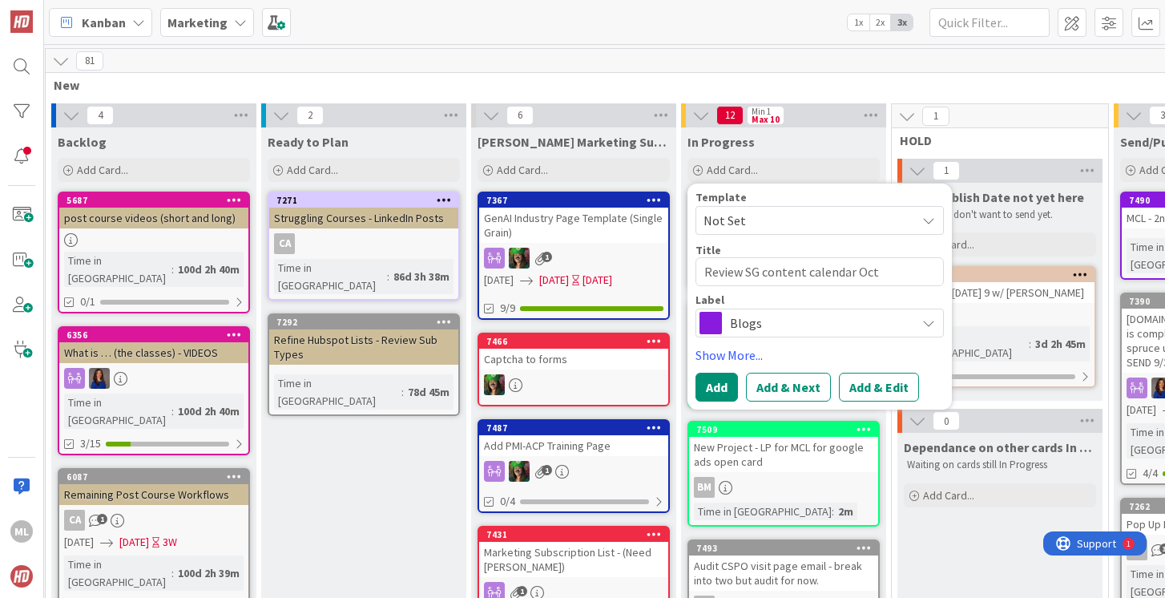
click at [725, 317] on div "Blogs" at bounding box center [820, 323] width 248 height 29
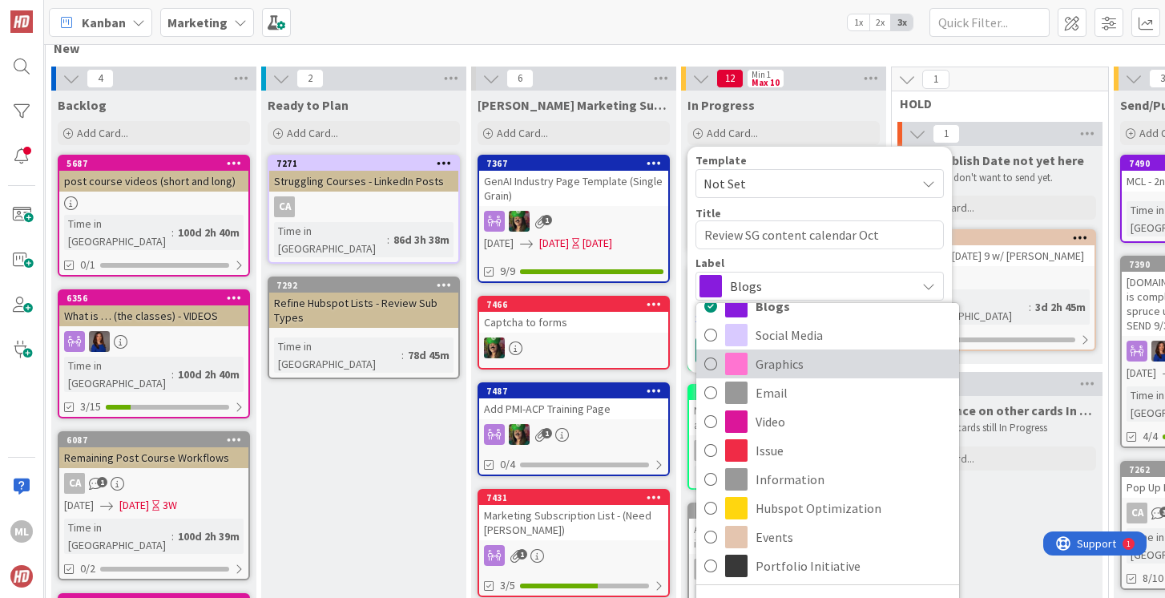
scroll to position [0, 43]
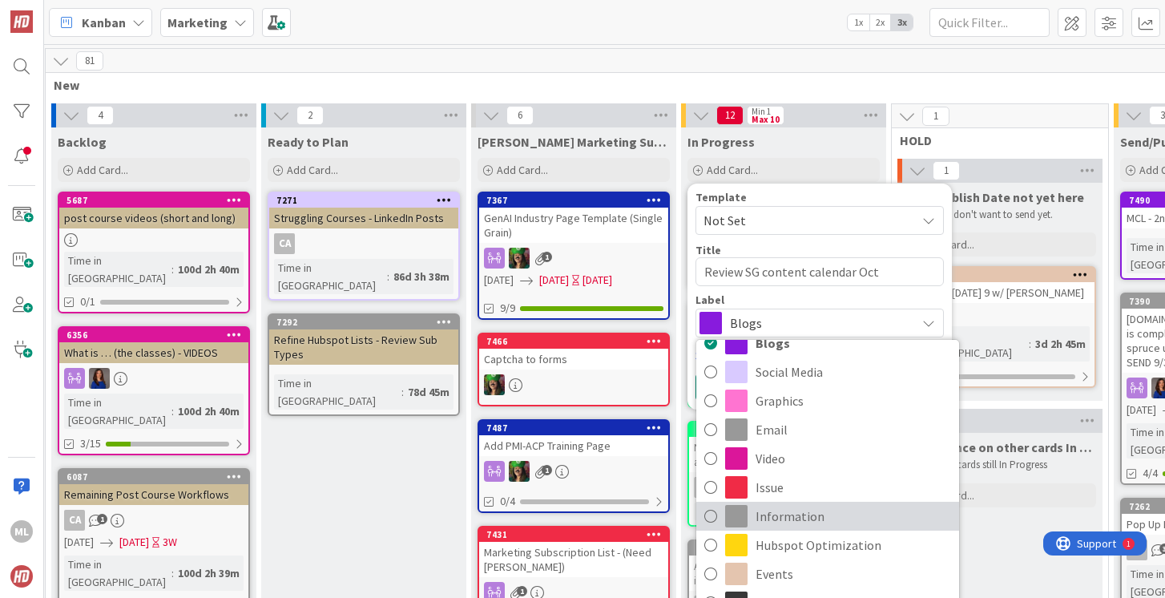
click at [713, 511] on icon at bounding box center [710, 516] width 13 height 24
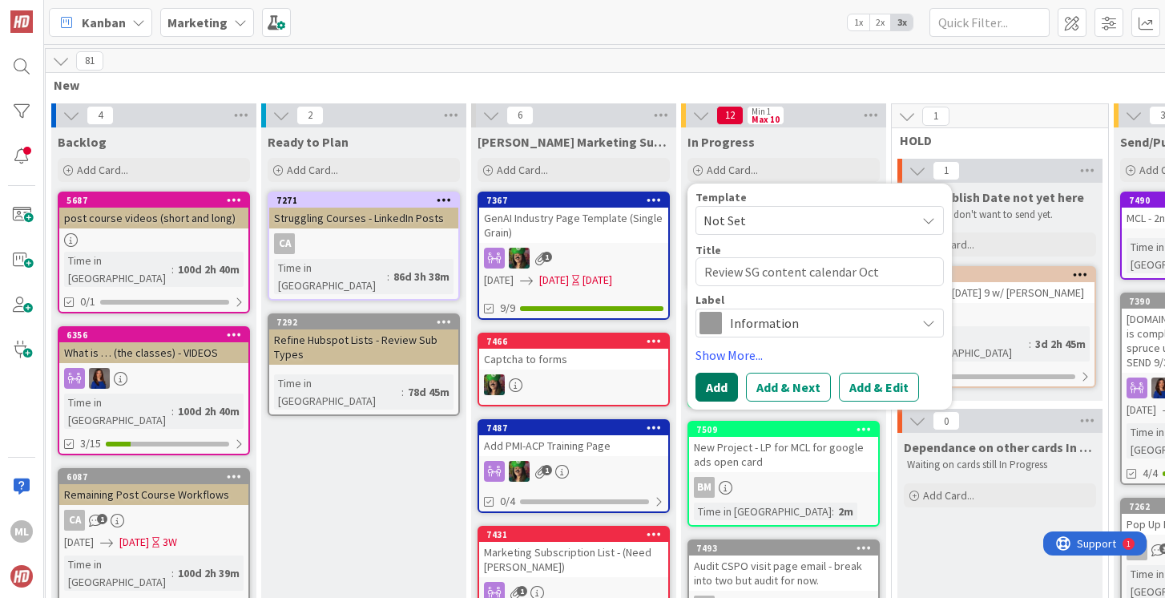
click at [721, 385] on button "Add" at bounding box center [717, 387] width 42 height 29
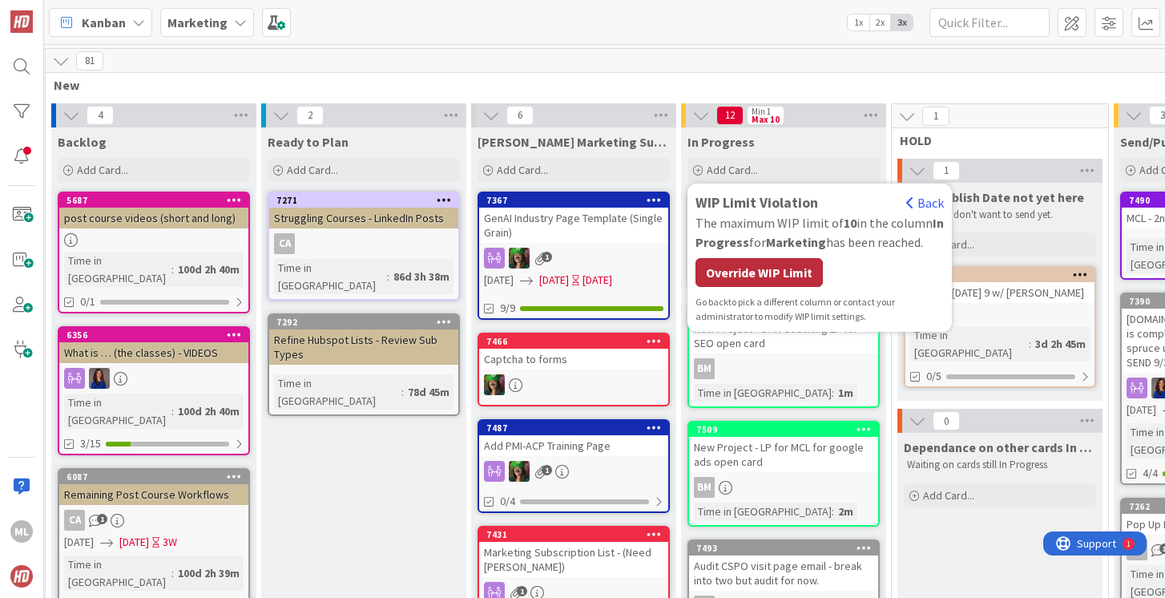
click at [750, 271] on div "Override WIP Limit" at bounding box center [759, 272] width 127 height 29
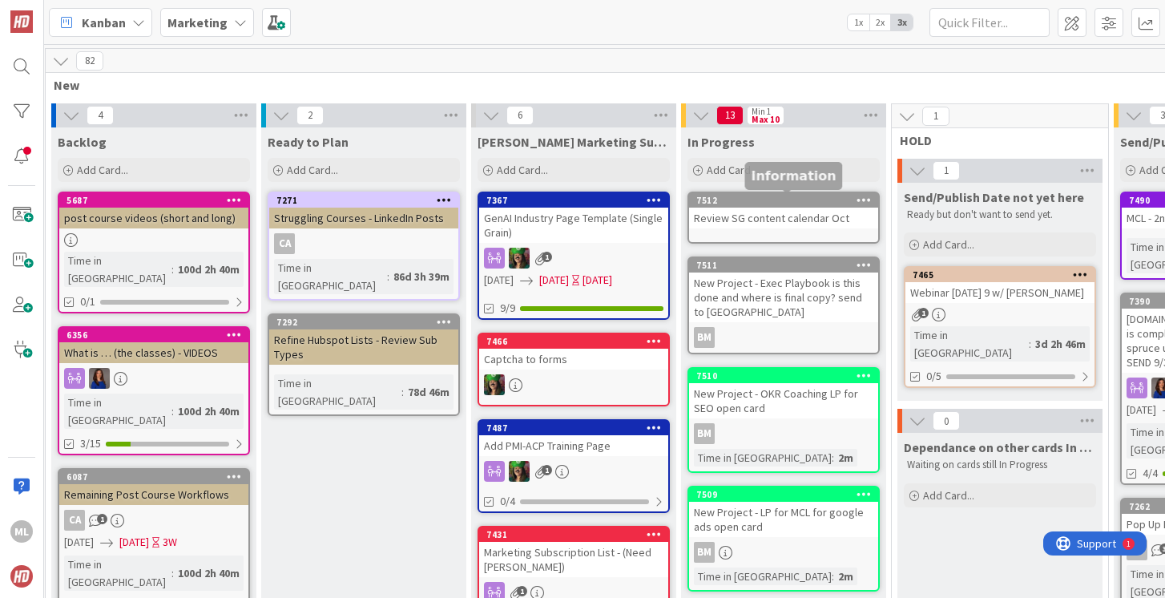
click at [749, 208] on div "Review SG content calendar Oct" at bounding box center [783, 218] width 189 height 21
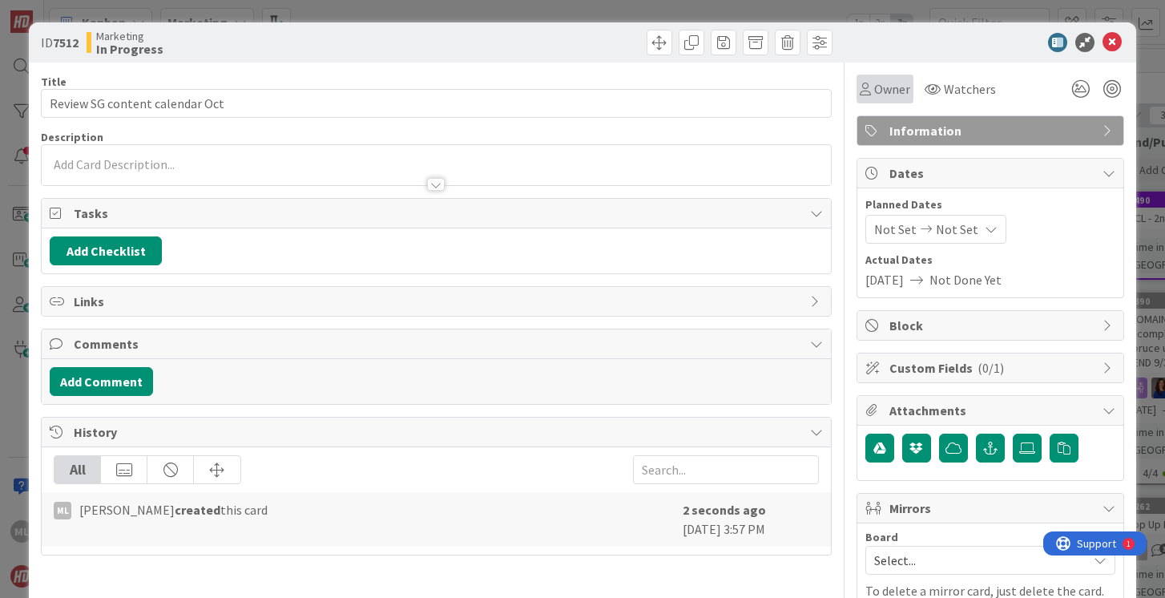
click at [890, 91] on span "Owner" at bounding box center [892, 88] width 36 height 19
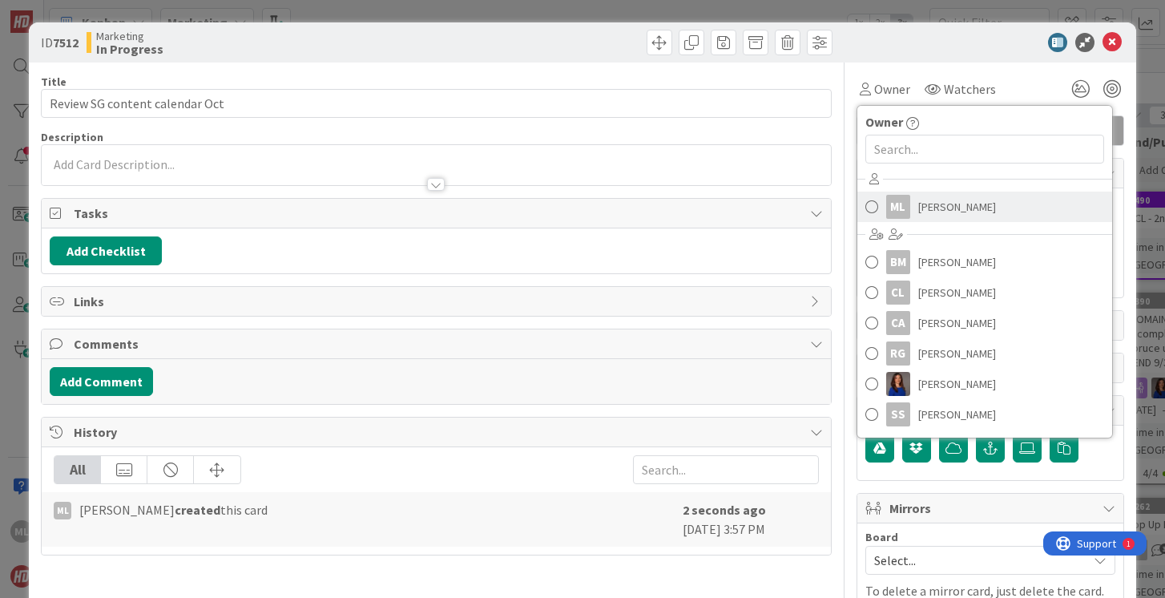
click at [870, 207] on span at bounding box center [872, 207] width 13 height 24
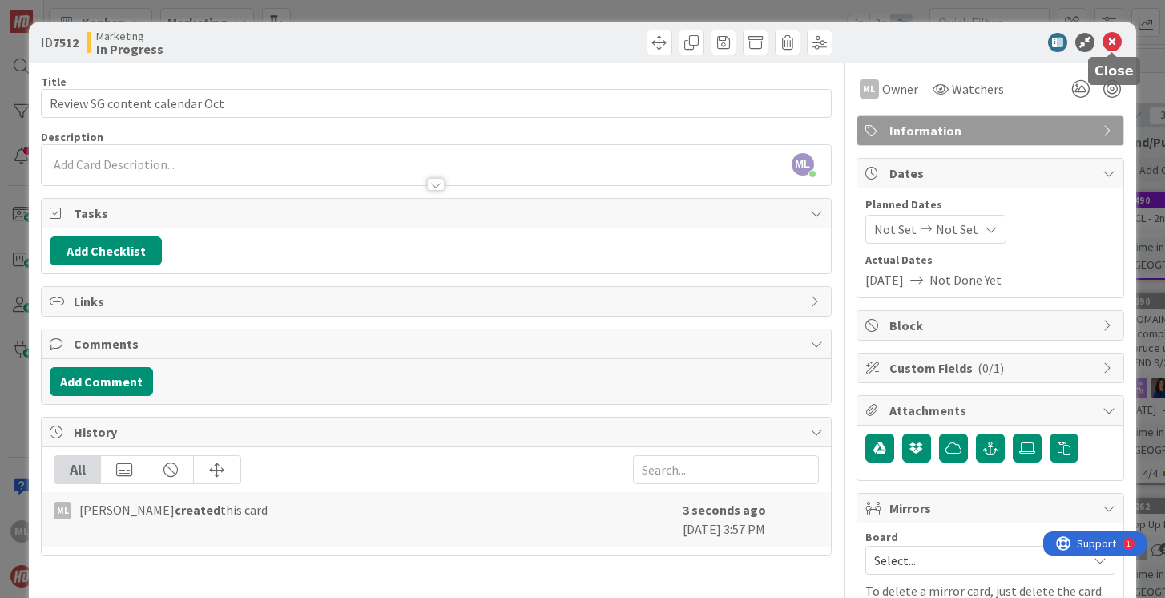
click at [1108, 43] on icon at bounding box center [1112, 42] width 19 height 19
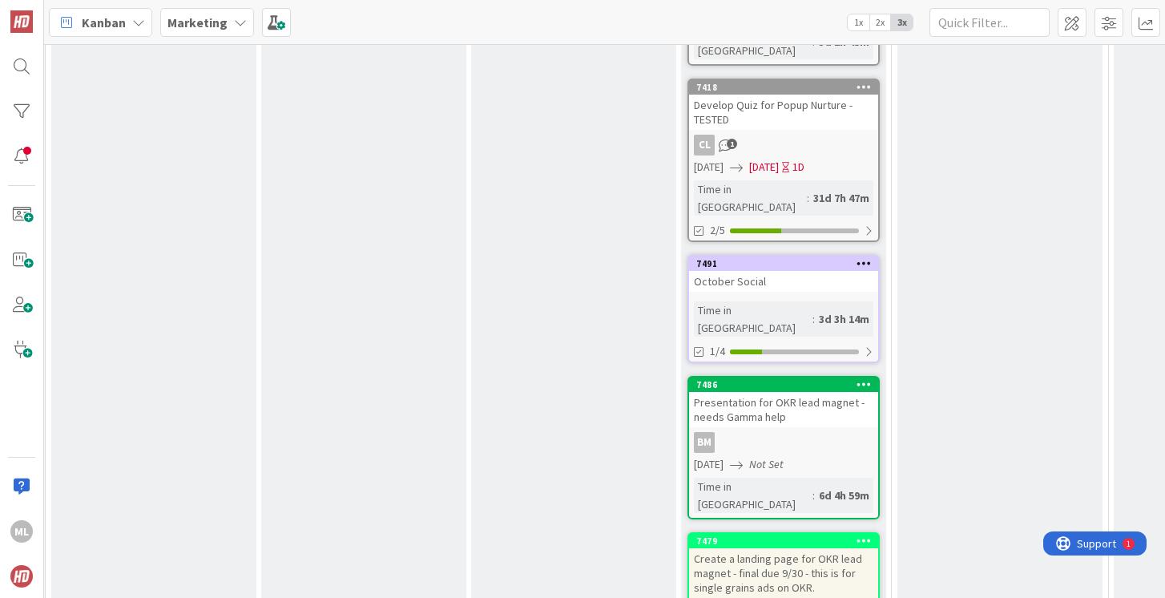
scroll to position [825, 43]
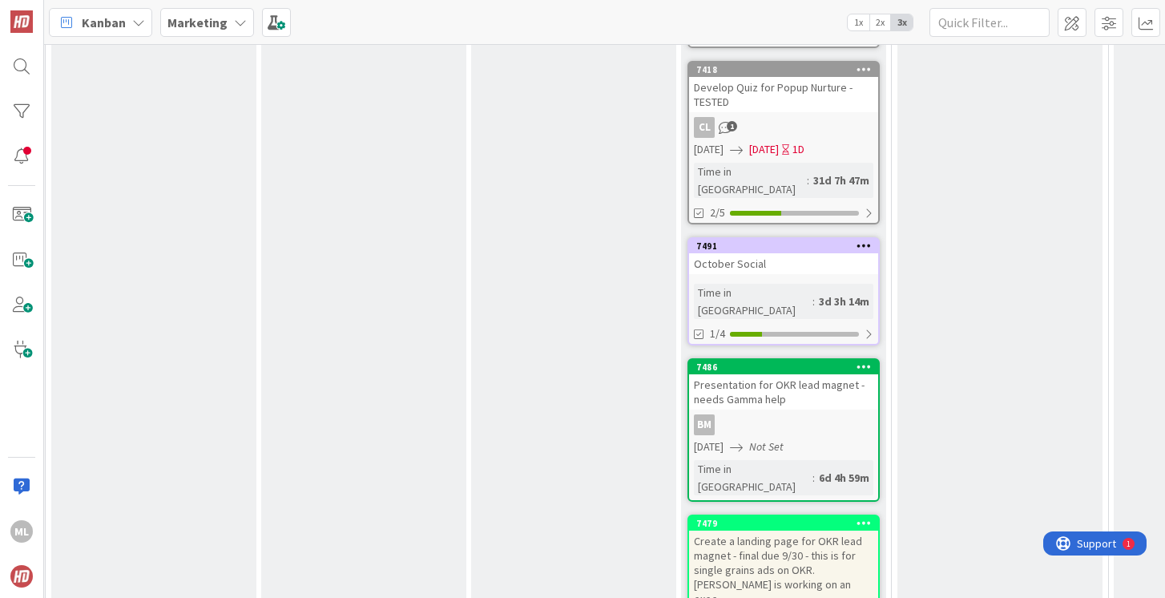
click at [759, 237] on div "7491 October Social Time in Column : 3d 3h 14m 1/4" at bounding box center [784, 291] width 192 height 108
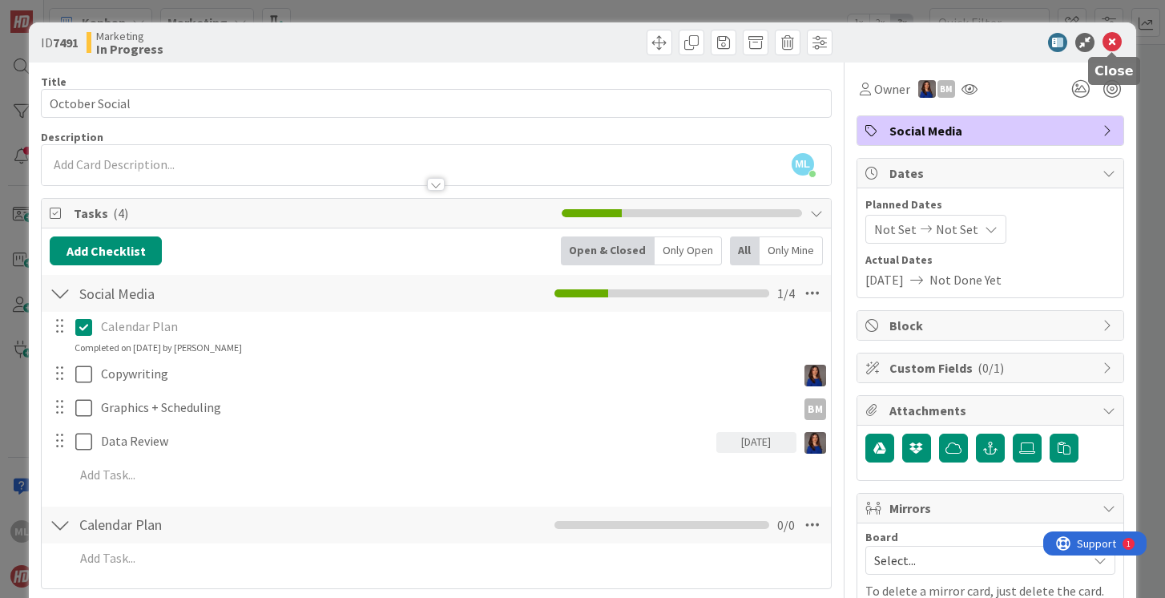
click at [1115, 38] on icon at bounding box center [1112, 42] width 19 height 19
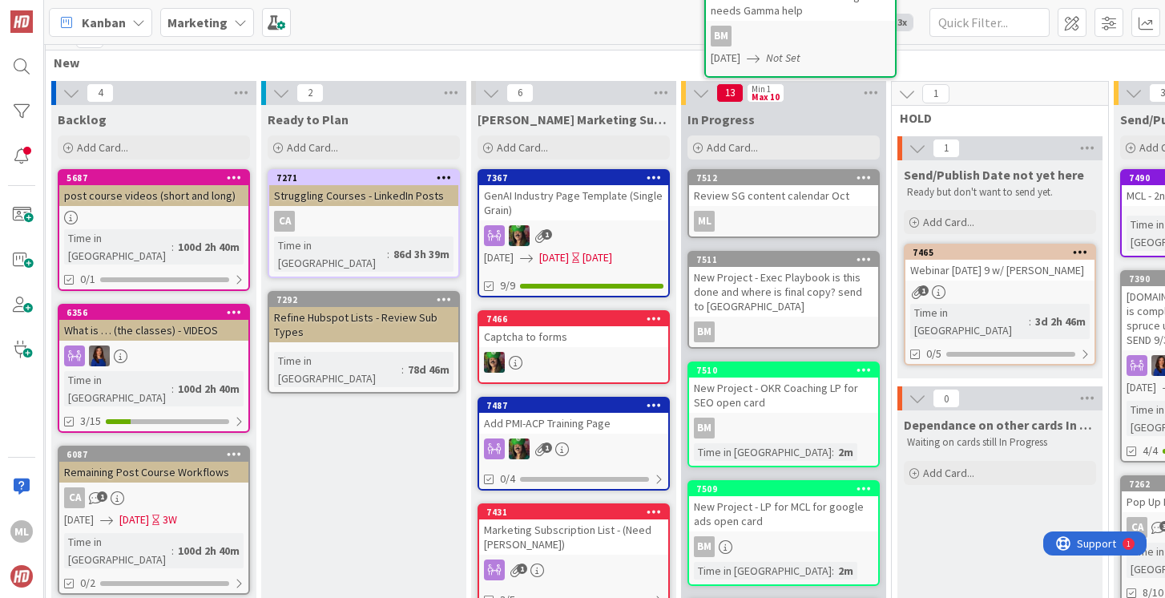
scroll to position [0, 43]
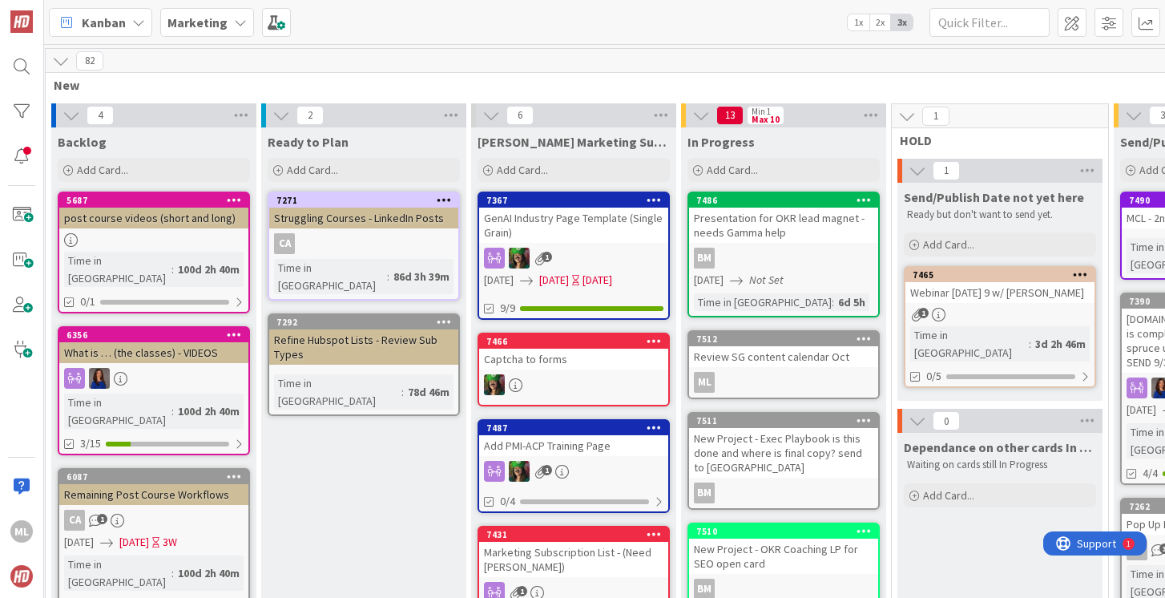
click at [803, 223] on div "Presentation for OKR lead magnet - needs Gamma help" at bounding box center [783, 225] width 189 height 35
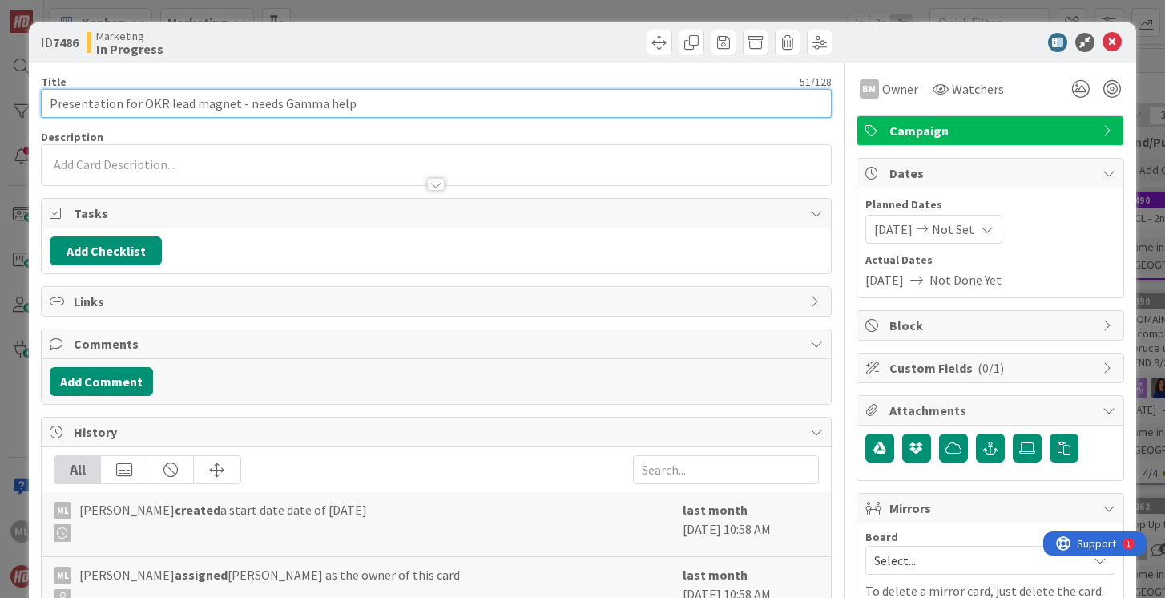
click at [438, 102] on input "Presentation for OKR lead magnet - needs Gamma help" at bounding box center [436, 103] width 790 height 29
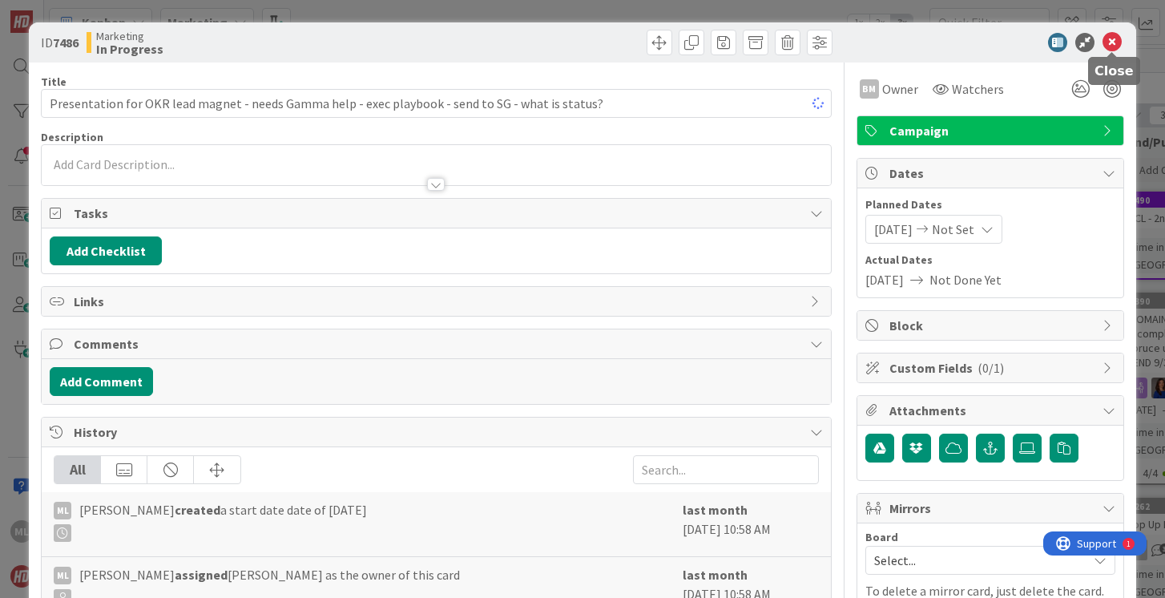
click at [1110, 39] on icon at bounding box center [1112, 42] width 19 height 19
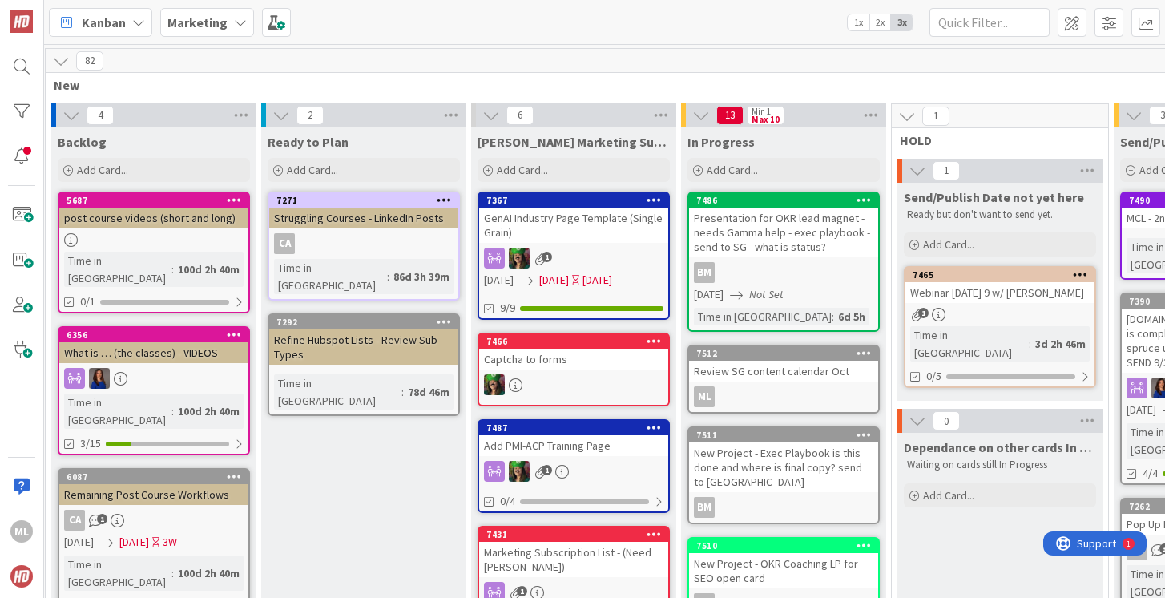
click at [744, 470] on div "New Project - Exec Playbook is this done and where is final copy? send to [GEOG…" at bounding box center [783, 467] width 189 height 50
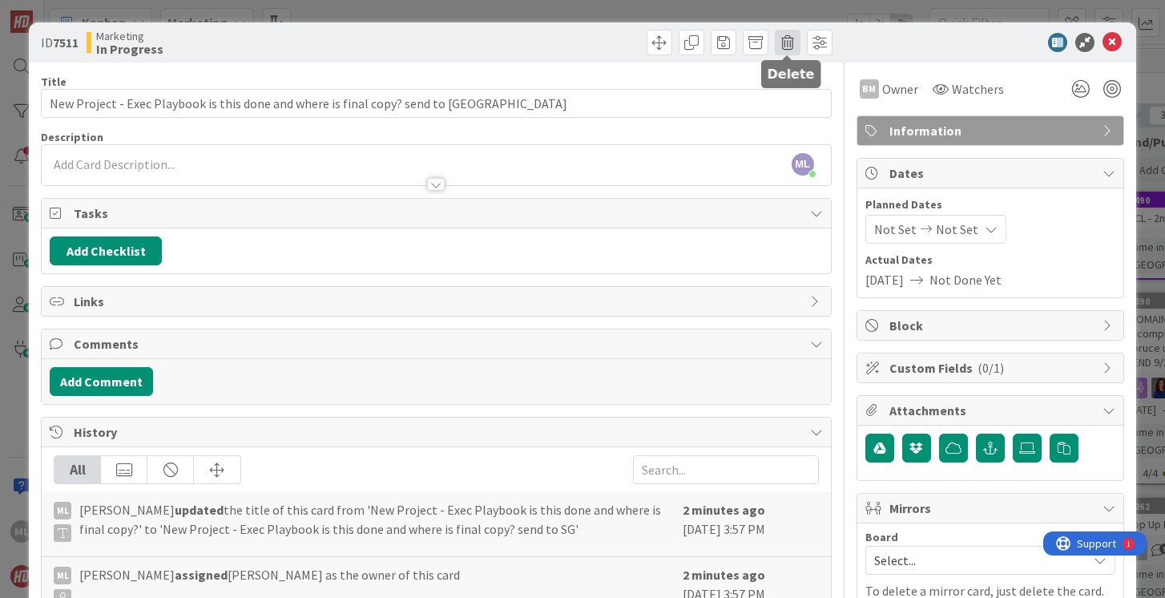
click at [785, 42] on span at bounding box center [788, 43] width 26 height 26
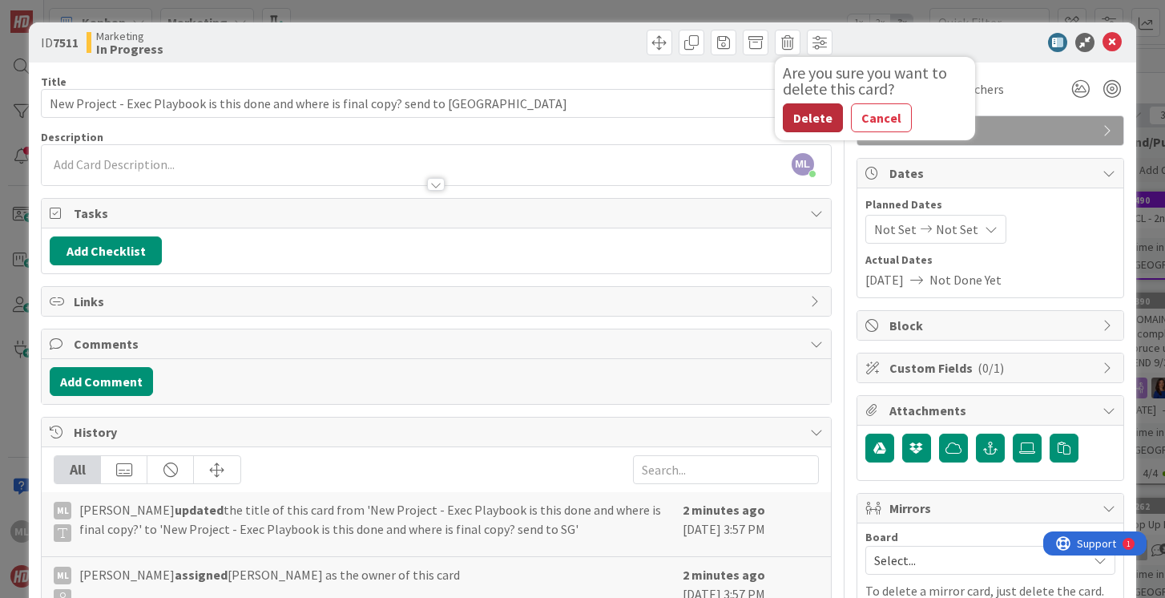
click at [798, 117] on button "Delete" at bounding box center [813, 117] width 60 height 29
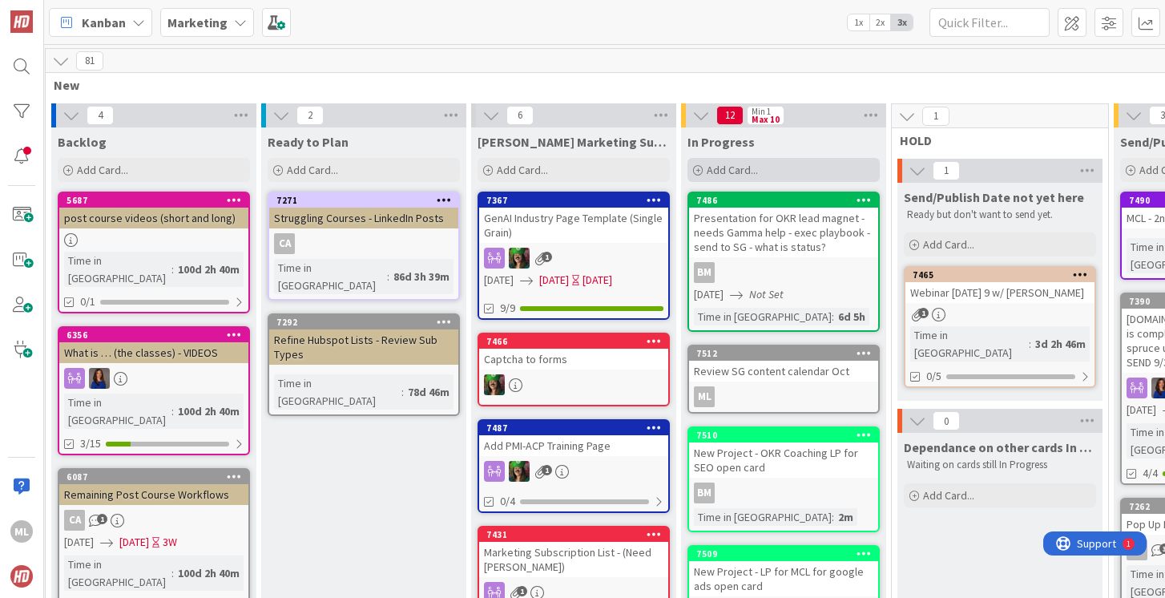
click at [717, 172] on span "Add Card..." at bounding box center [732, 170] width 51 height 14
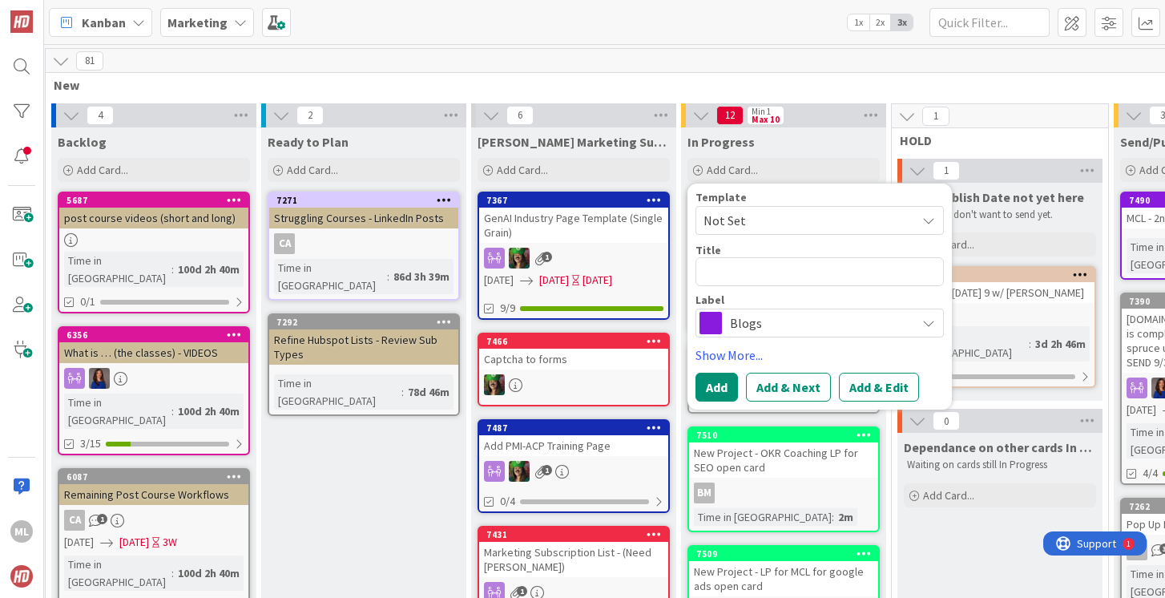
click at [864, 75] on div "81 New" at bounding box center [895, 72] width 1699 height 46
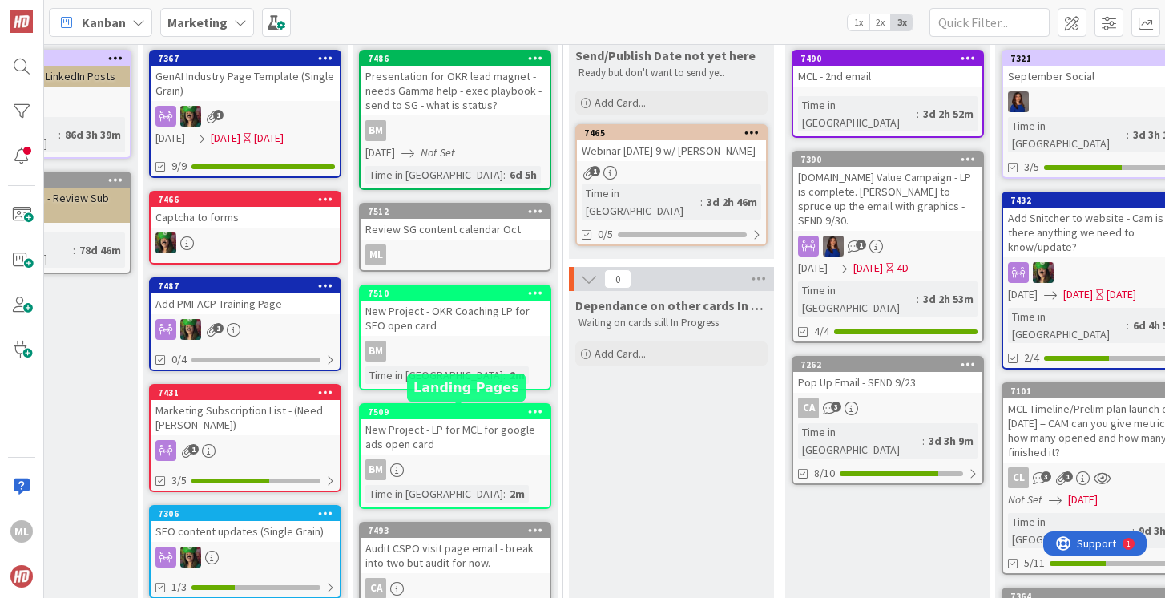
scroll to position [139, 372]
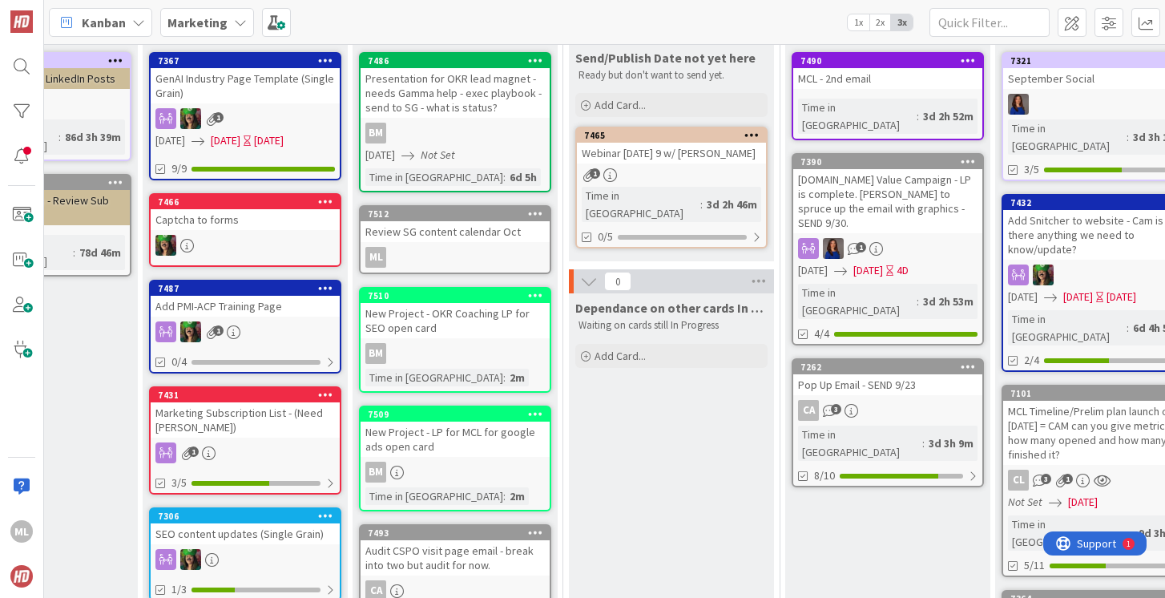
click at [452, 449] on div "New Project - LP for MCL for google ads open card" at bounding box center [455, 439] width 189 height 35
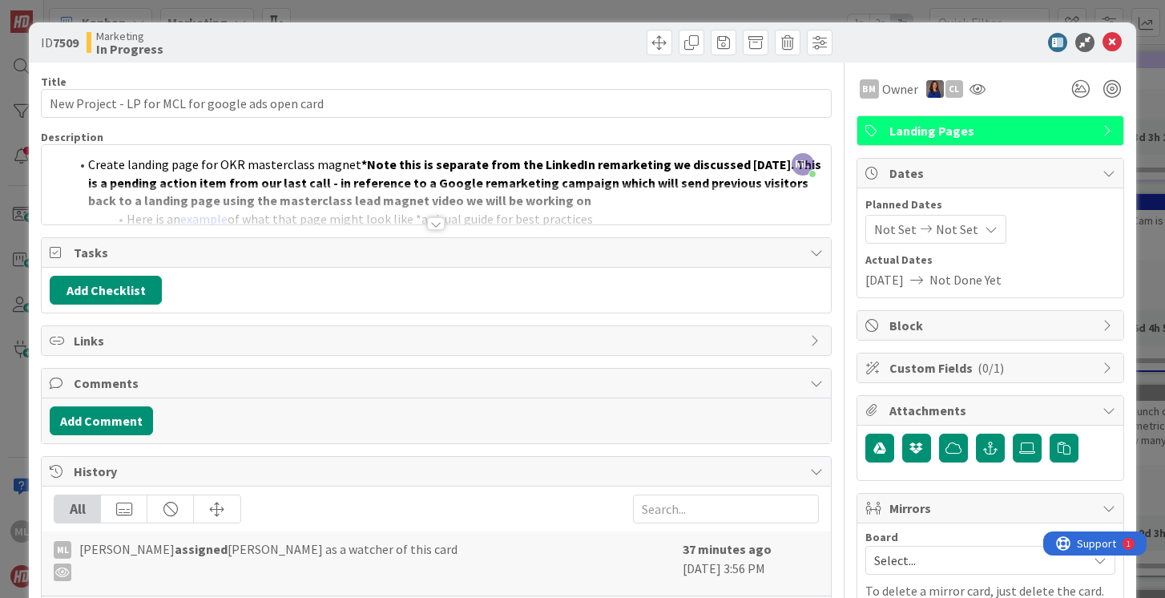
click at [439, 221] on div at bounding box center [436, 223] width 18 height 13
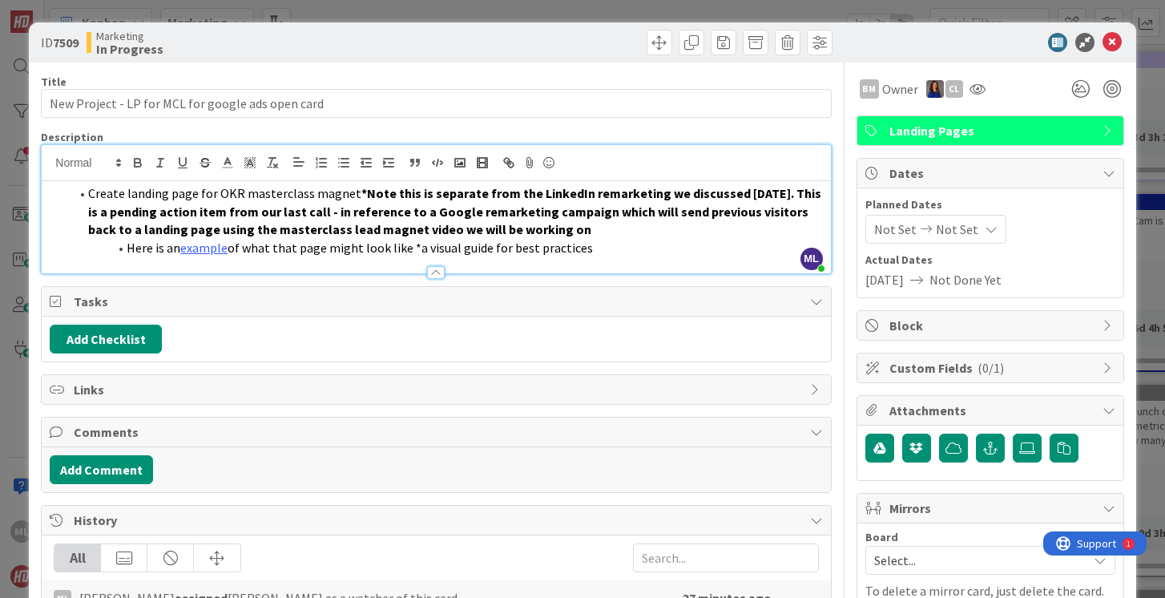
click at [594, 248] on li "Here is an example of what that page might look like *a visual guide for best p…" at bounding box center [445, 248] width 753 height 18
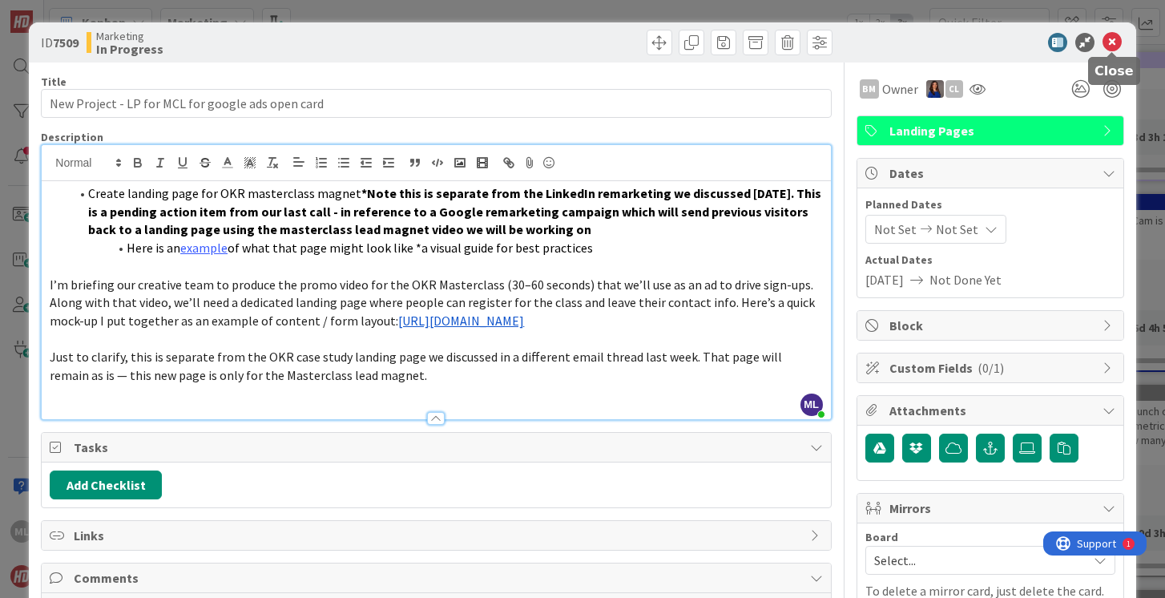
click at [1113, 38] on icon at bounding box center [1112, 42] width 19 height 19
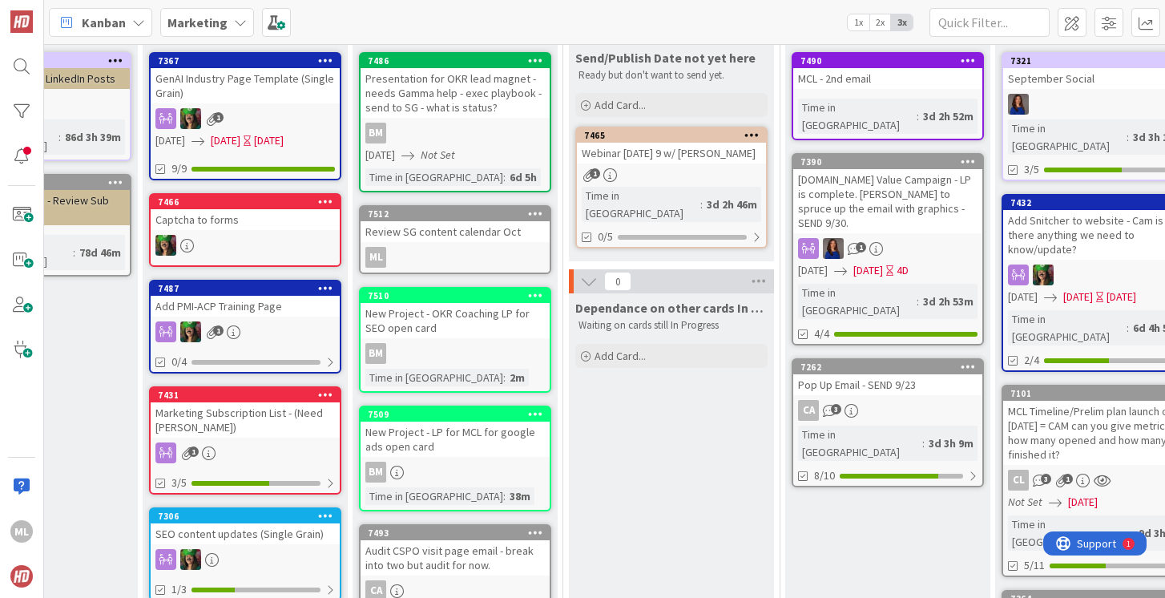
click at [215, 16] on b "Marketing" at bounding box center [198, 22] width 60 height 16
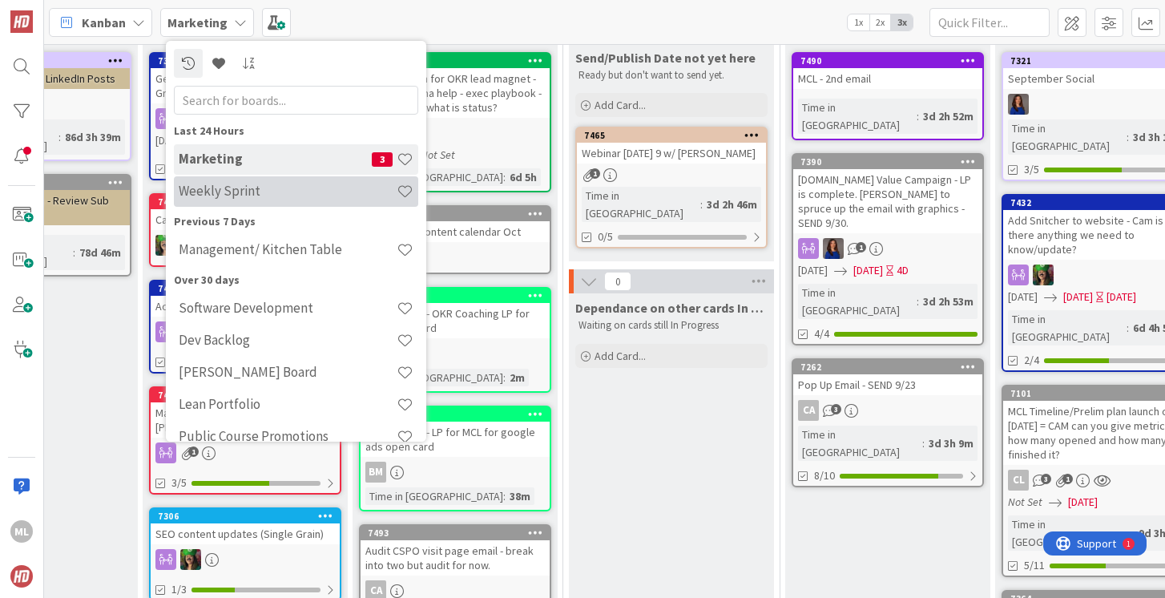
click at [227, 198] on h4 "Weekly Sprint" at bounding box center [288, 191] width 218 height 16
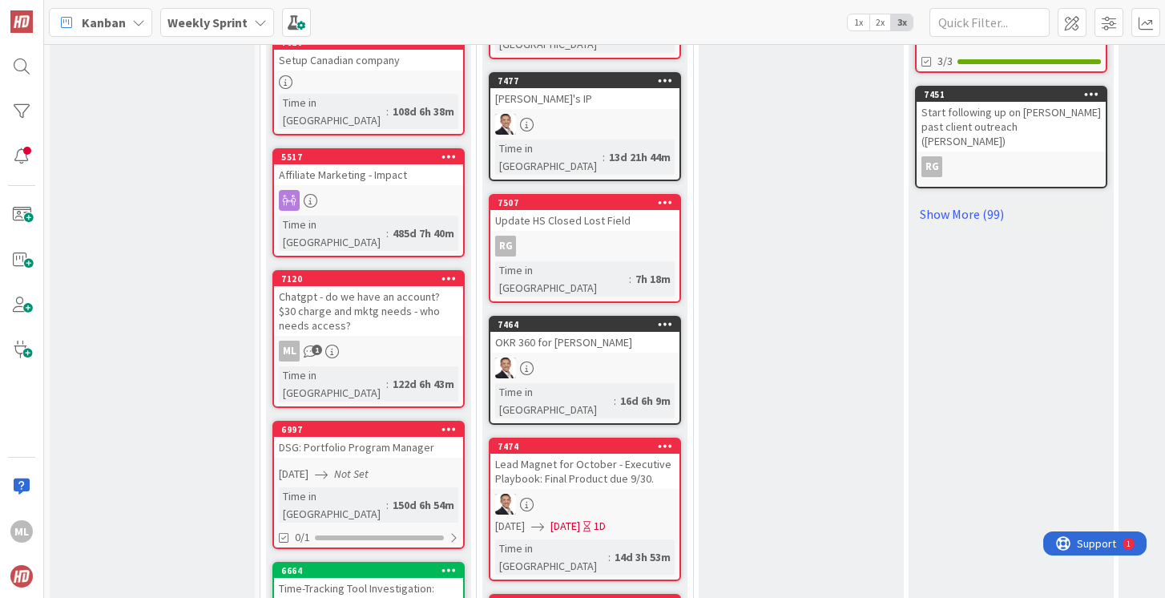
scroll to position [1230, 0]
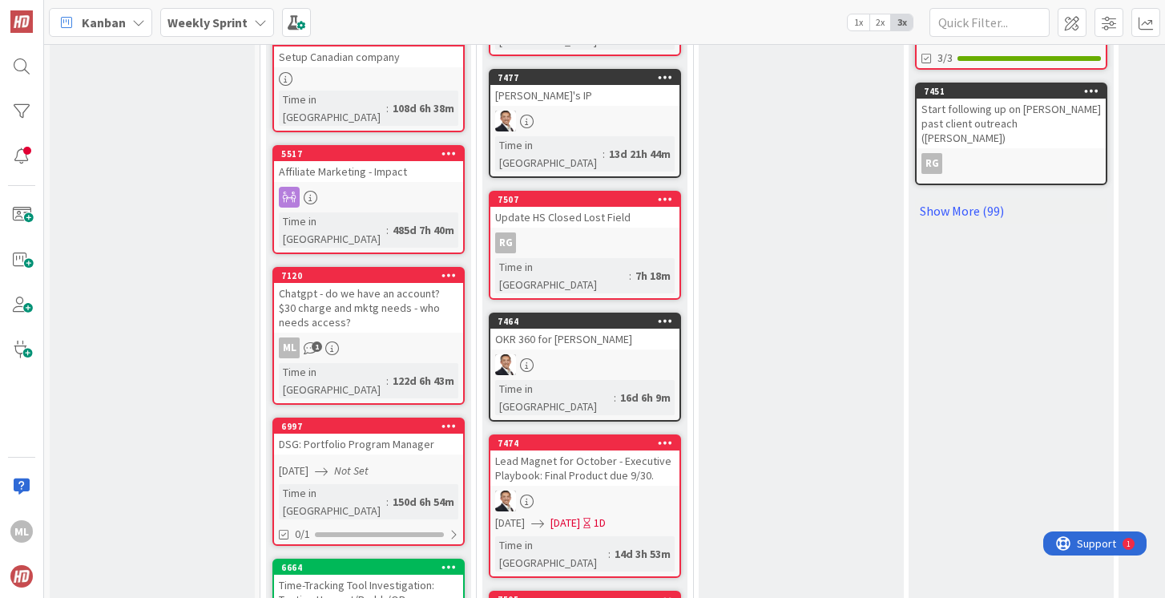
click at [575, 450] on div "Lead Magnet for October - Executive Playbook: Final Product due 9/30." at bounding box center [584, 467] width 189 height 35
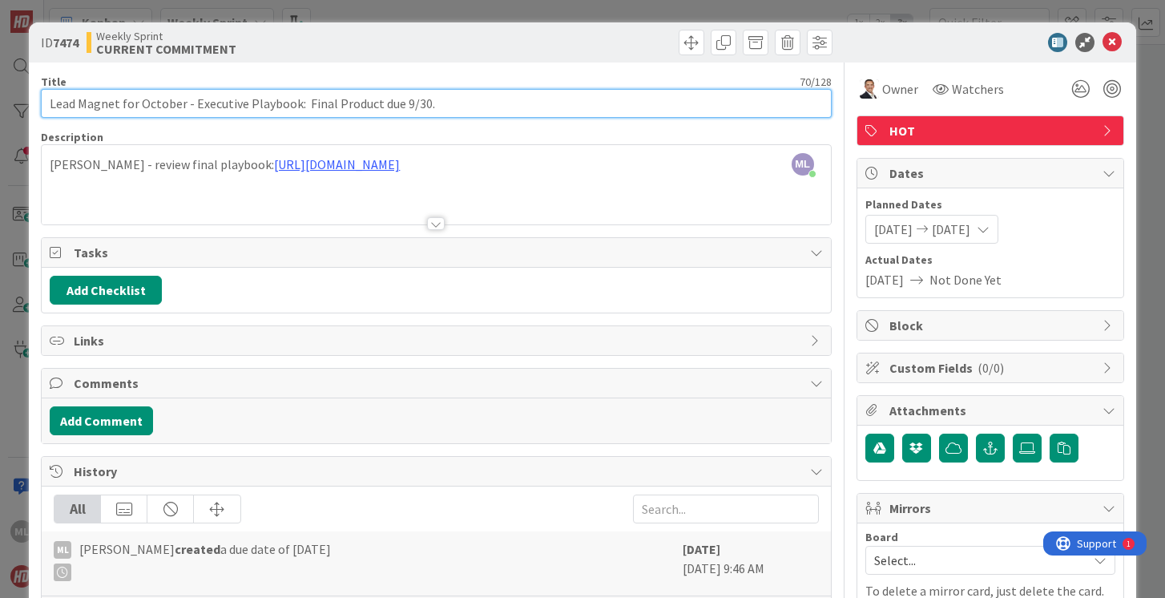
drag, startPoint x: 302, startPoint y: 104, endPoint x: 510, endPoint y: 97, distance: 207.7
click at [510, 97] on input "Lead Magnet for October - Executive Playbook: Final Product due 9/30." at bounding box center [436, 103] width 790 height 29
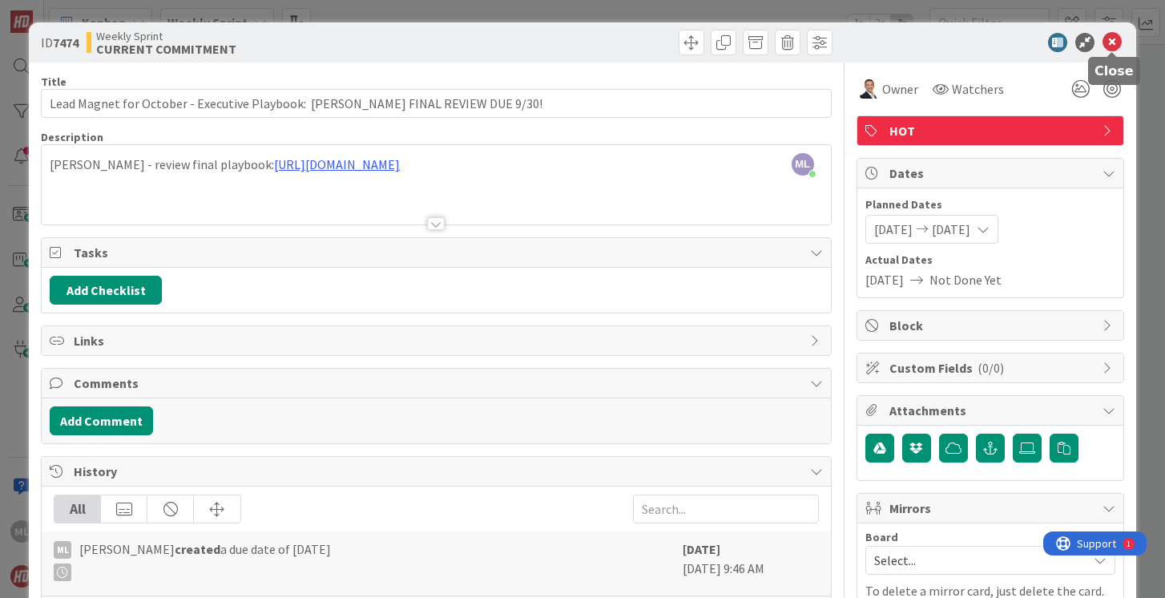
click at [1109, 43] on icon at bounding box center [1112, 42] width 19 height 19
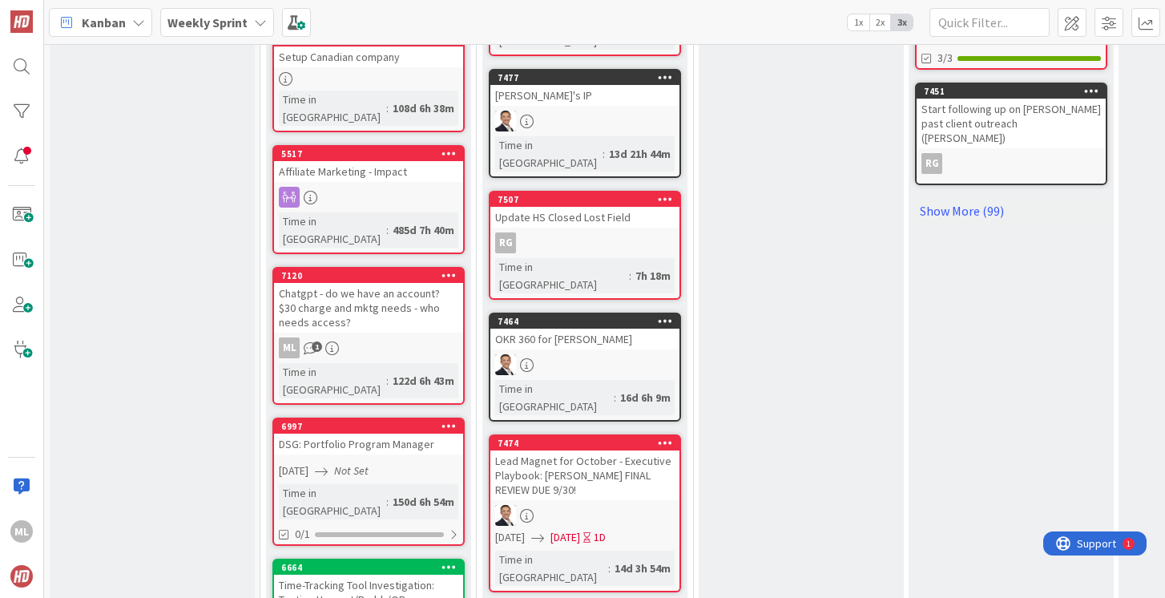
drag, startPoint x: 1109, startPoint y: 43, endPoint x: 1101, endPoint y: 42, distance: 8.1
click at [1101, 42] on div "Kanban Weekly Sprint 1x 2x 3x" at bounding box center [604, 22] width 1121 height 44
